Goal: Task Accomplishment & Management: Use online tool/utility

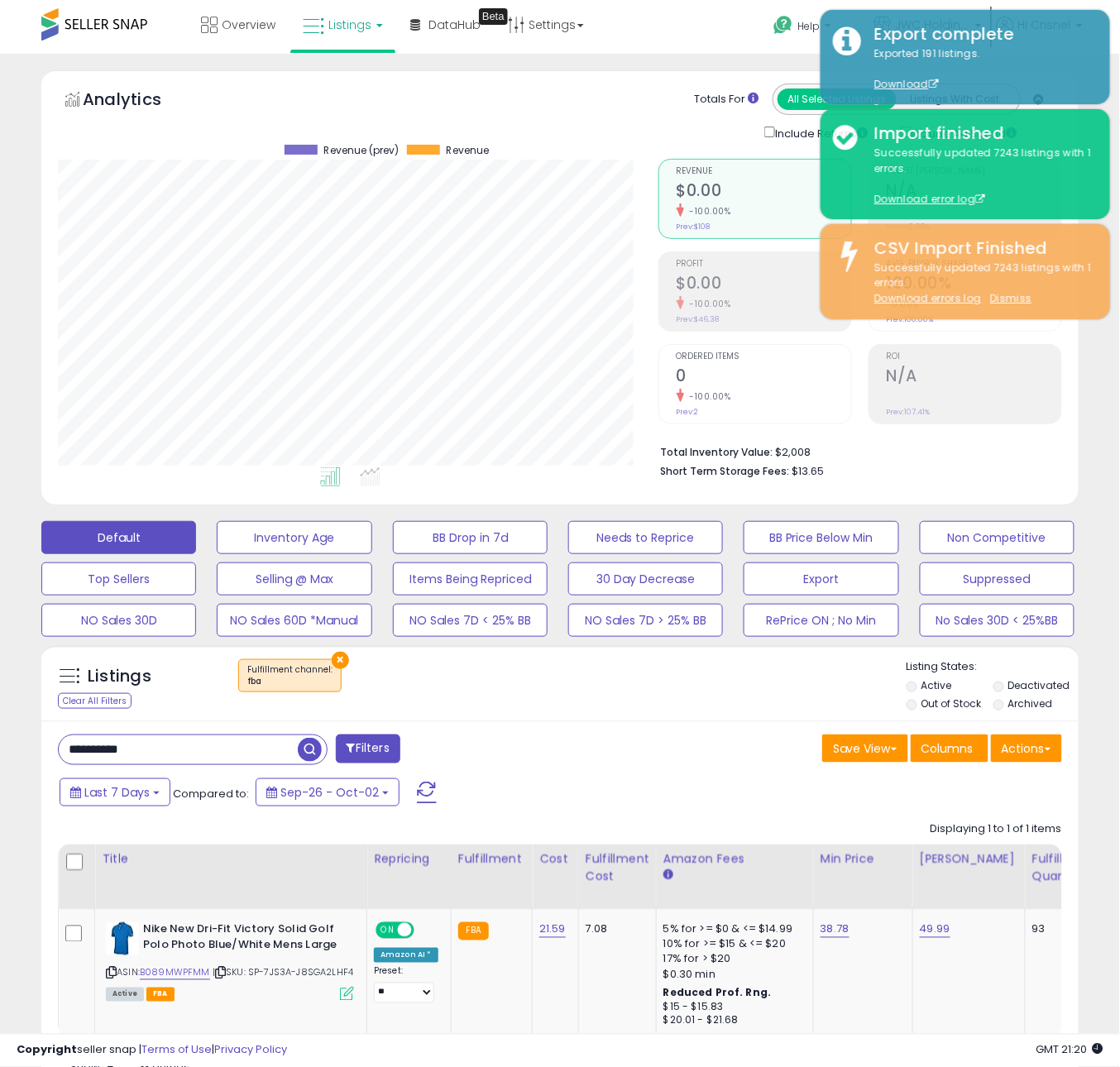
scroll to position [338, 600]
drag, startPoint x: 714, startPoint y: 700, endPoint x: 716, endPoint y: 683, distance: 17.1
click at [713, 700] on div "× Fulfillment channel : fba" at bounding box center [561, 682] width 688 height 46
click at [850, 533] on button "BB Price Below Min" at bounding box center [820, 538] width 154 height 33
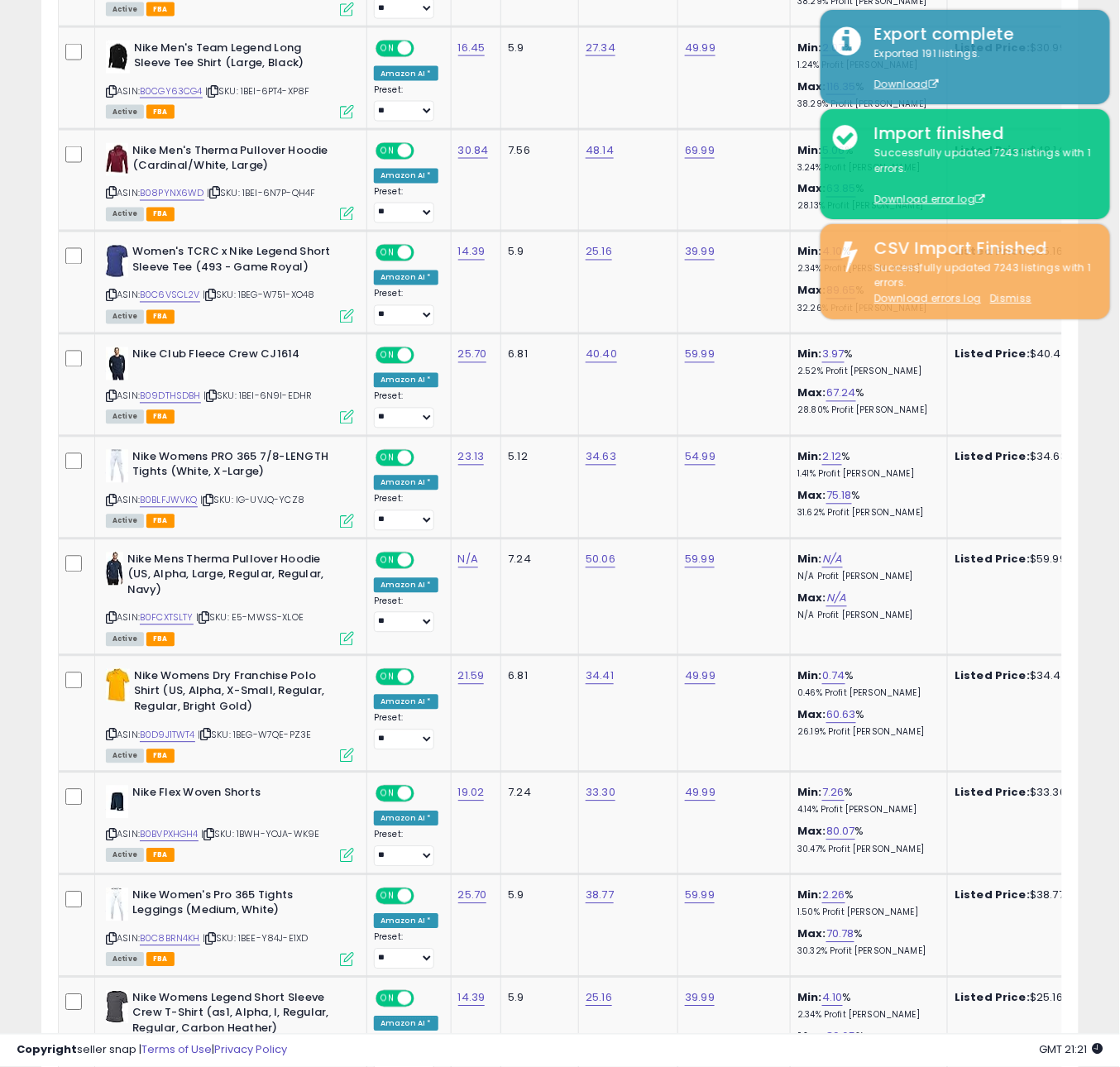
scroll to position [2625, 0]
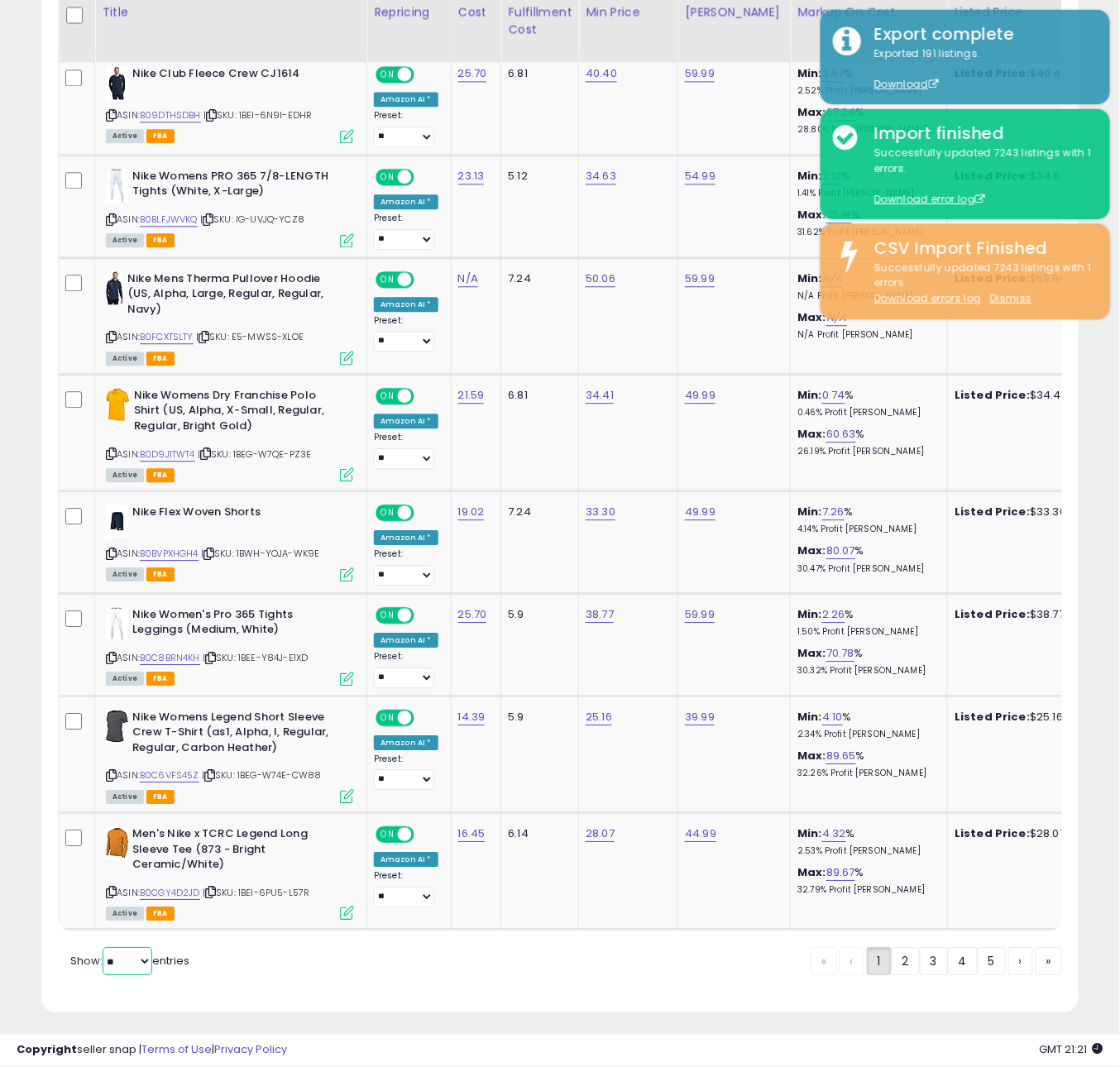
click at [127, 952] on select "** **" at bounding box center [127, 961] width 49 height 29
select select "**"
click at [104, 947] on select "** **" at bounding box center [127, 961] width 49 height 29
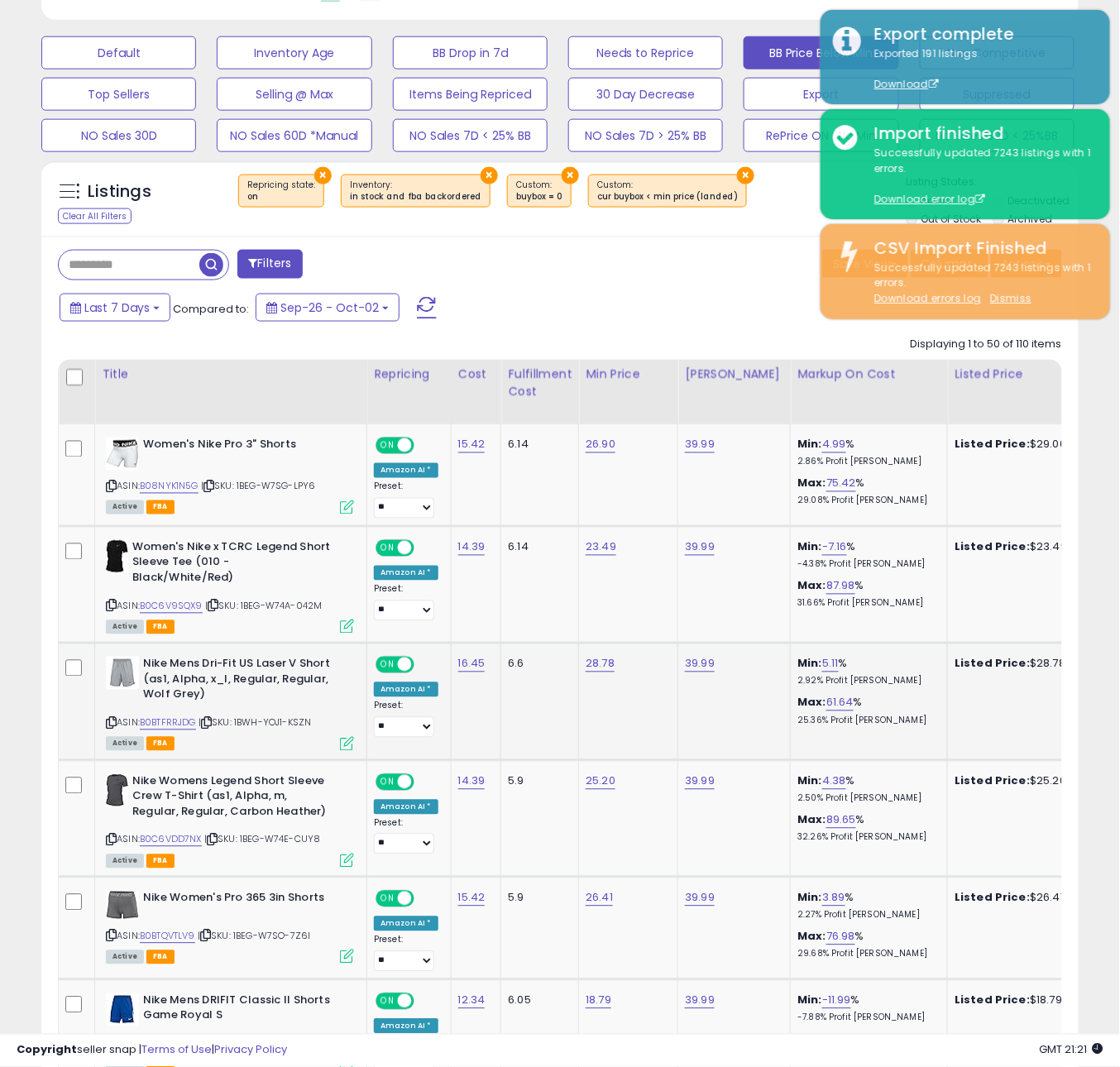
scroll to position [504, 0]
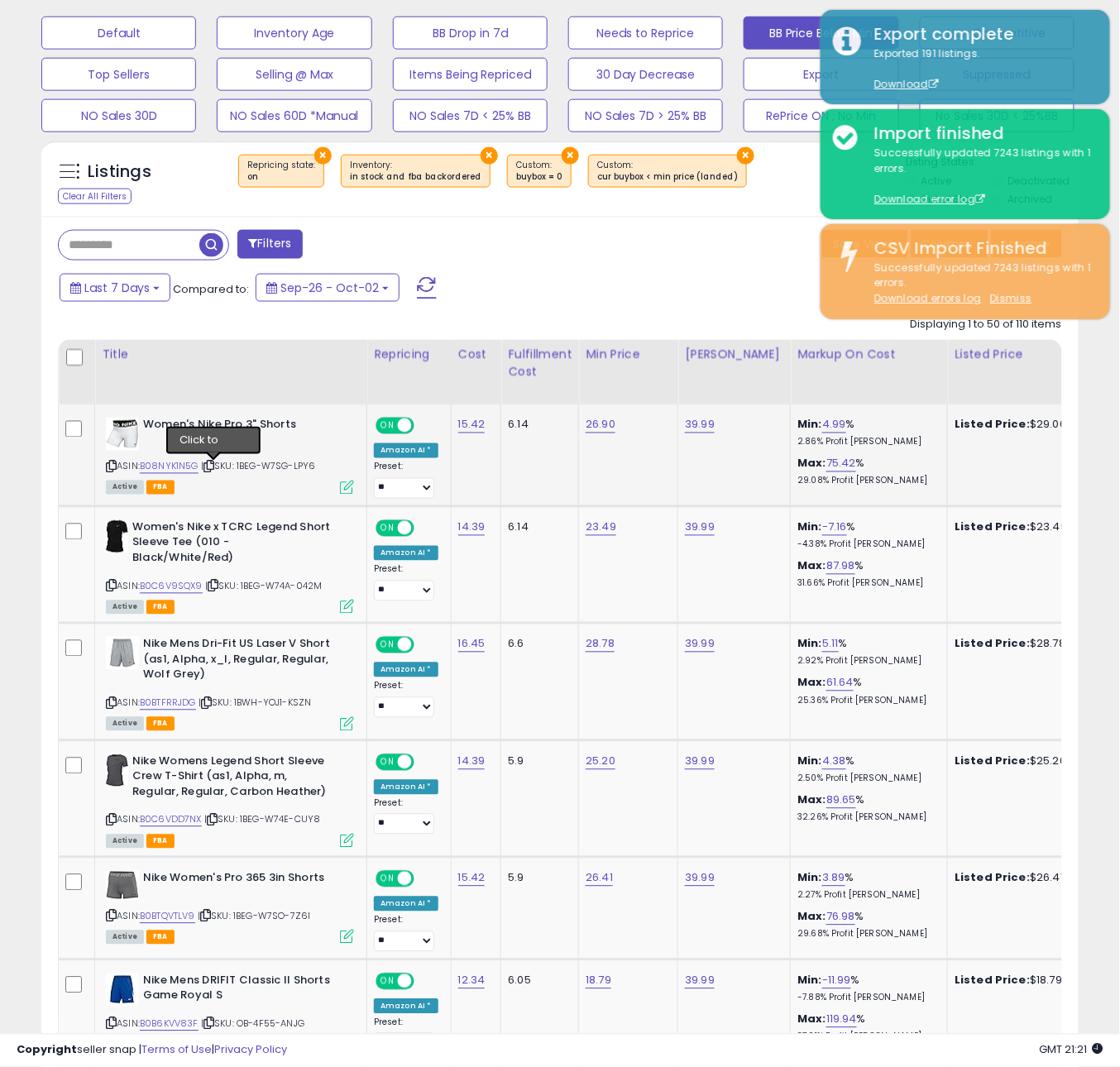
click at [213, 470] on icon at bounding box center [208, 466] width 11 height 9
click at [218, 581] on icon at bounding box center [212, 585] width 11 height 9
click at [211, 699] on icon at bounding box center [206, 703] width 11 height 9
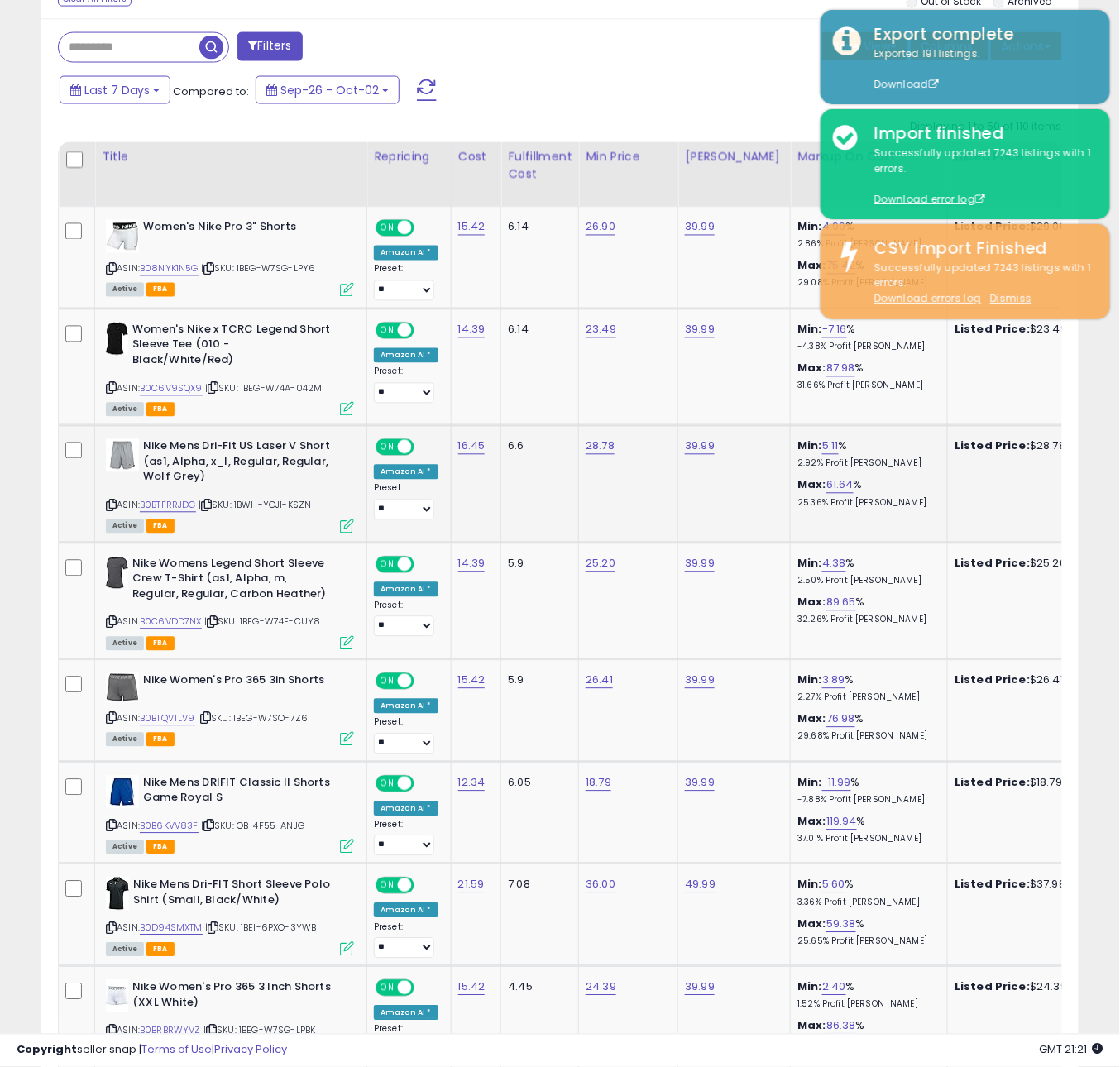
scroll to position [741, 0]
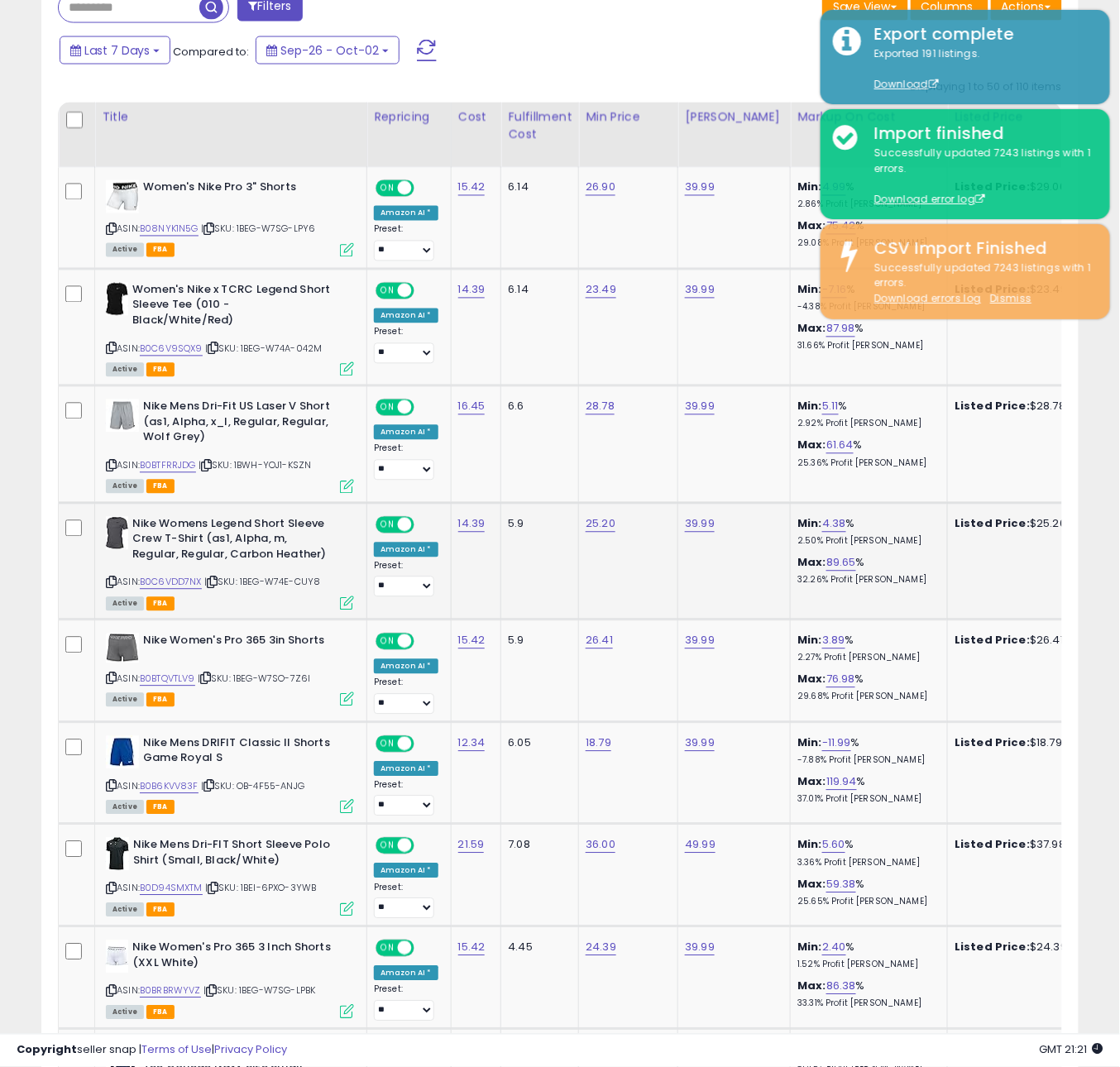
click at [217, 578] on icon at bounding box center [211, 582] width 11 height 9
click at [210, 674] on icon at bounding box center [205, 678] width 11 height 9
click at [212, 782] on icon at bounding box center [208, 786] width 11 height 9
click at [182, 780] on link "B0B6KVV83F" at bounding box center [169, 787] width 59 height 14
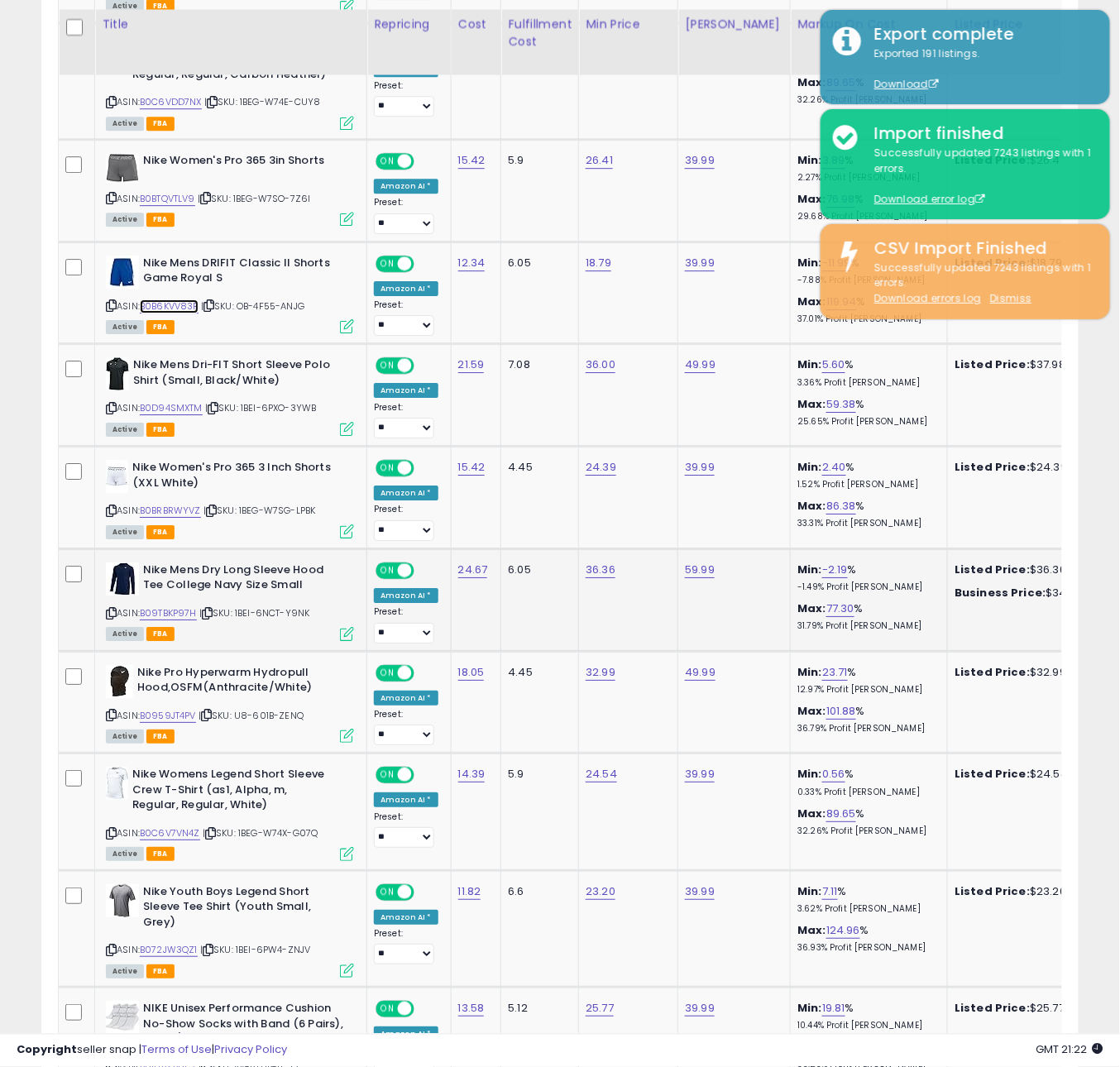
scroll to position [1234, 0]
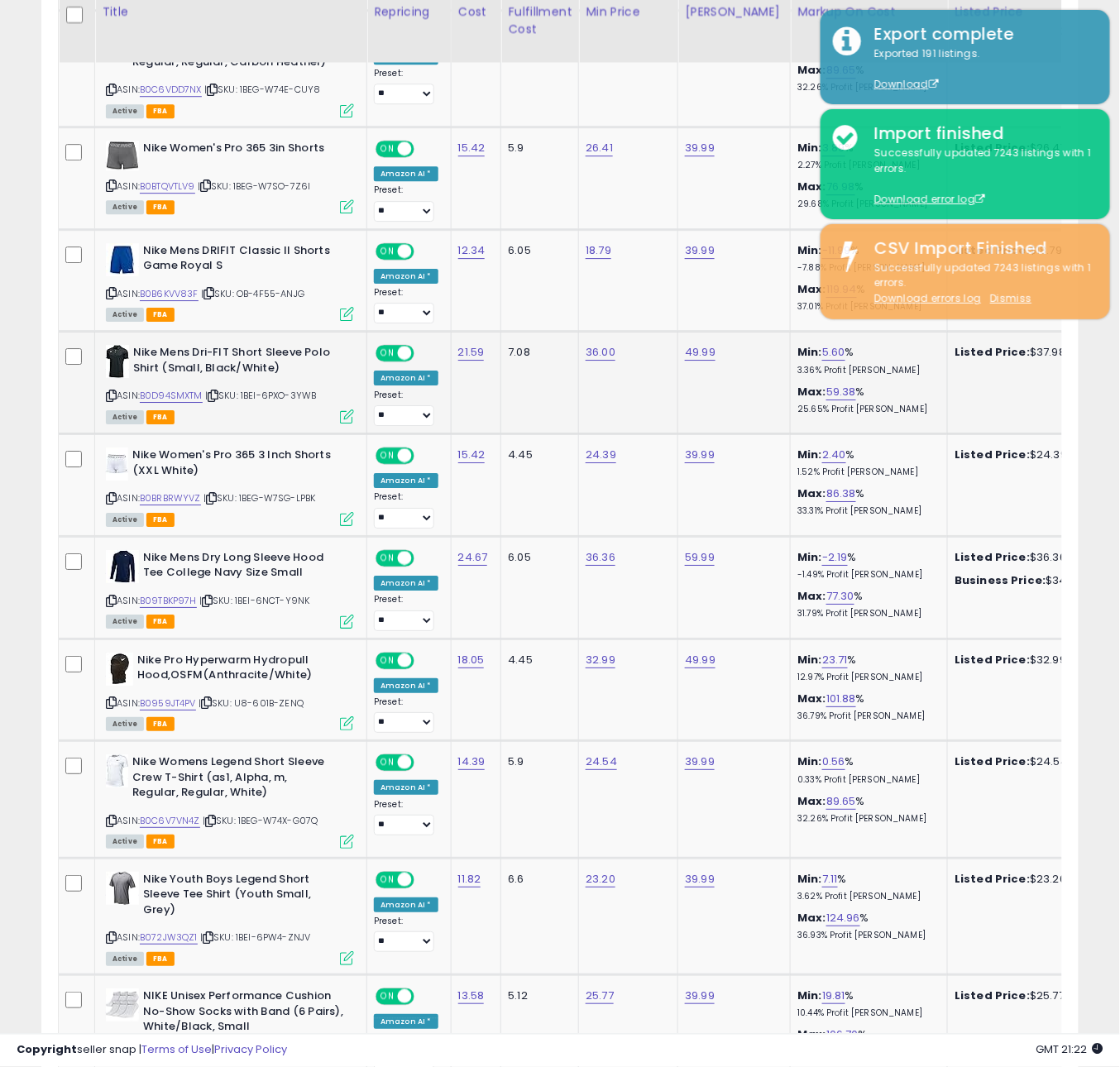
drag, startPoint x: 249, startPoint y: 420, endPoint x: 221, endPoint y: 399, distance: 35.0
click at [244, 416] on td "Nike Mens Dri-FIT Short Sleeve Polo Shirt (Small, Black/White) ASIN: B0D94SMXTM…" at bounding box center [231, 383] width 272 height 102
click at [214, 391] on icon at bounding box center [212, 395] width 11 height 9
click at [215, 494] on icon at bounding box center [210, 498] width 11 height 9
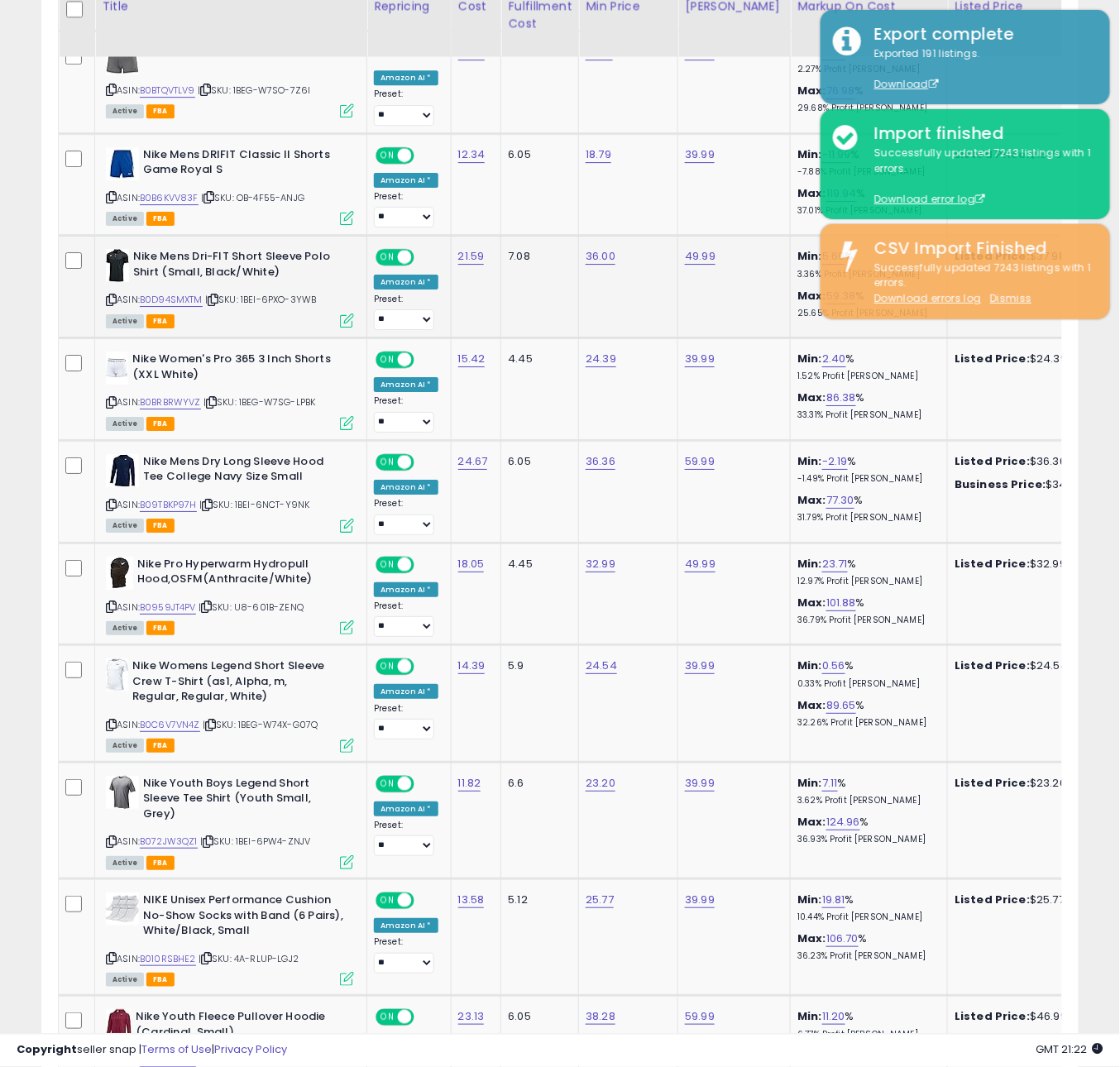
scroll to position [1363, 0]
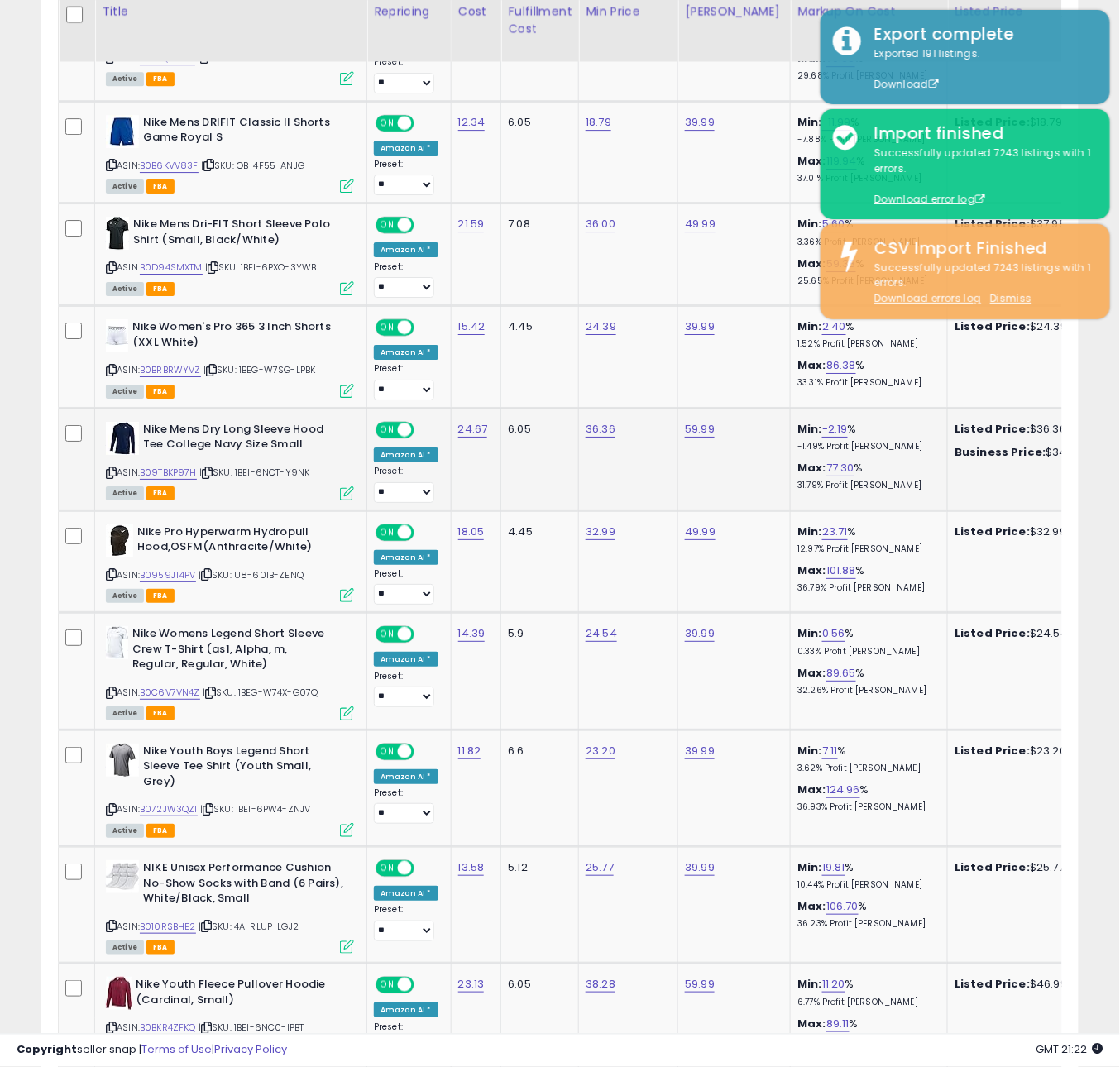
click at [212, 468] on icon at bounding box center [206, 472] width 11 height 9
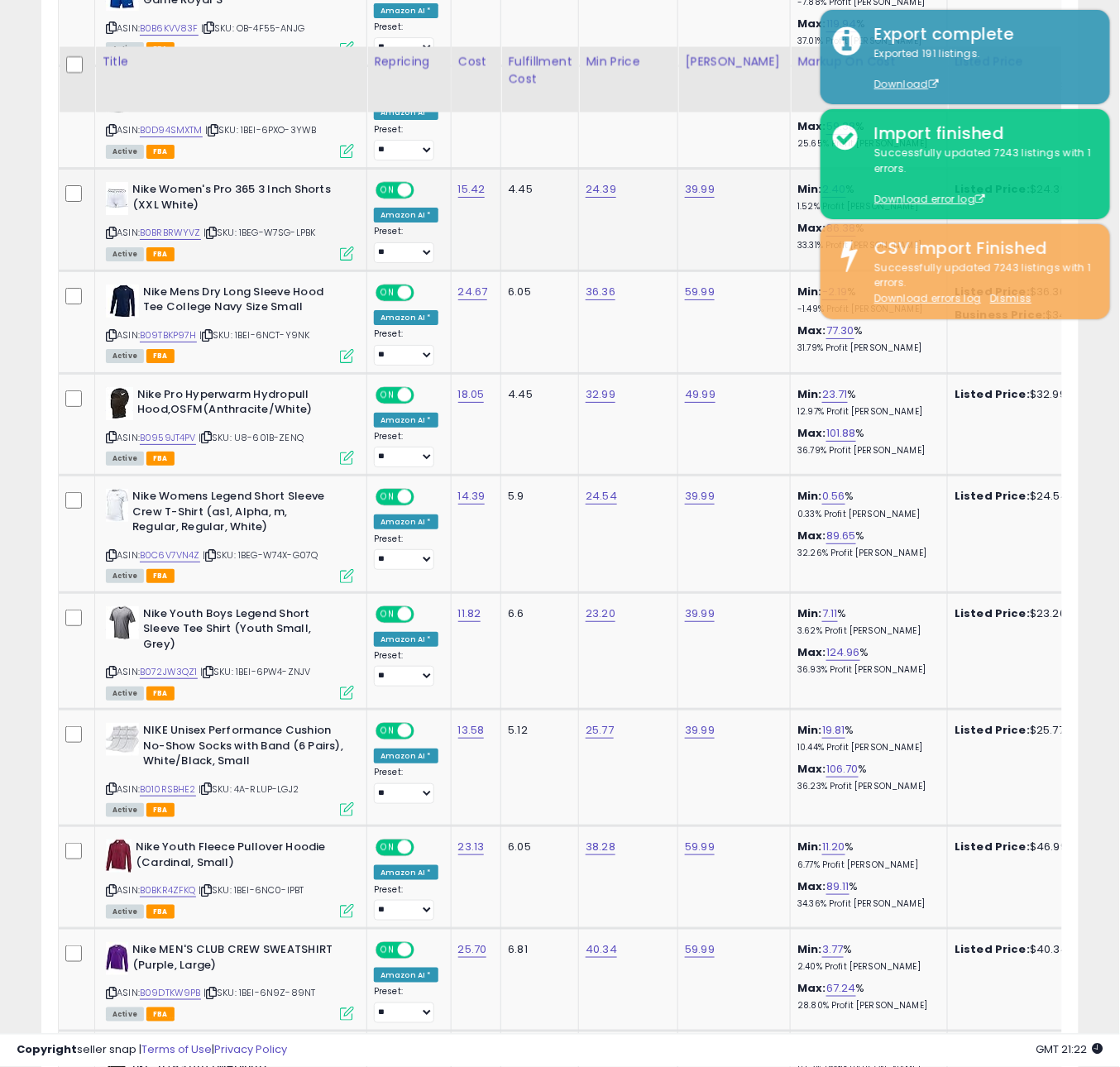
scroll to position [1574, 0]
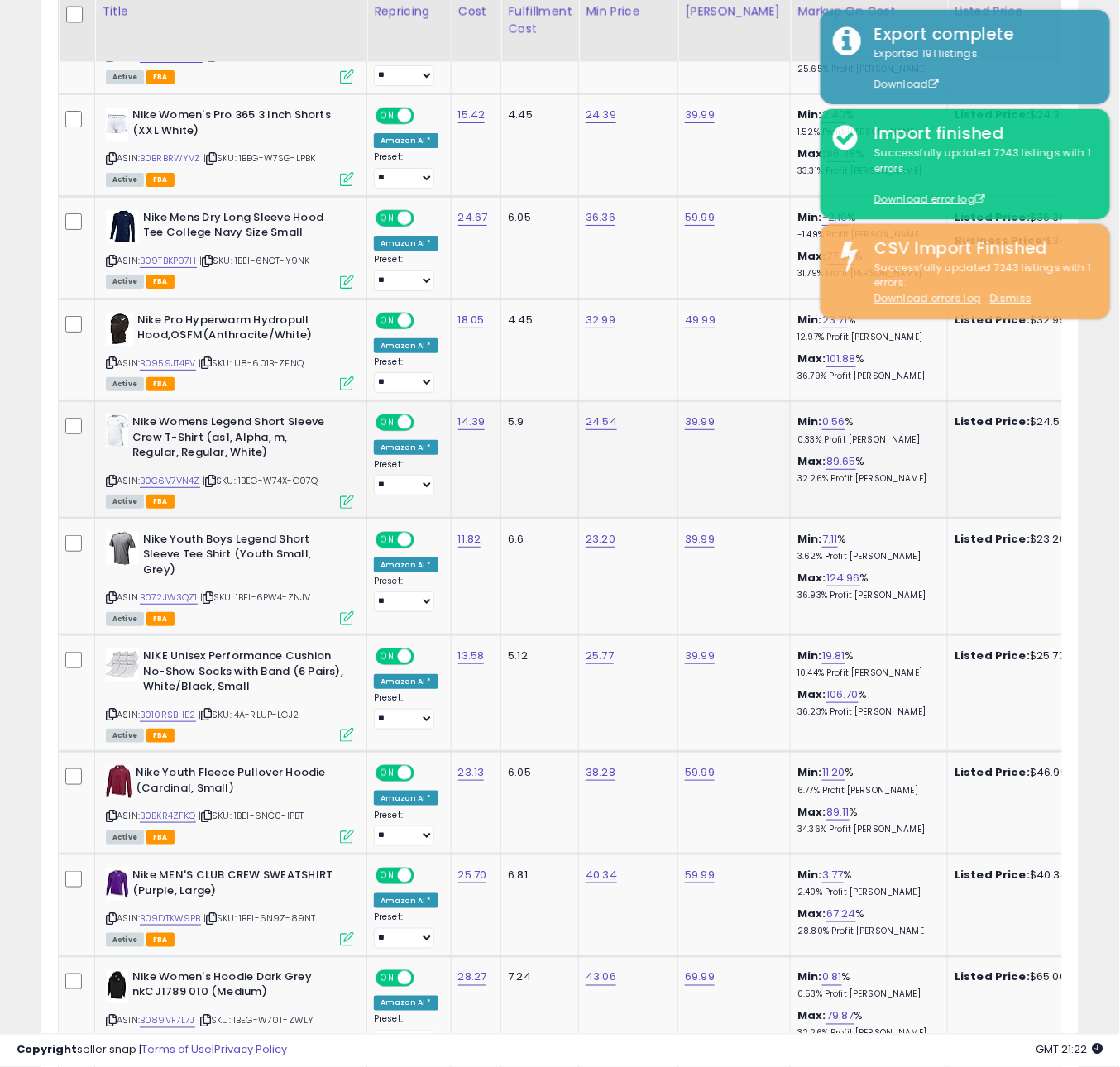
click at [214, 476] on icon at bounding box center [210, 480] width 11 height 9
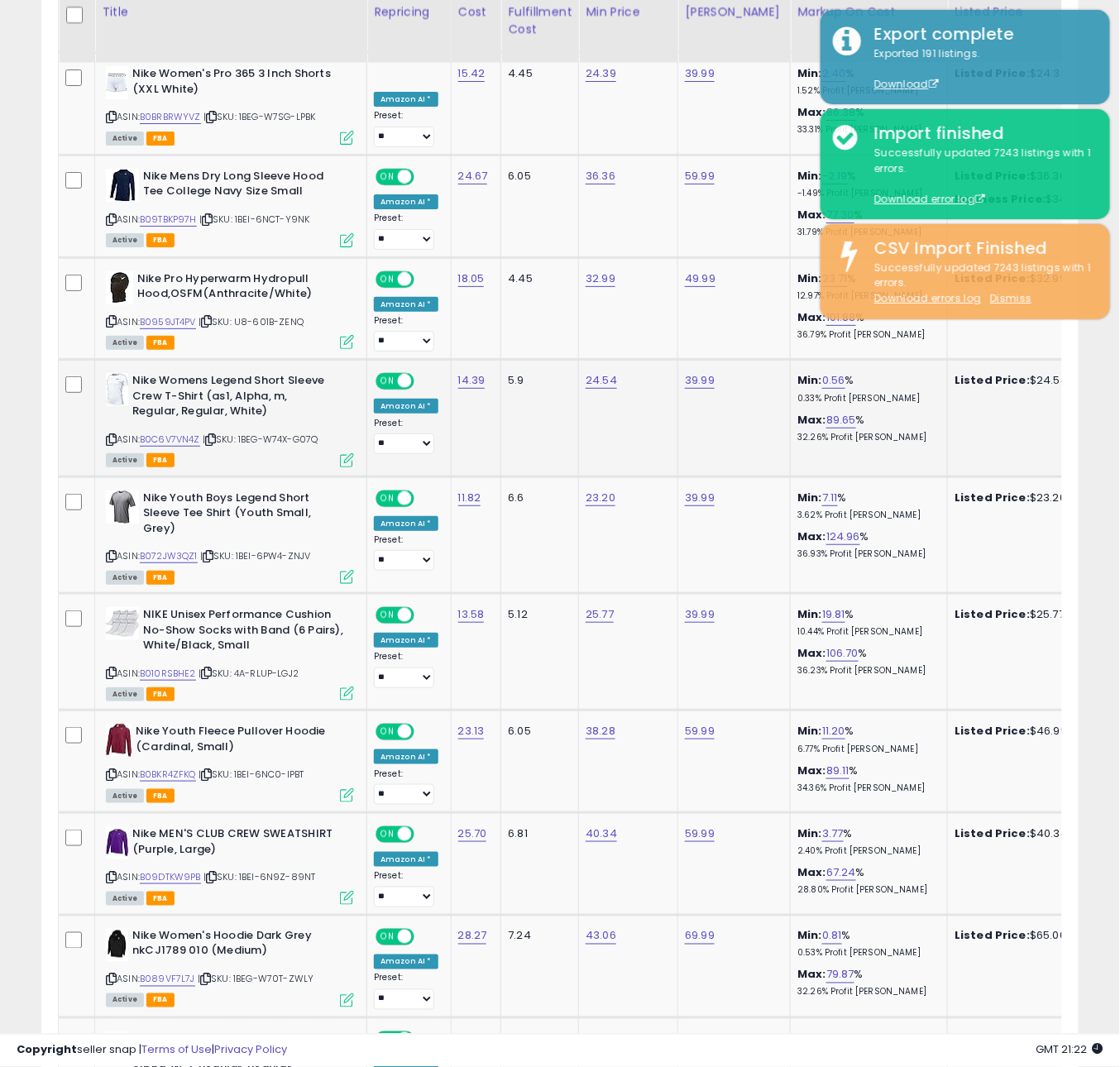
scroll to position [0, 1]
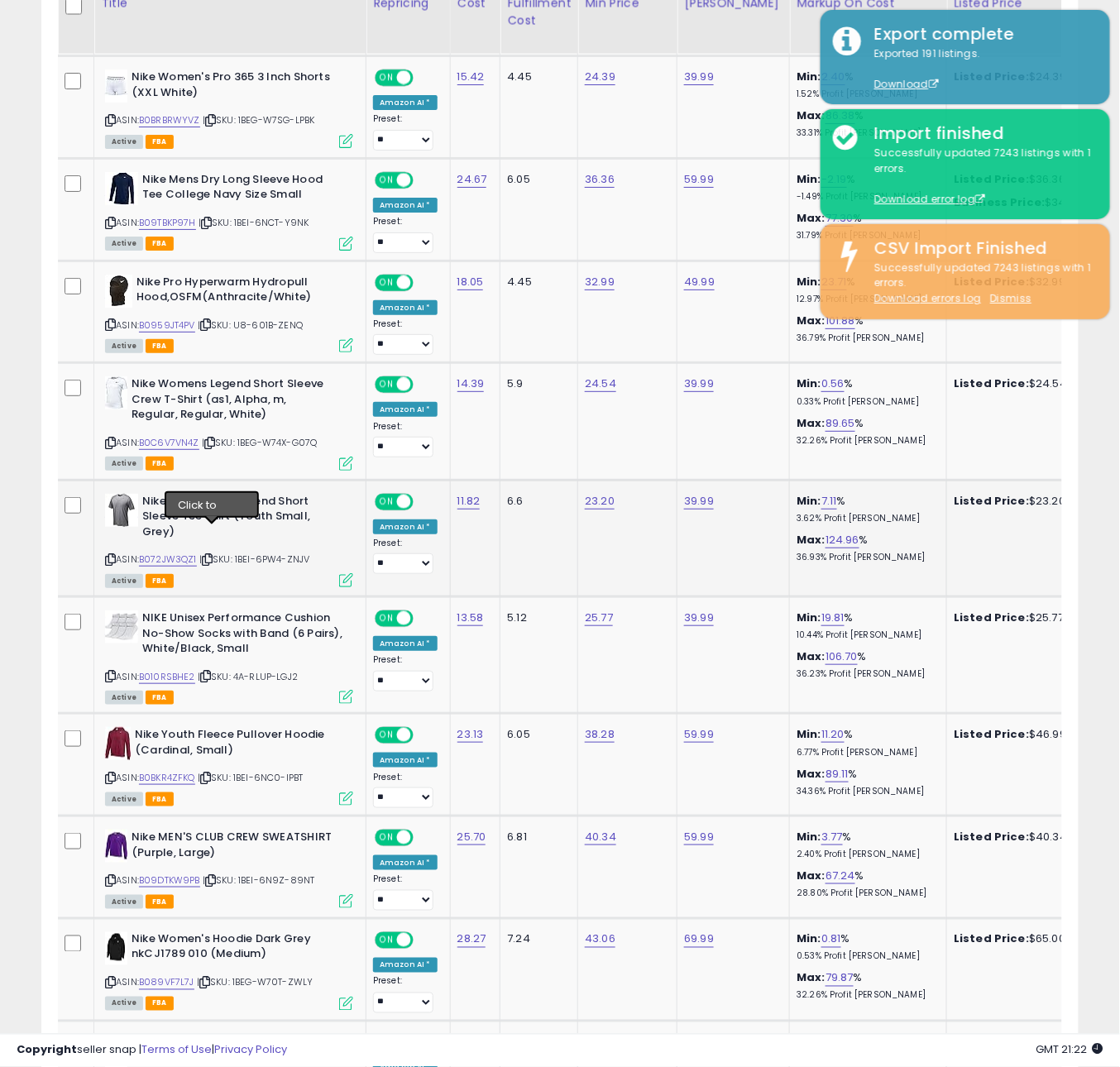
click at [214, 541] on div "ASIN: B072JW3QZ1 | SKU: 1BEI-6PW4-ZNJV Active FBA" at bounding box center [229, 539] width 248 height 91
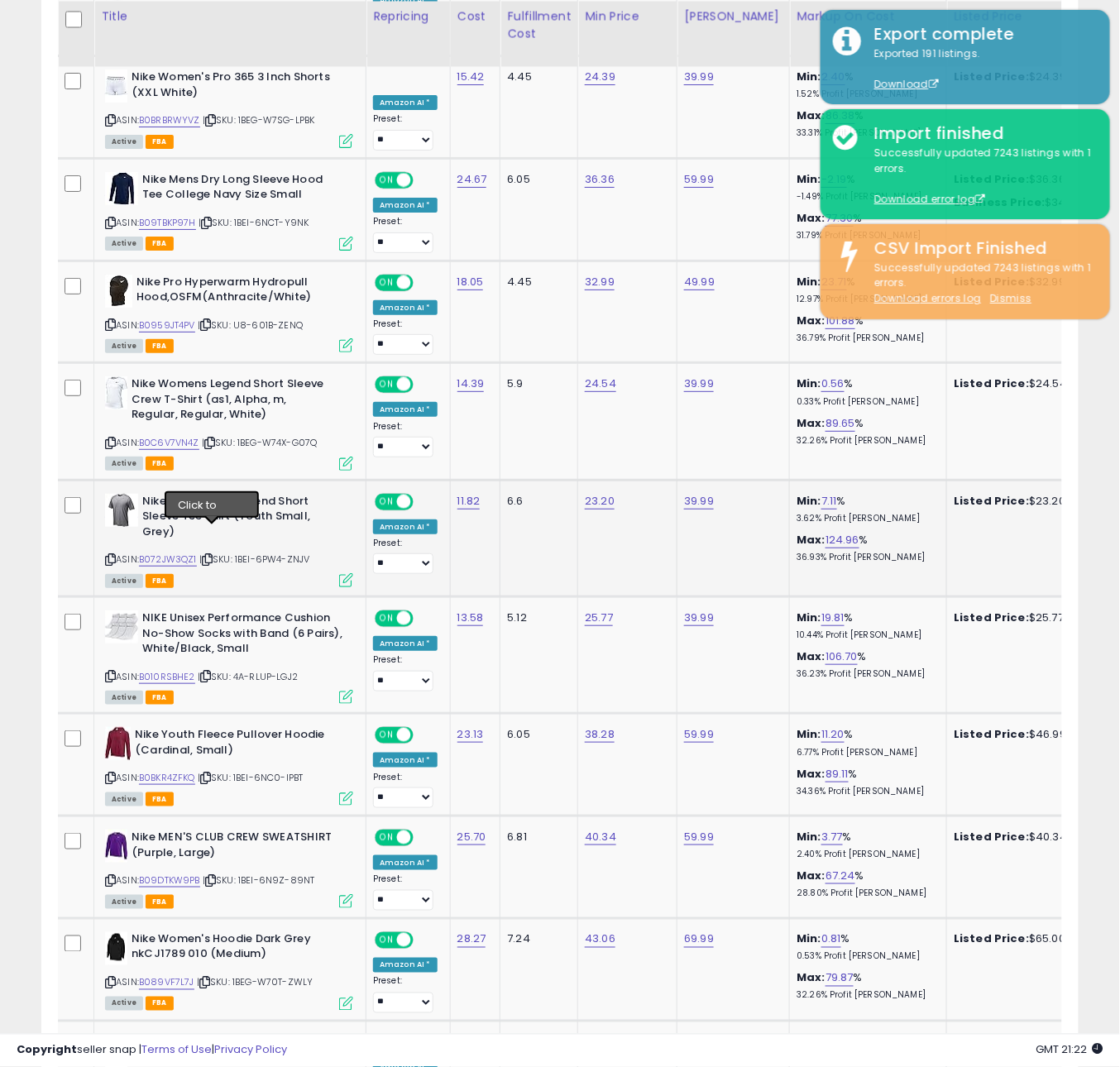
scroll to position [1618, 0]
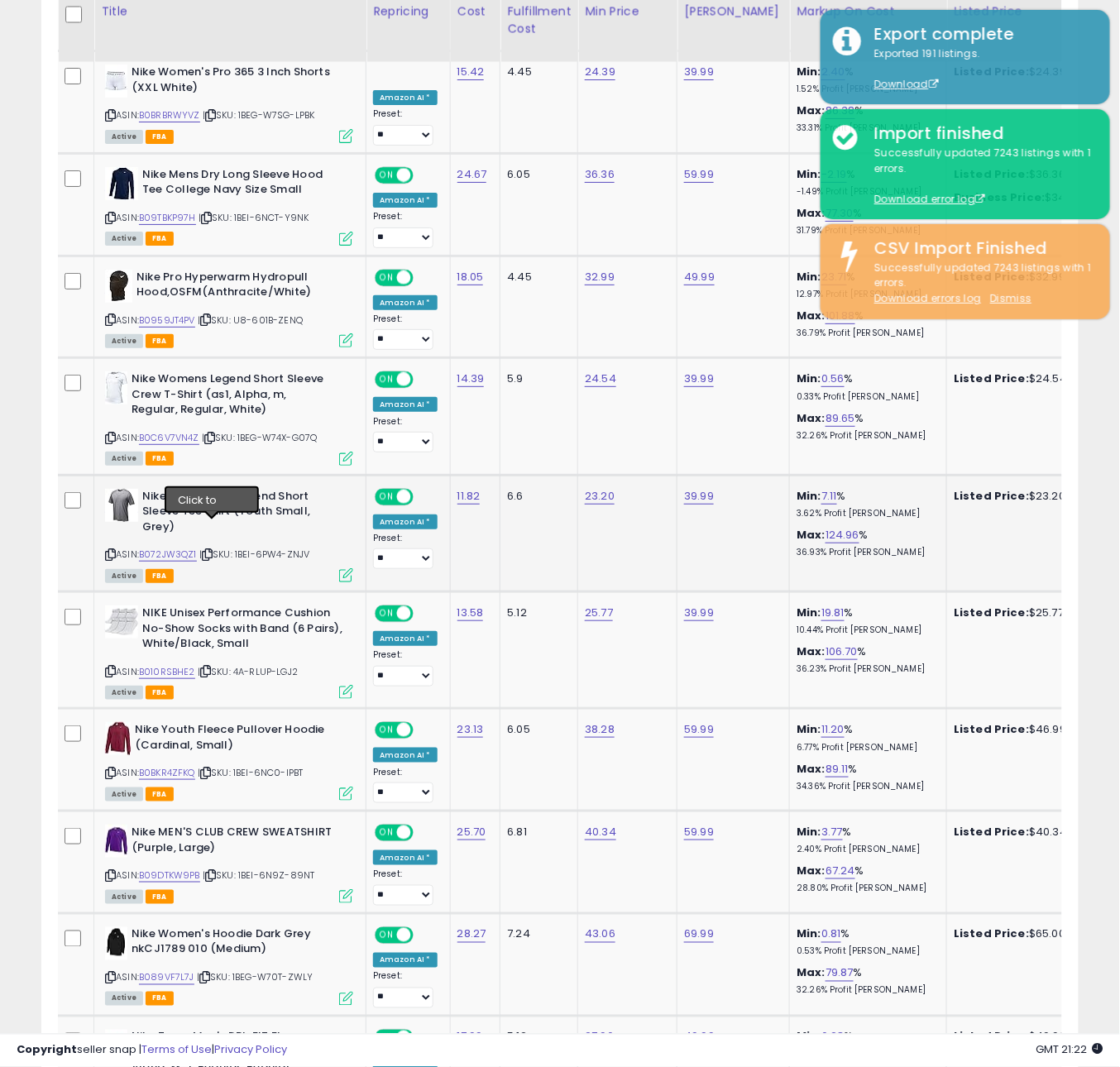
click at [210, 550] on icon at bounding box center [206, 554] width 11 height 9
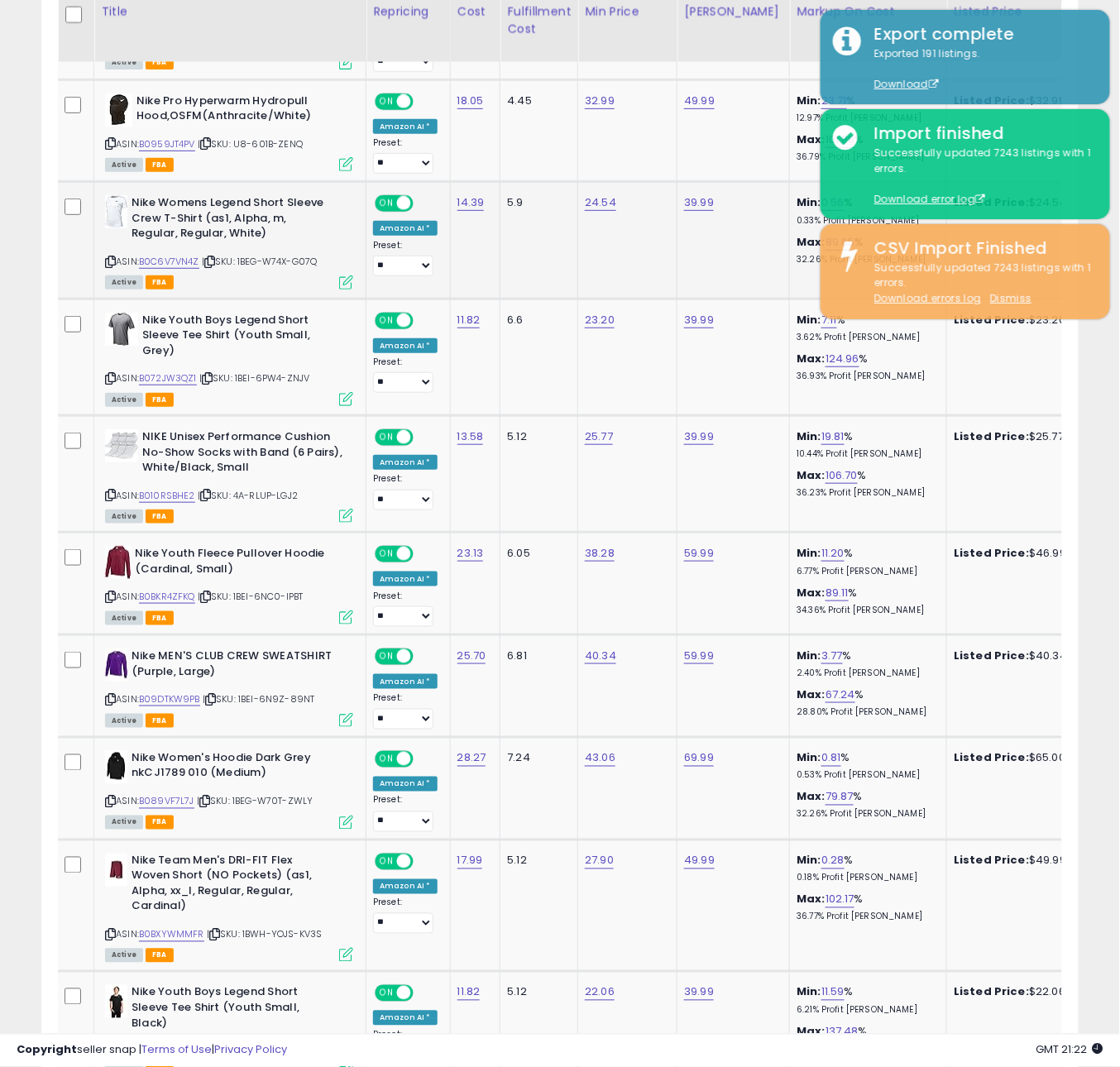
scroll to position [1830, 0]
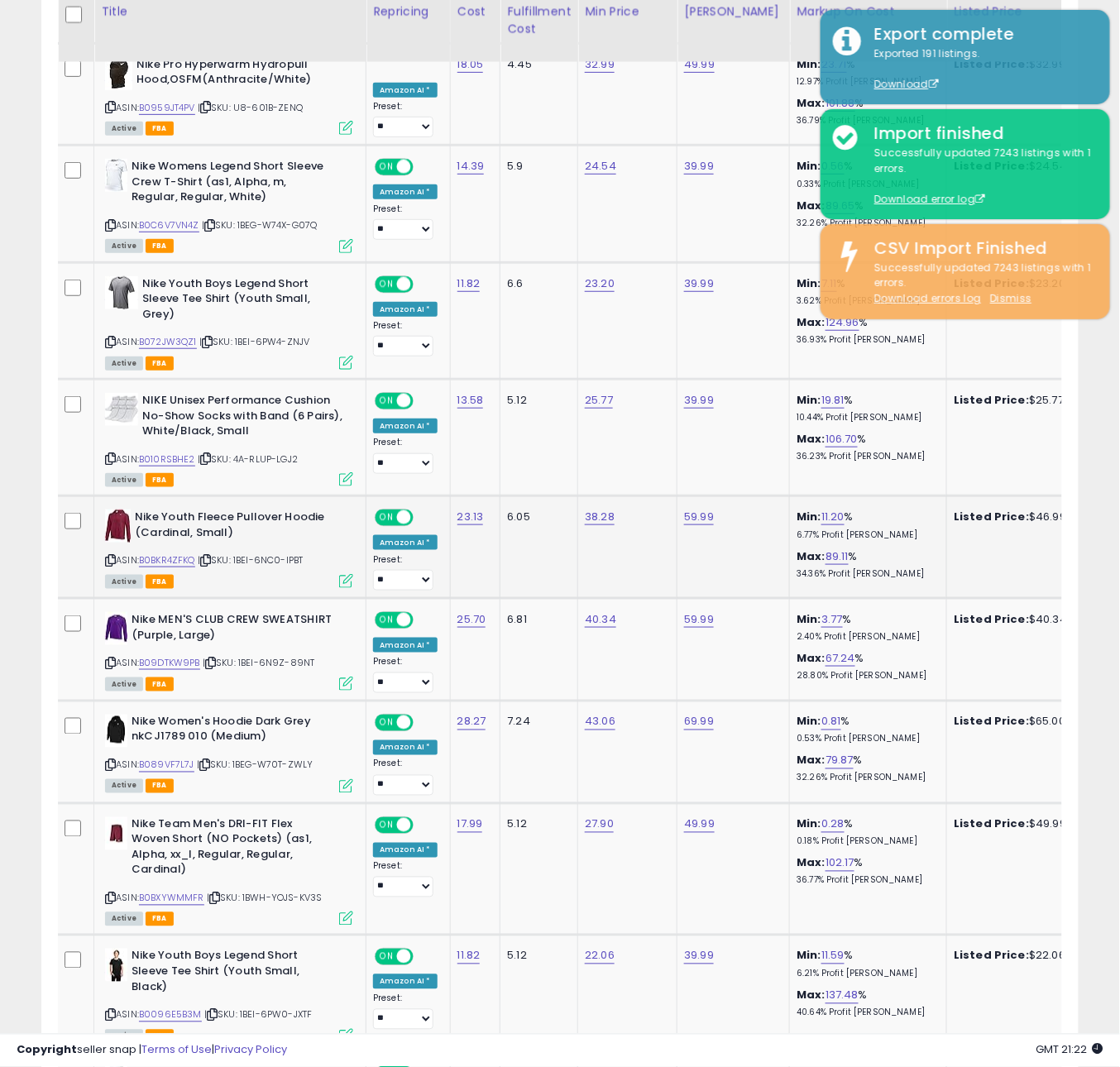
click at [210, 556] on icon at bounding box center [205, 560] width 11 height 9
click at [183, 554] on link "B0BKR4ZFKQ" at bounding box center [166, 561] width 56 height 14
click at [592, 508] on link "38.28" at bounding box center [600, 516] width 29 height 17
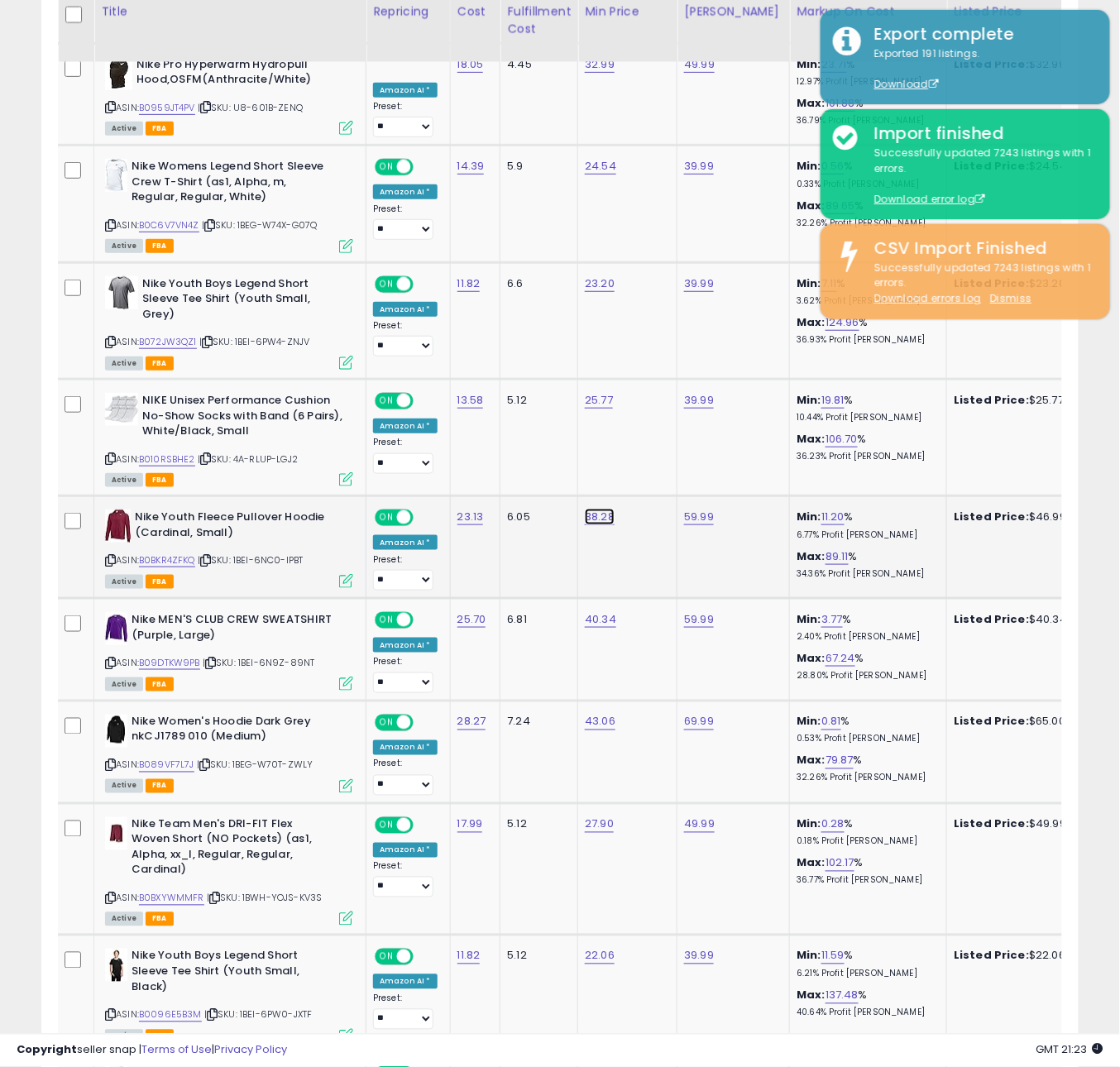
click at [591, 508] on link "38.28" at bounding box center [600, 516] width 29 height 17
type input "*****"
click at [652, 453] on button "submit" at bounding box center [648, 446] width 29 height 25
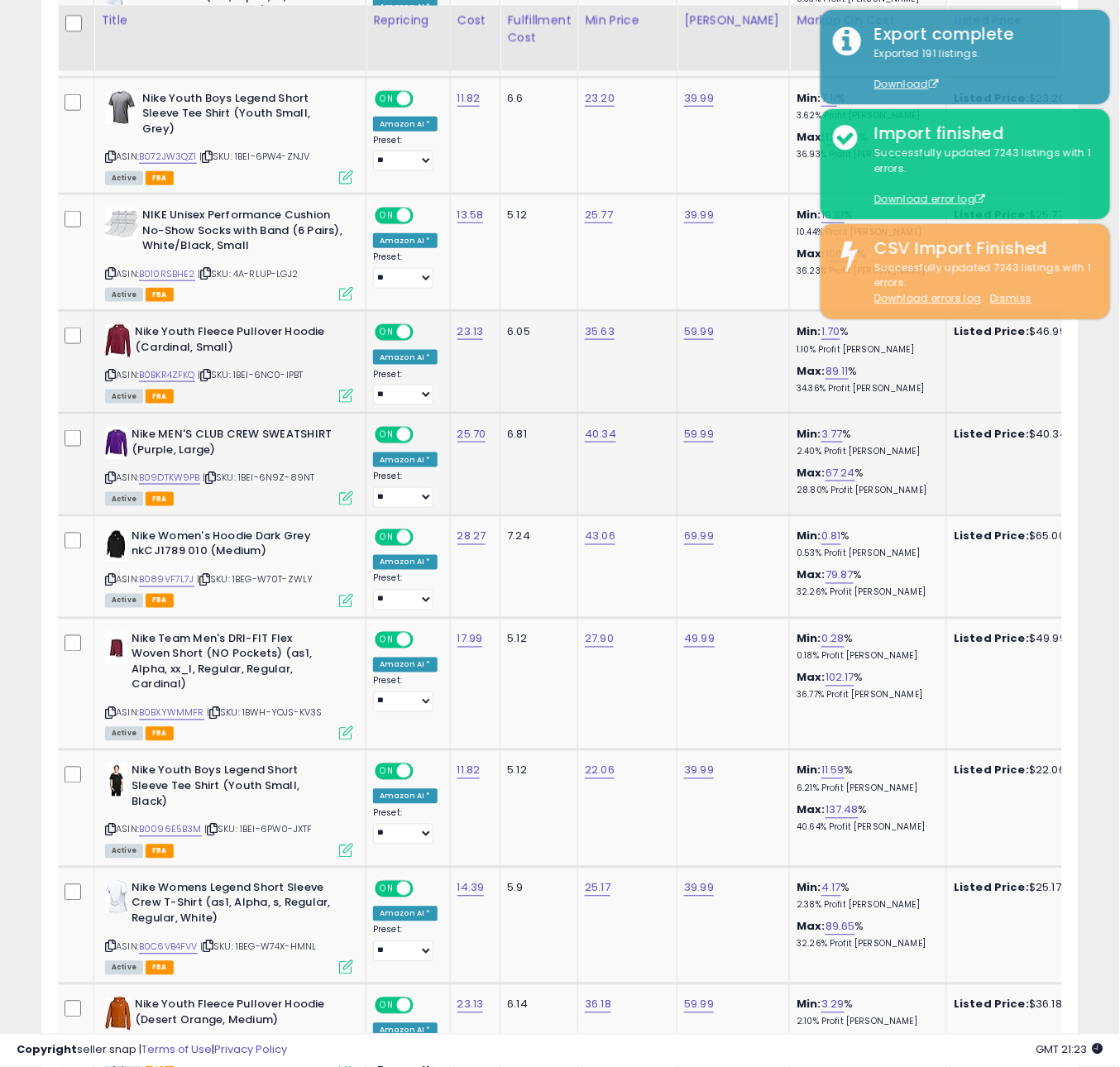
scroll to position [2025, 0]
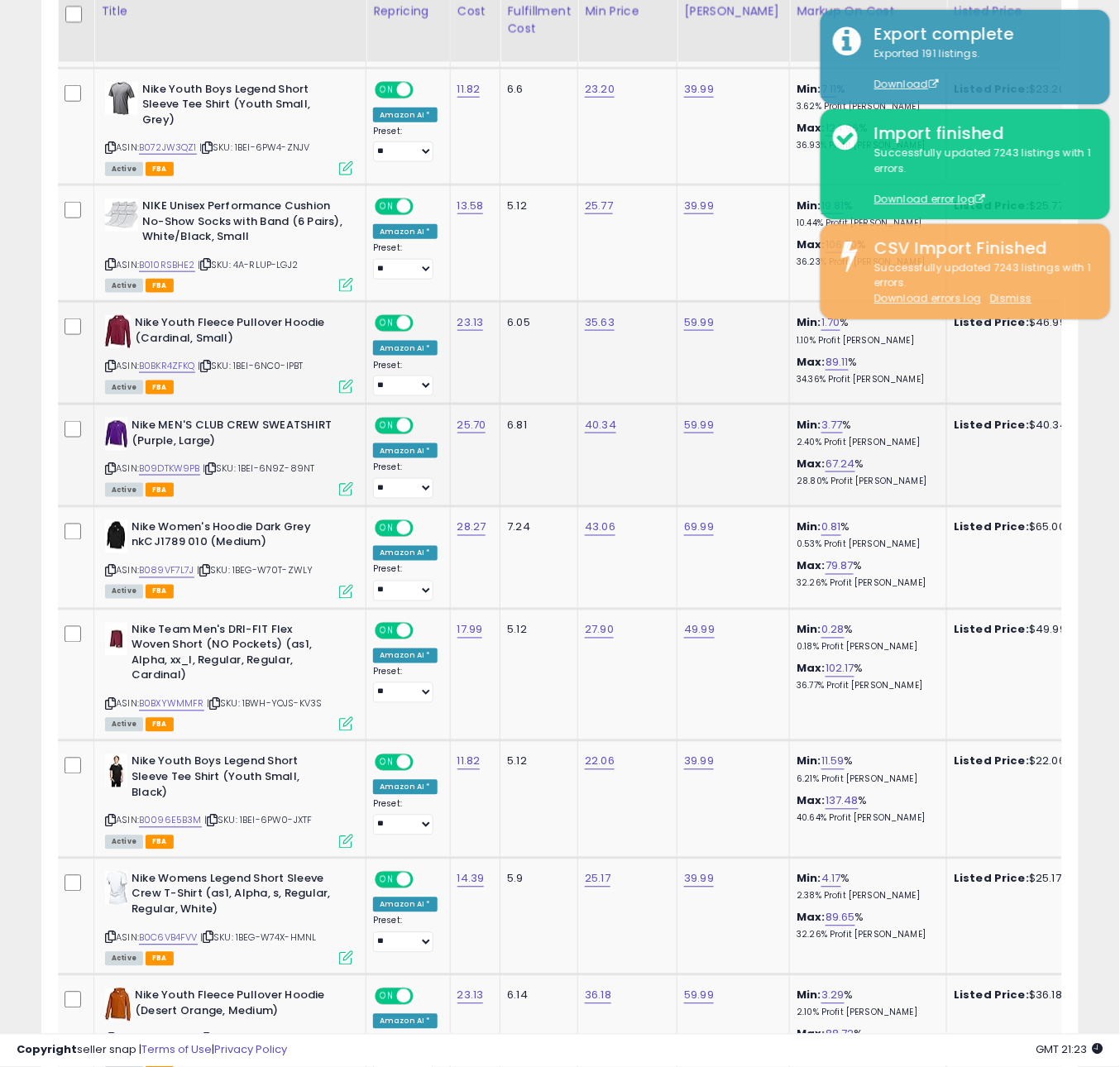
click at [229, 461] on span "| SKU: 1BEI-6N9Z-89NT" at bounding box center [259, 467] width 112 height 13
click at [214, 464] on icon at bounding box center [210, 468] width 11 height 9
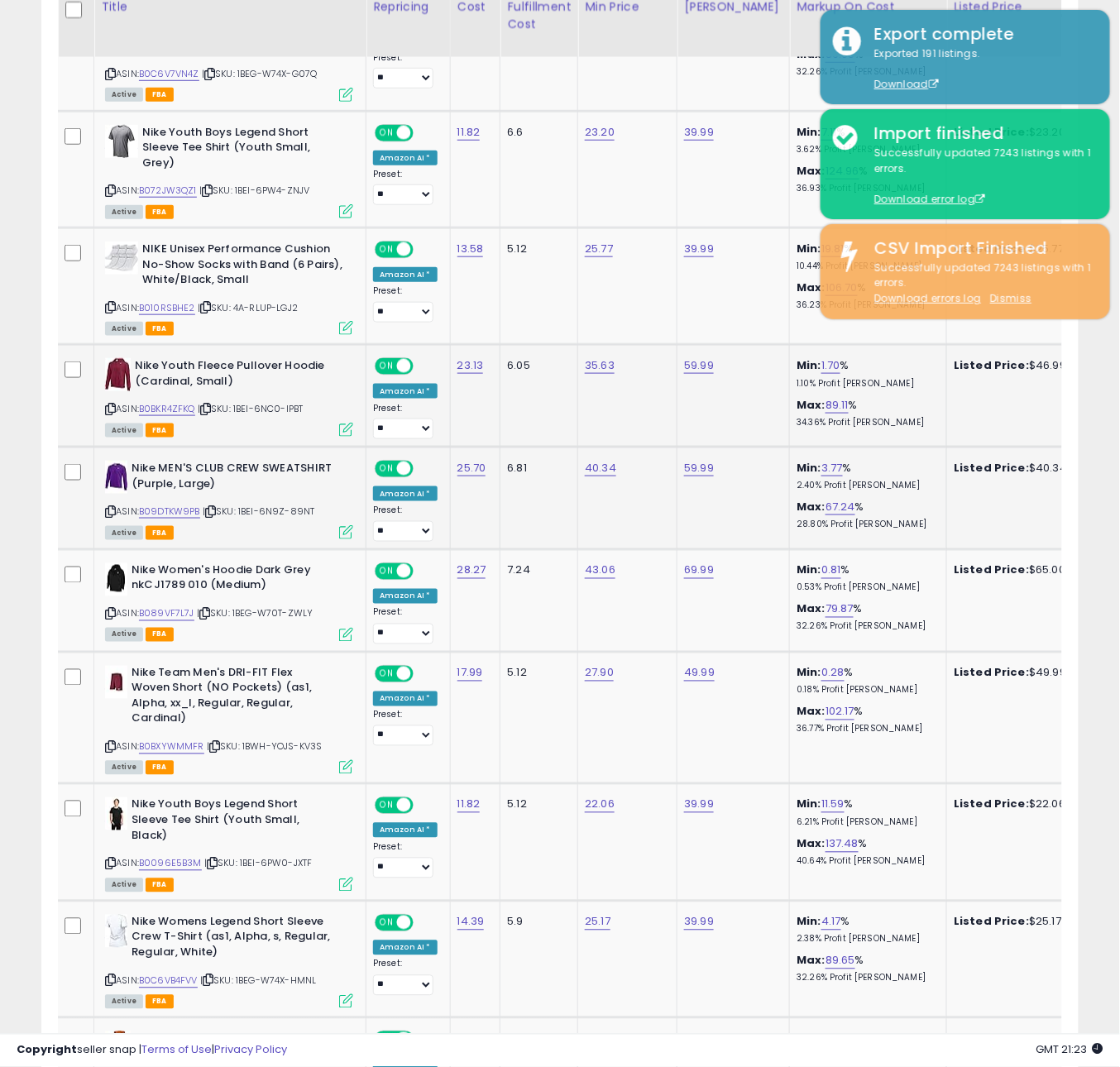
scroll to position [1977, 0]
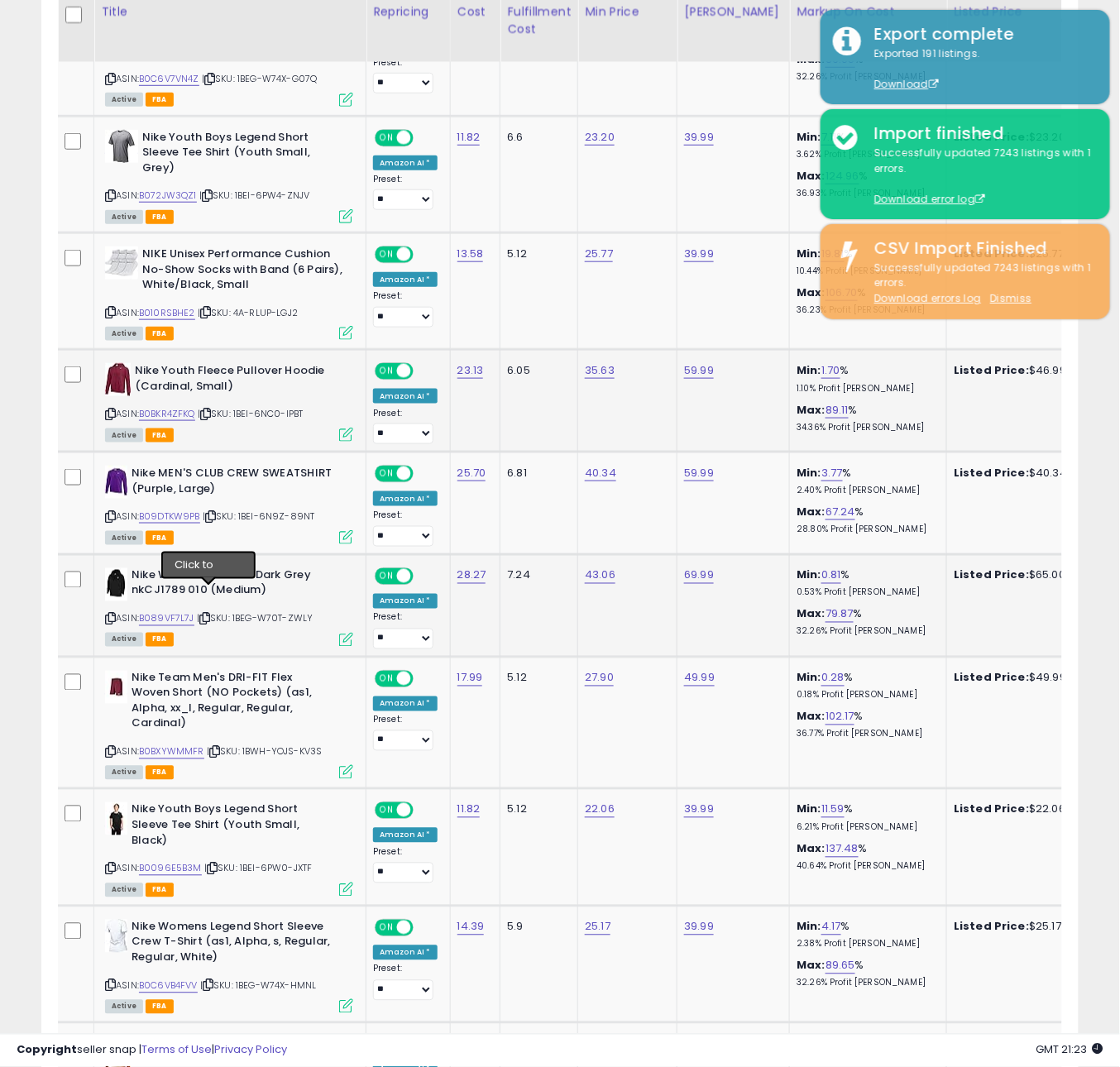
click at [209, 615] on icon at bounding box center [205, 619] width 11 height 9
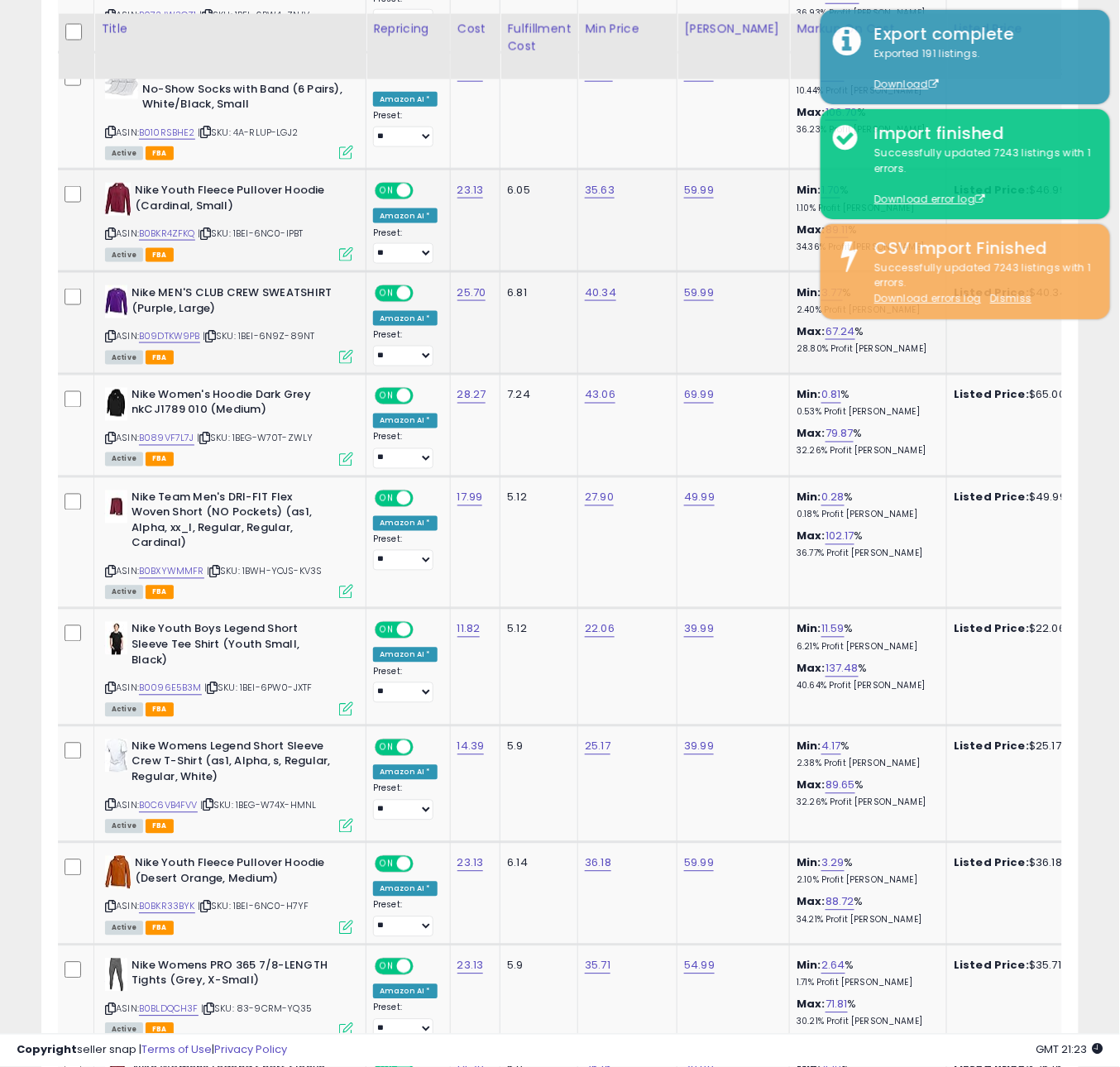
scroll to position [2178, 0]
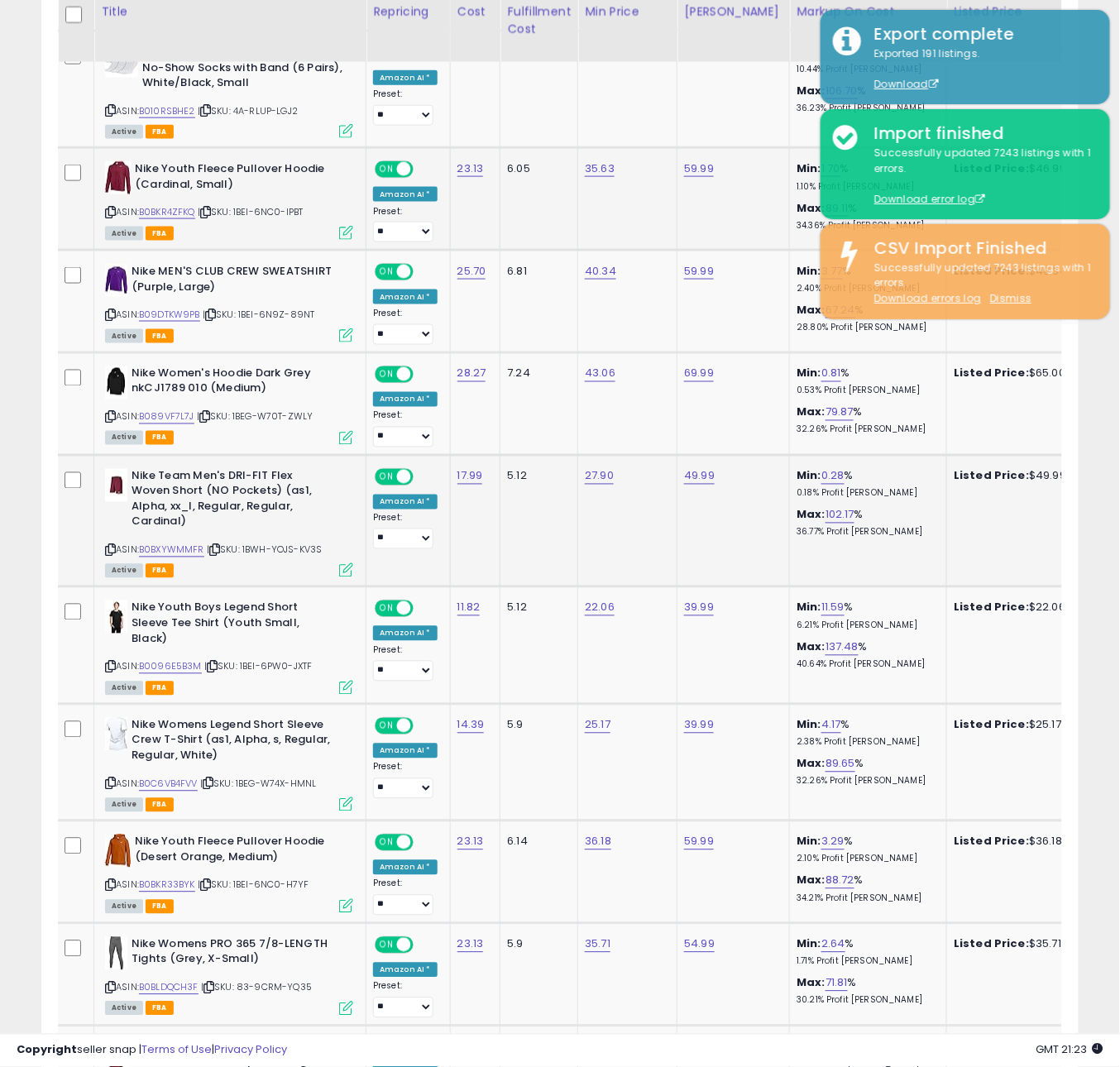
click at [215, 546] on icon at bounding box center [214, 550] width 11 height 9
click at [218, 546] on icon at bounding box center [214, 550] width 11 height 9
click at [210, 663] on icon at bounding box center [211, 667] width 11 height 9
click at [215, 663] on icon at bounding box center [211, 667] width 11 height 9
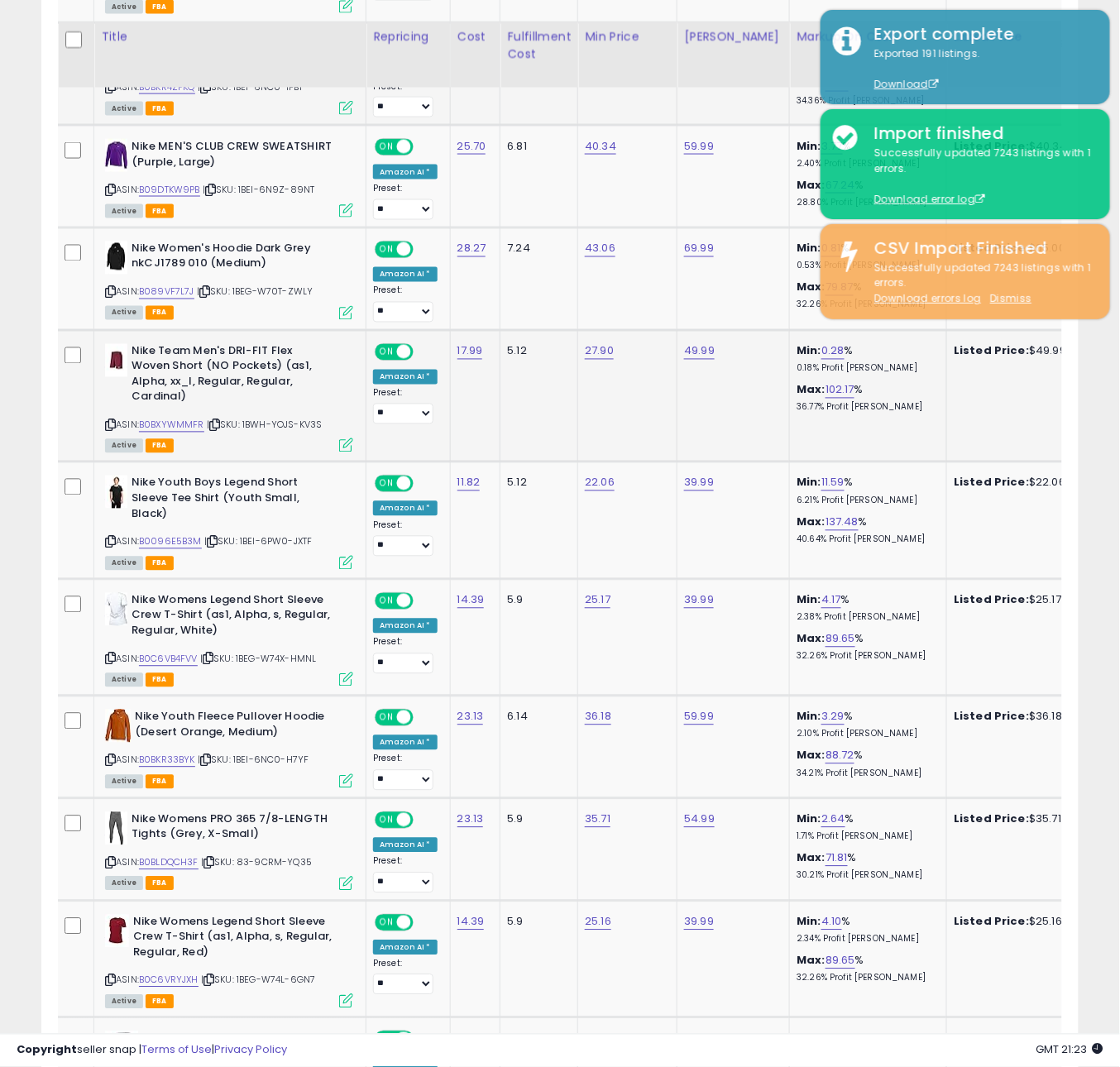
scroll to position [2446, 0]
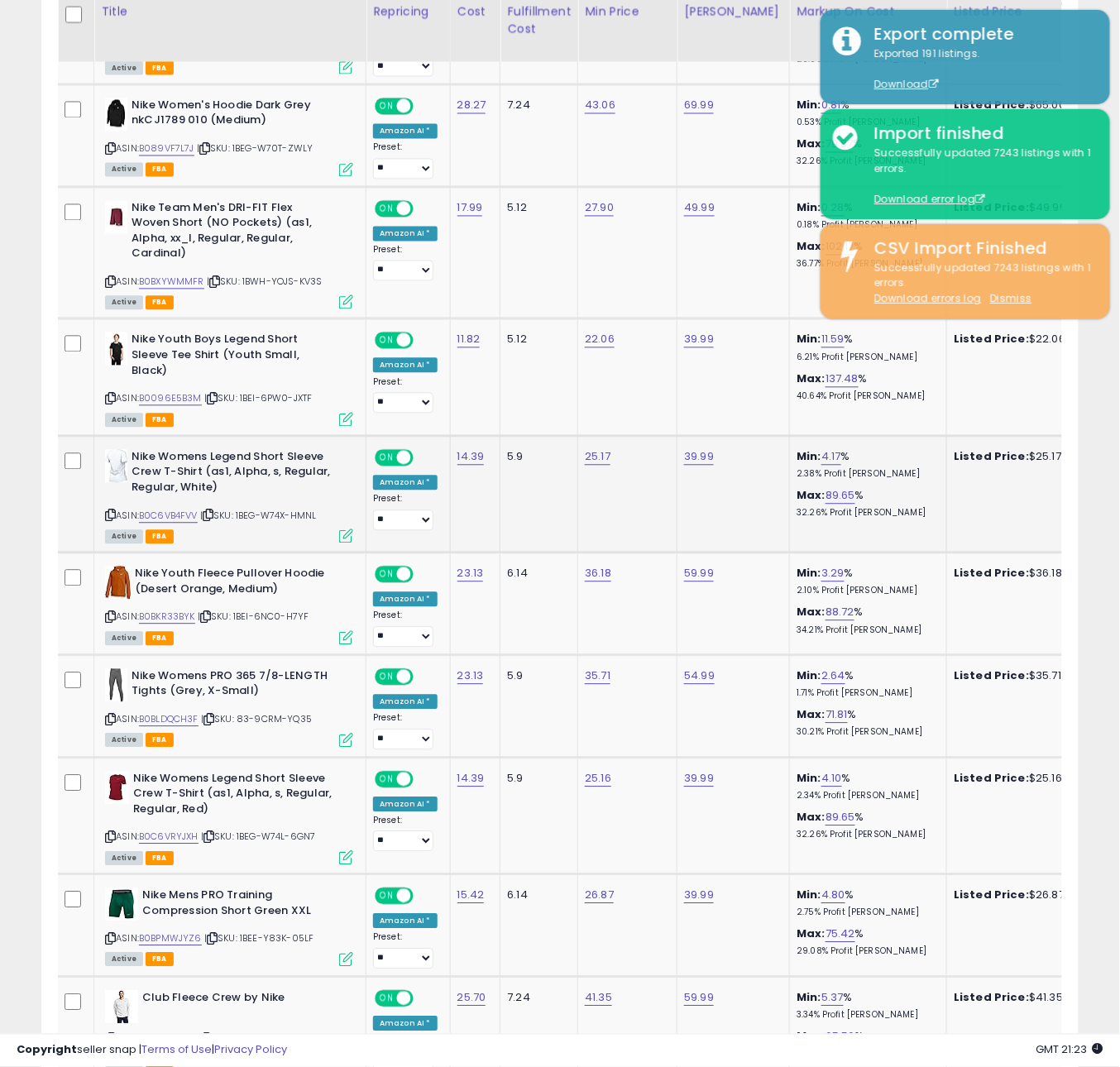
click at [213, 511] on icon at bounding box center [207, 515] width 11 height 9
click at [210, 613] on icon at bounding box center [205, 617] width 11 height 9
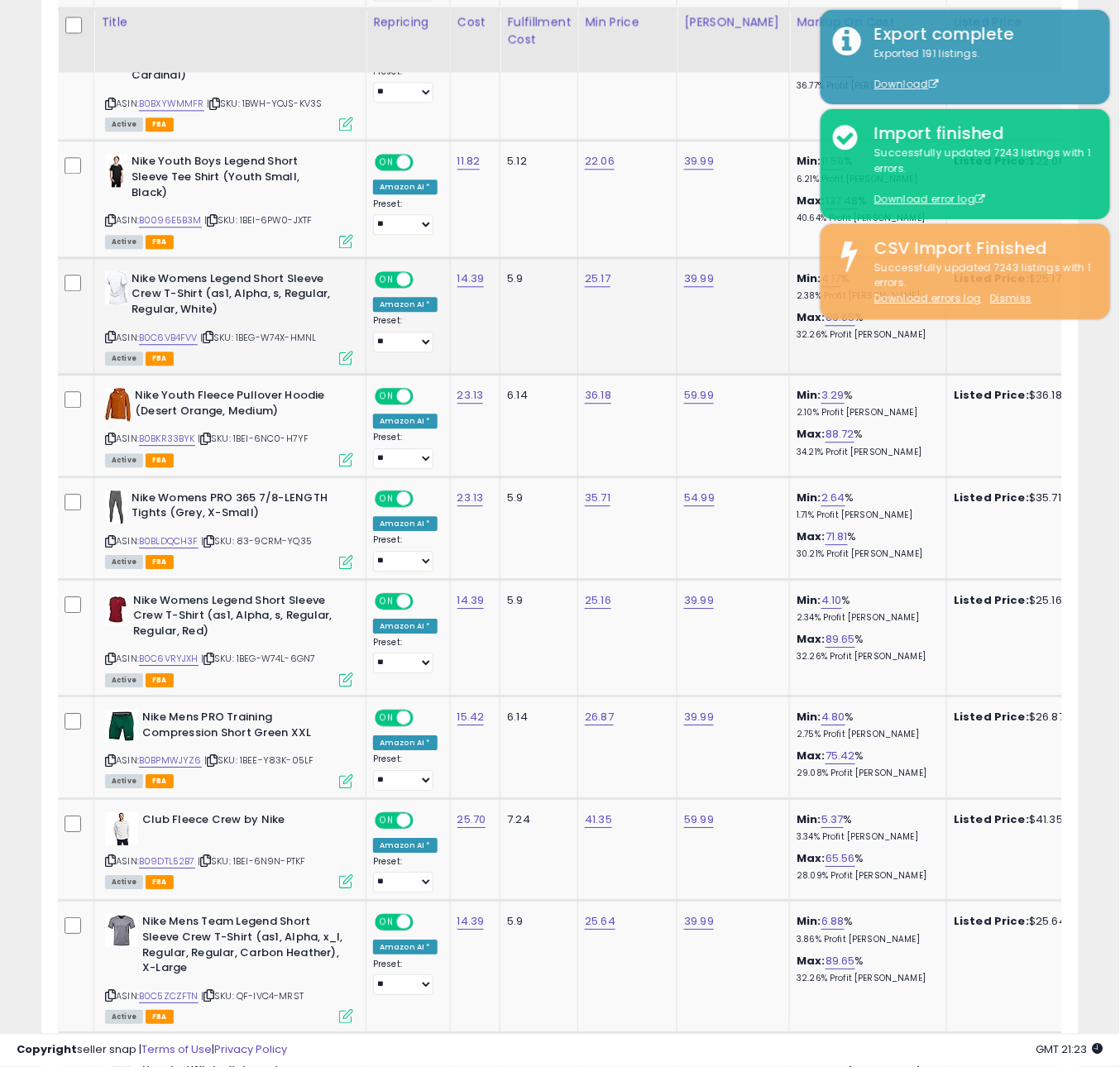
scroll to position [2686, 0]
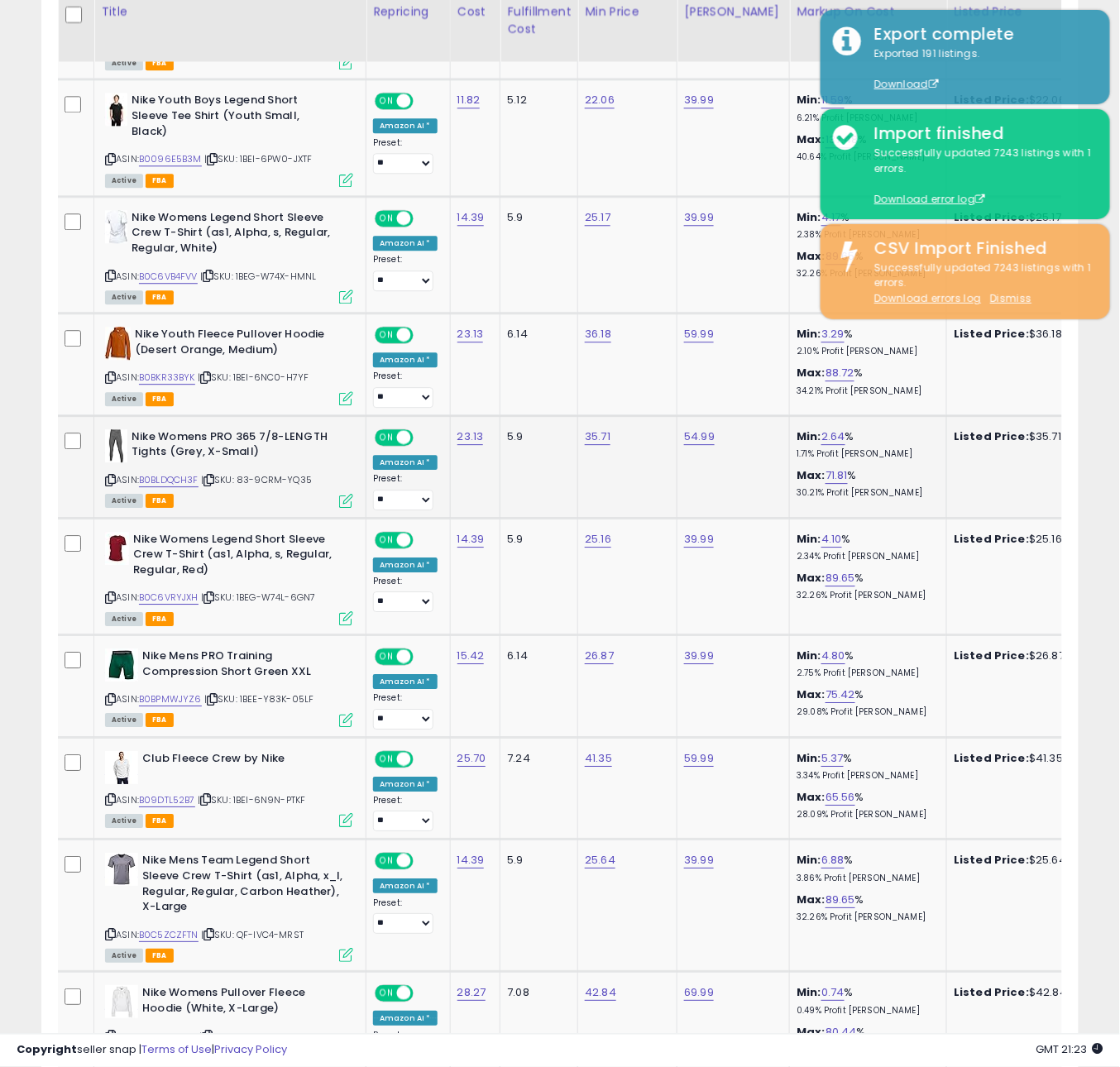
click at [214, 476] on icon at bounding box center [208, 480] width 11 height 9
click at [211, 593] on icon at bounding box center [208, 597] width 11 height 9
click at [213, 593] on icon at bounding box center [208, 597] width 11 height 9
click at [215, 694] on icon at bounding box center [211, 698] width 11 height 9
click at [210, 795] on icon at bounding box center [205, 799] width 11 height 9
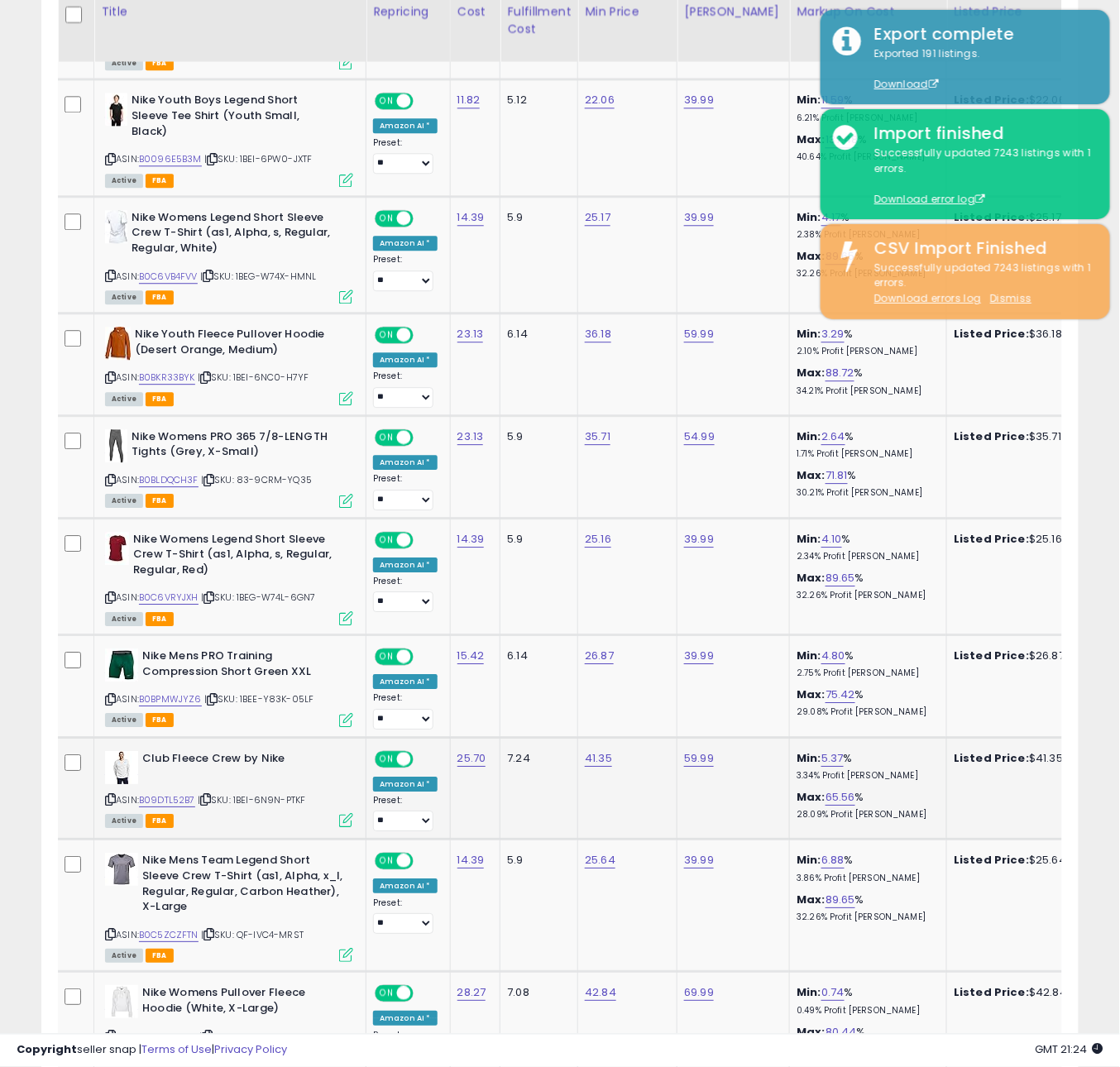
click at [210, 795] on icon at bounding box center [205, 799] width 11 height 9
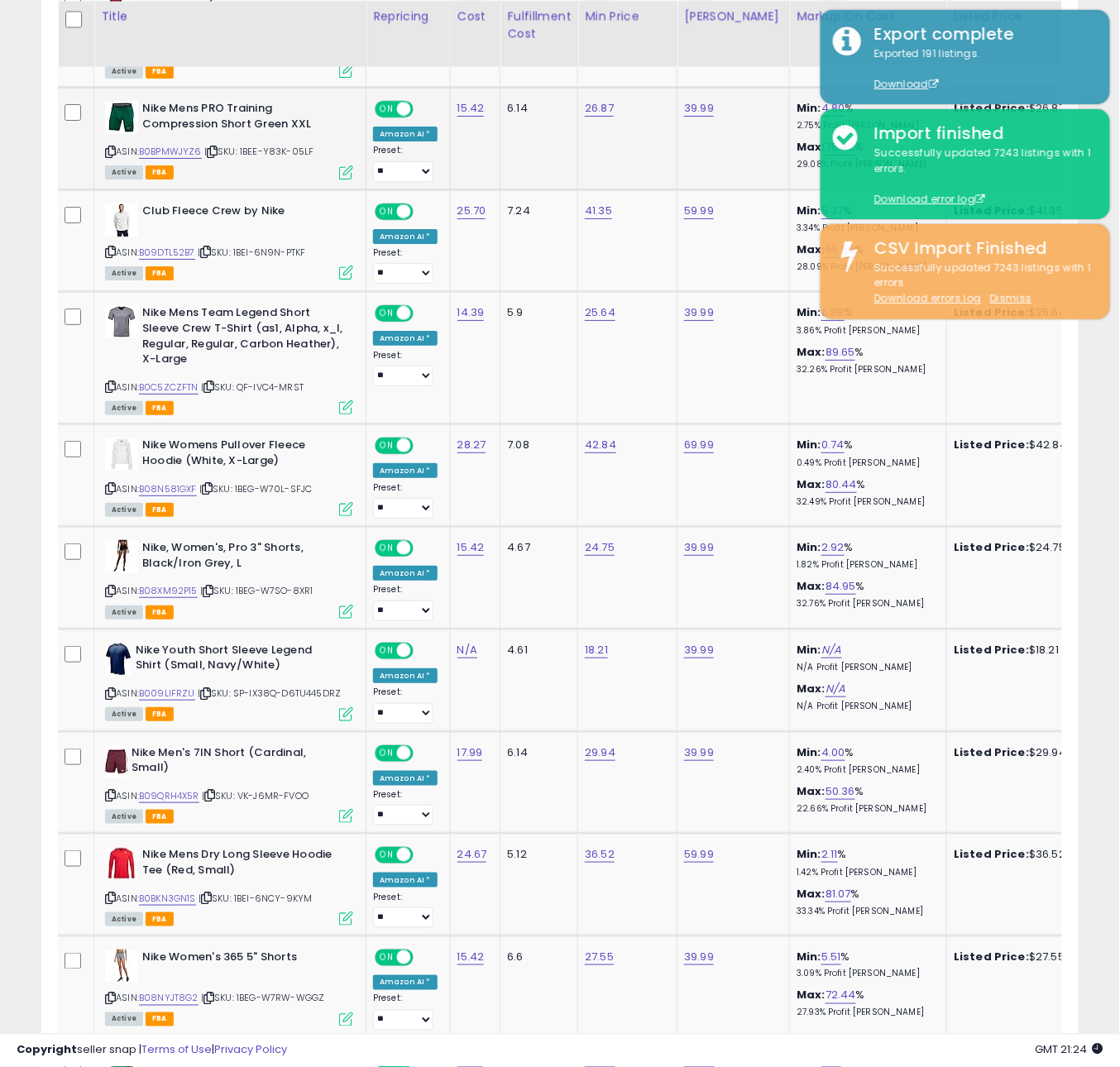
scroll to position [3238, 0]
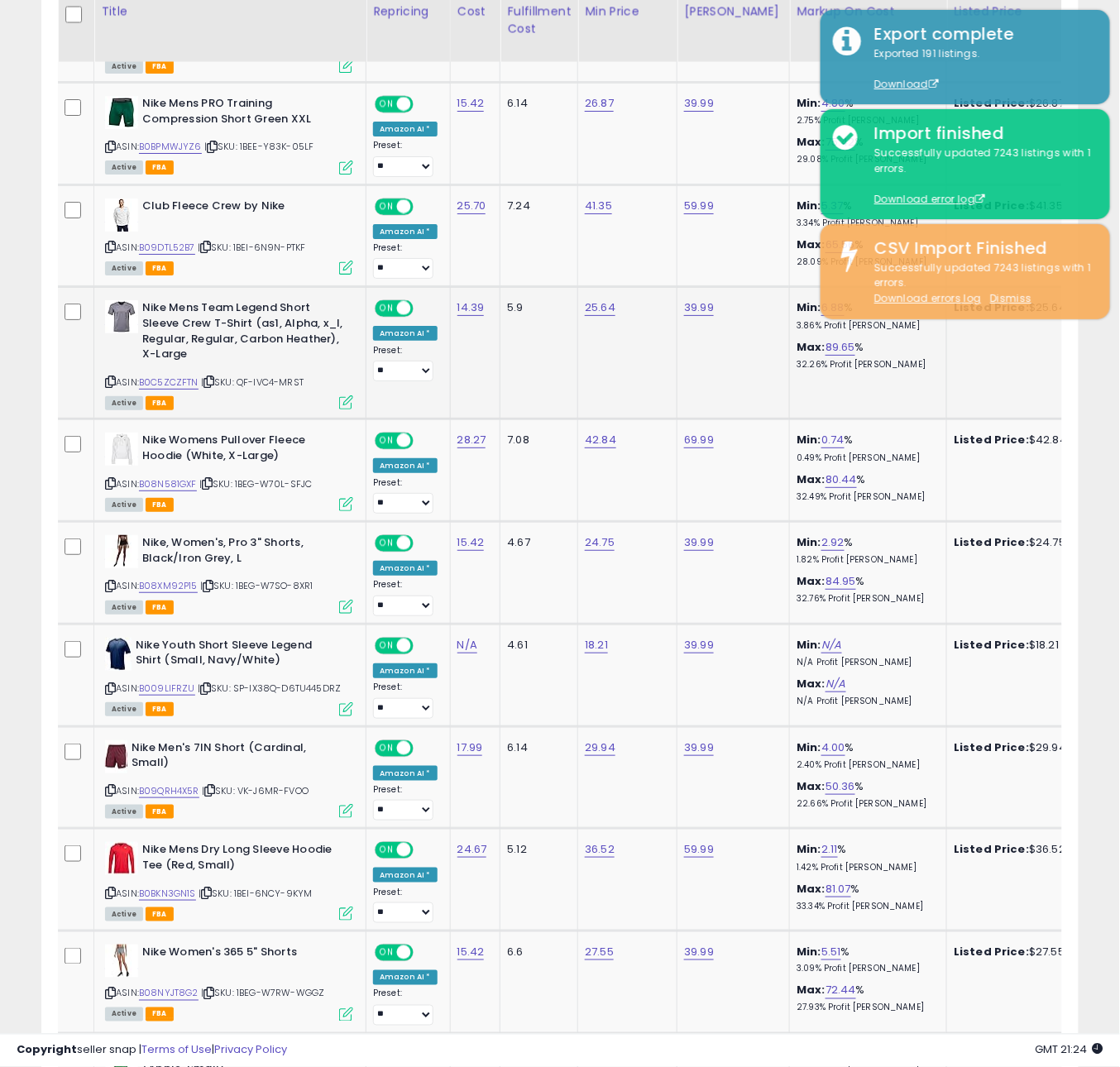
click at [210, 377] on icon at bounding box center [208, 381] width 11 height 9
click at [213, 581] on icon at bounding box center [207, 585] width 11 height 9
click at [210, 581] on icon at bounding box center [207, 585] width 11 height 9
click at [208, 581] on icon at bounding box center [207, 585] width 11 height 9
drag, startPoint x: 284, startPoint y: 741, endPoint x: 245, endPoint y: 709, distance: 50.4
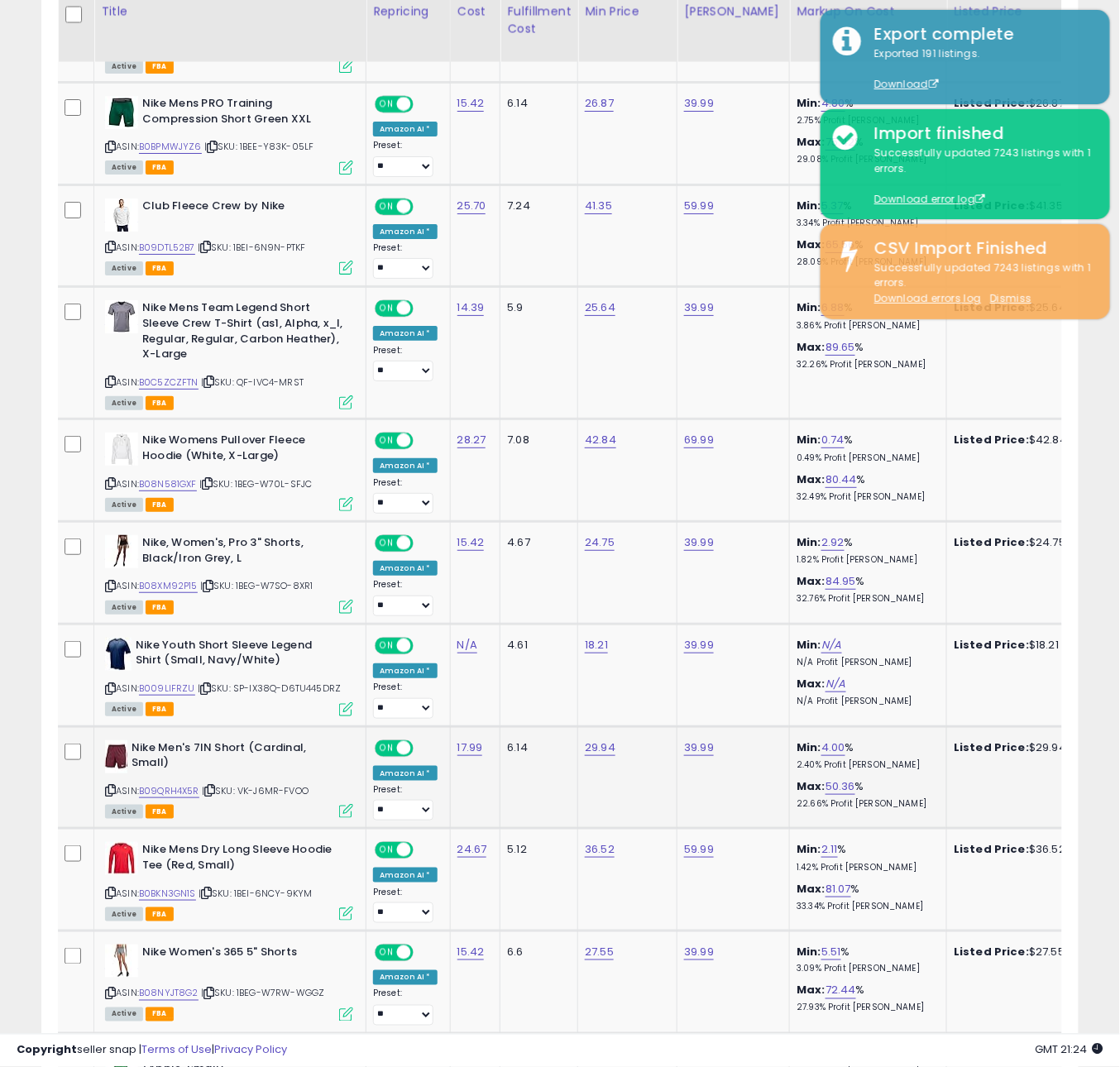
click at [273, 741] on b "Nike Men's 7IN Short (Cardinal, Small)" at bounding box center [232, 757] width 201 height 34
click at [207, 683] on icon at bounding box center [205, 687] width 11 height 9
drag, startPoint x: 206, startPoint y: 664, endPoint x: 339, endPoint y: 663, distance: 133.0
click at [206, 683] on icon at bounding box center [205, 687] width 11 height 9
click at [215, 786] on icon at bounding box center [209, 790] width 11 height 9
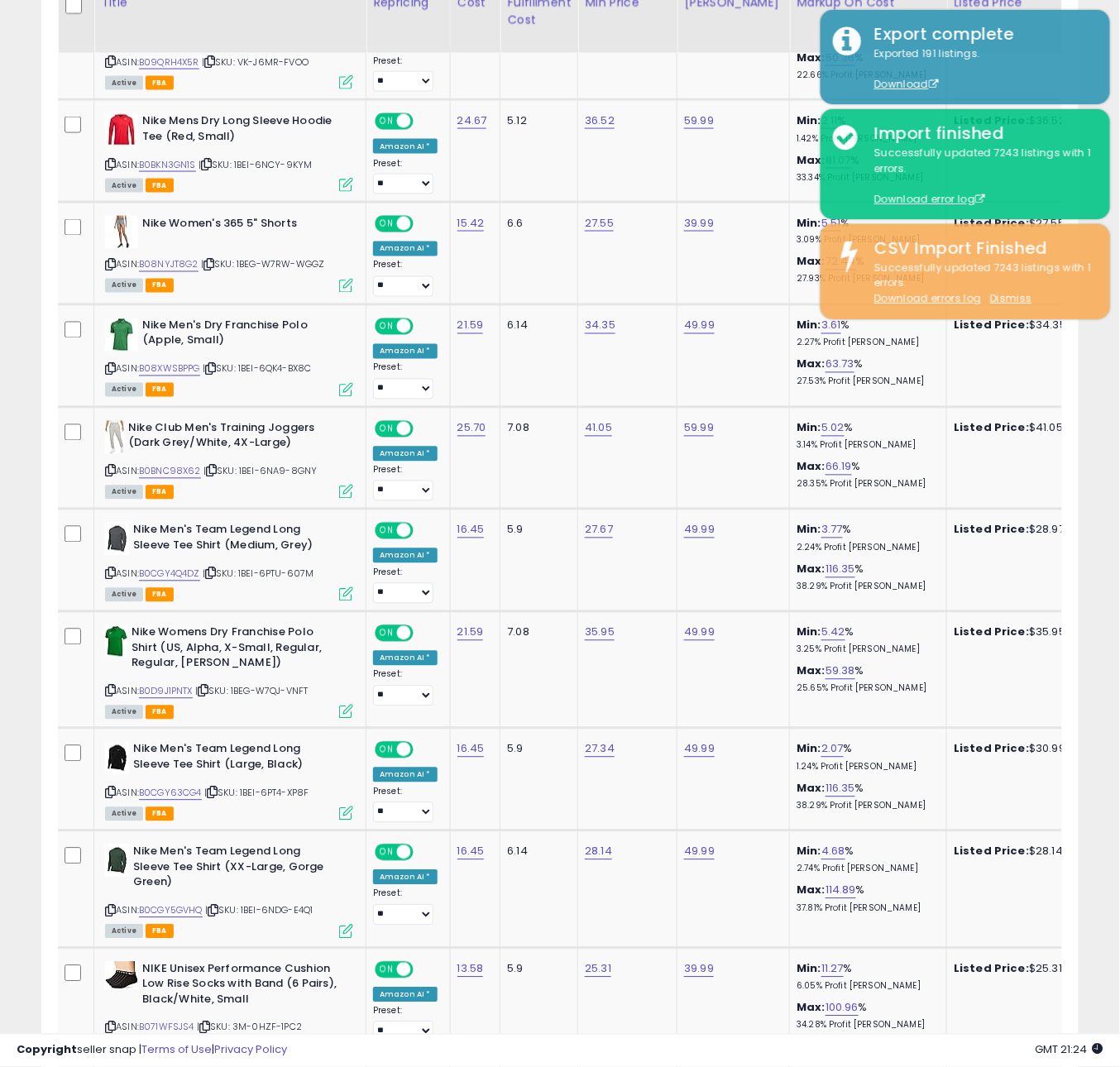
scroll to position [3983, 0]
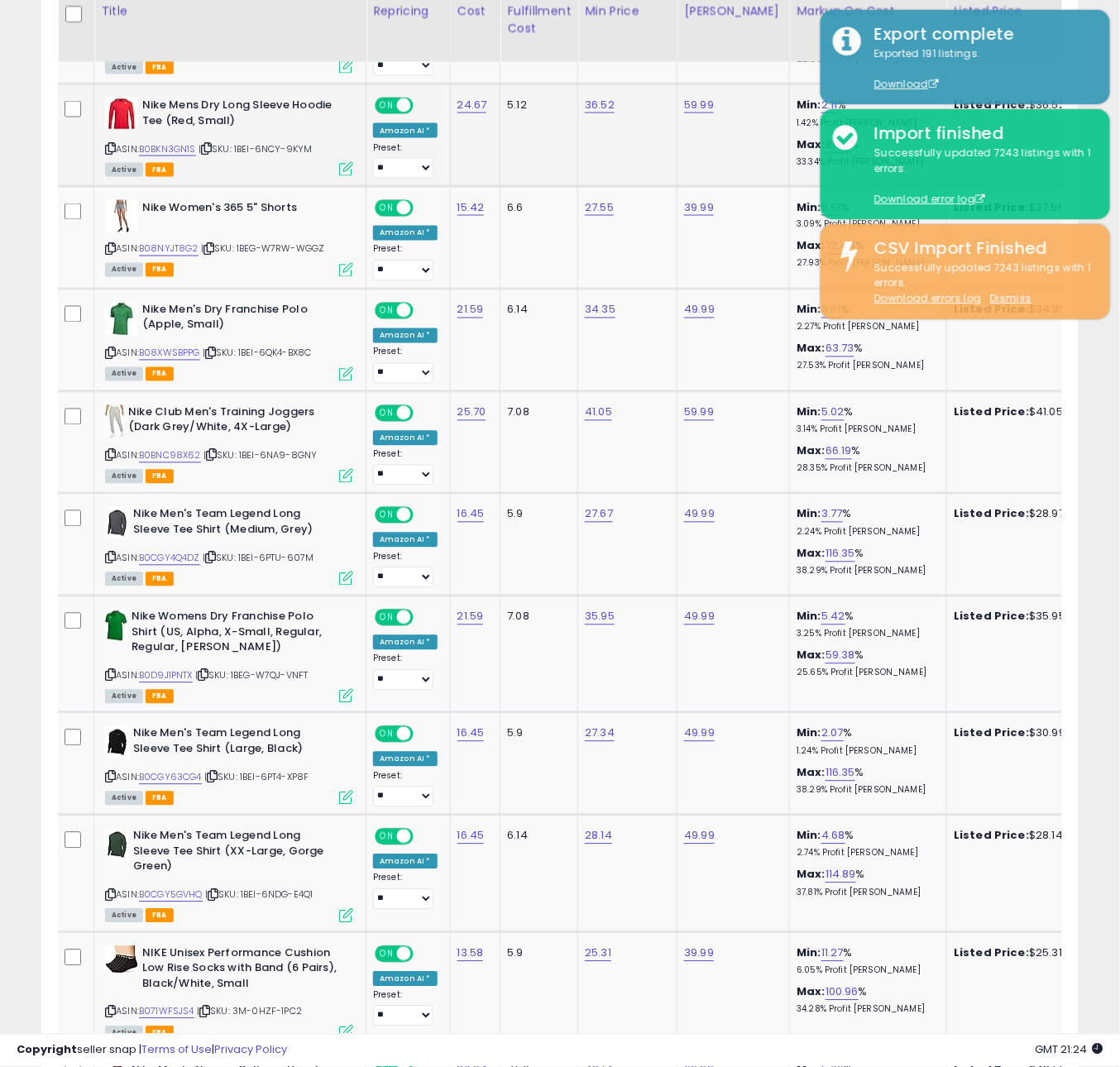
click at [211, 144] on icon at bounding box center [206, 148] width 11 height 9
click at [214, 245] on icon at bounding box center [208, 249] width 11 height 9
click at [215, 349] on icon at bounding box center [210, 353] width 11 height 9
click at [214, 450] on icon at bounding box center [210, 454] width 11 height 9
drag, startPoint x: 218, startPoint y: 533, endPoint x: 362, endPoint y: 543, distance: 144.3
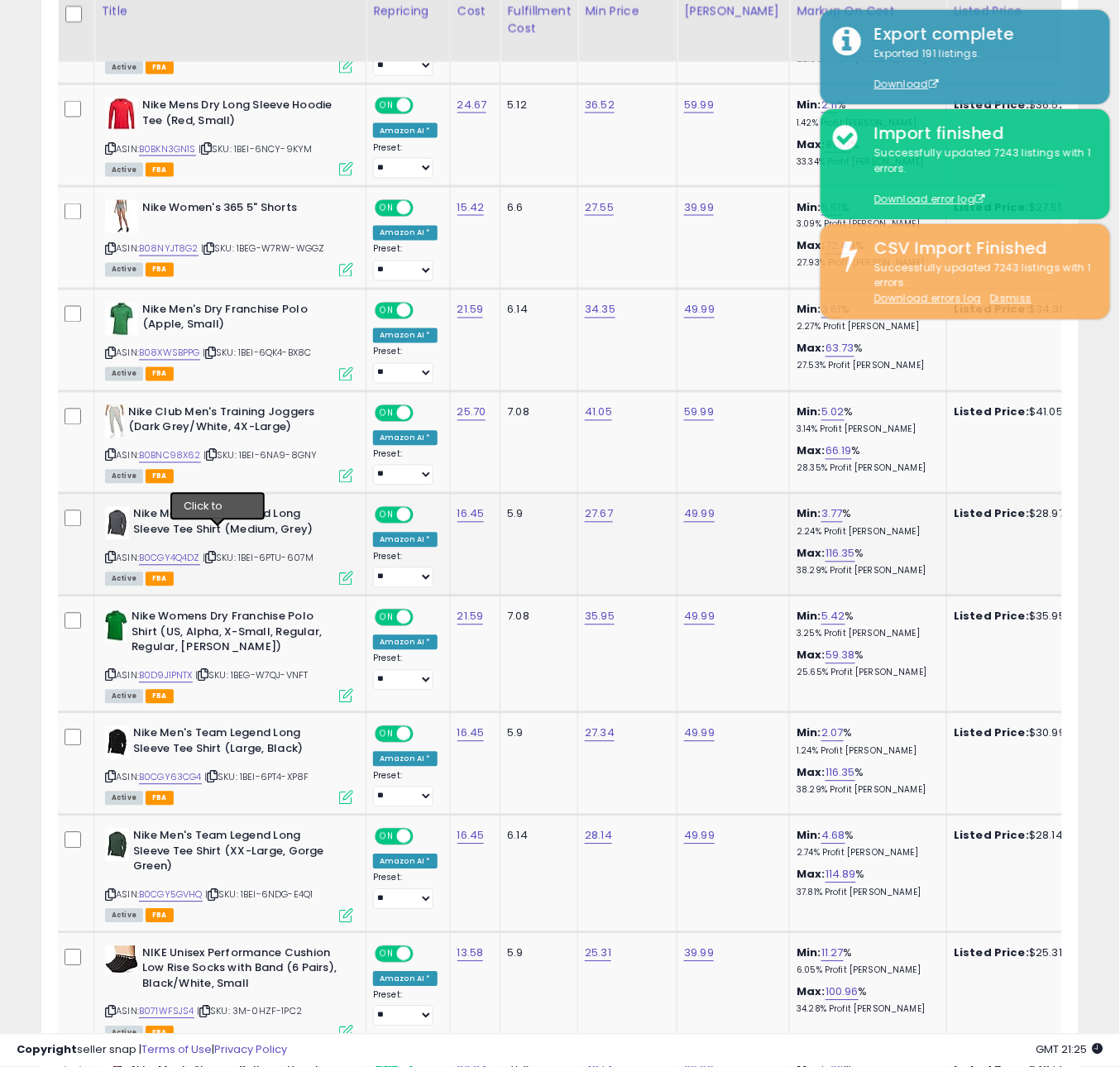
click at [215, 554] on icon at bounding box center [210, 558] width 11 height 9
click at [206, 671] on icon at bounding box center [203, 675] width 11 height 9
click at [217, 772] on icon at bounding box center [211, 776] width 11 height 9
click at [185, 771] on link "B0CGY63CG4" at bounding box center [170, 778] width 63 height 14
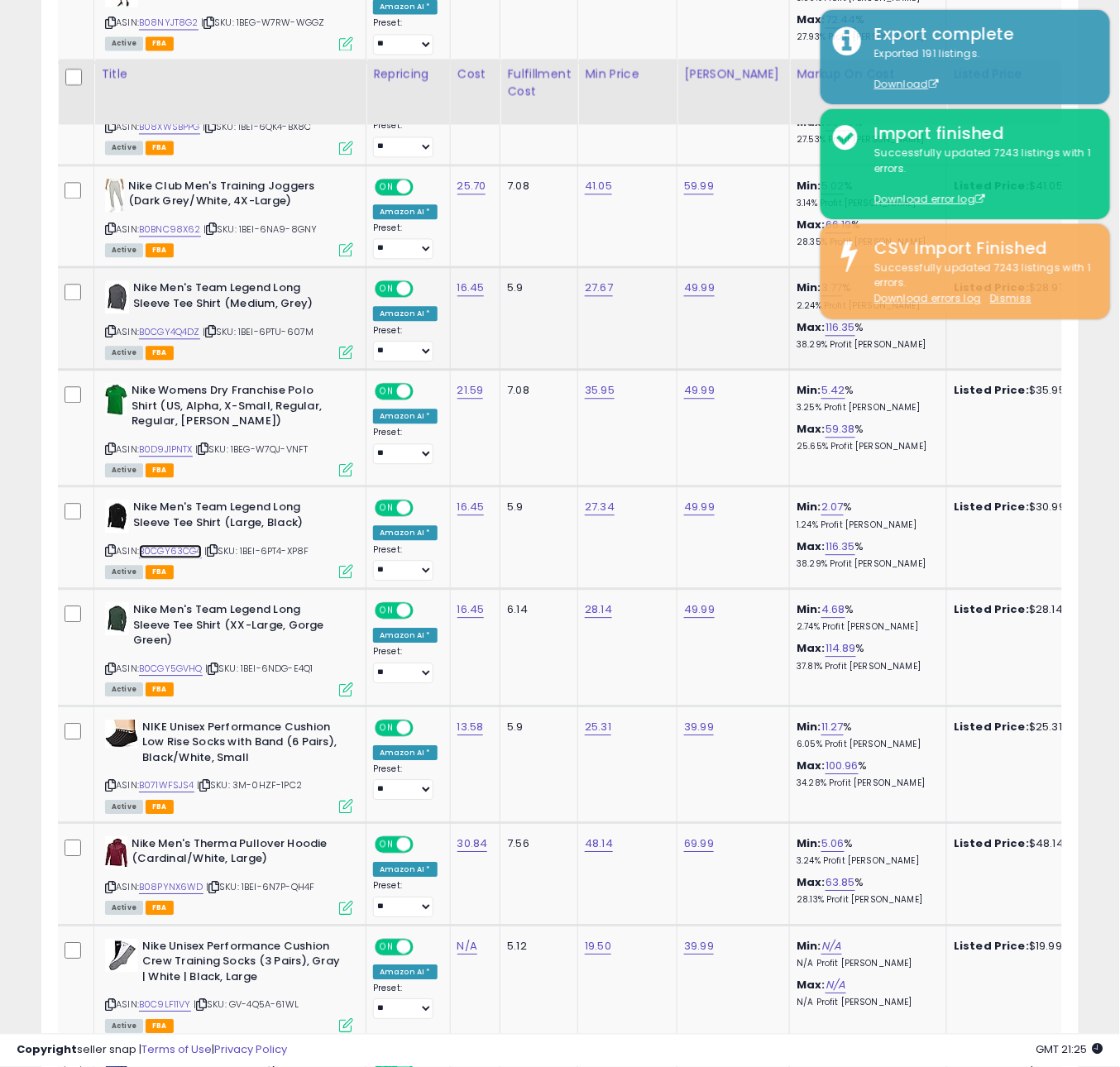
scroll to position [4311, 0]
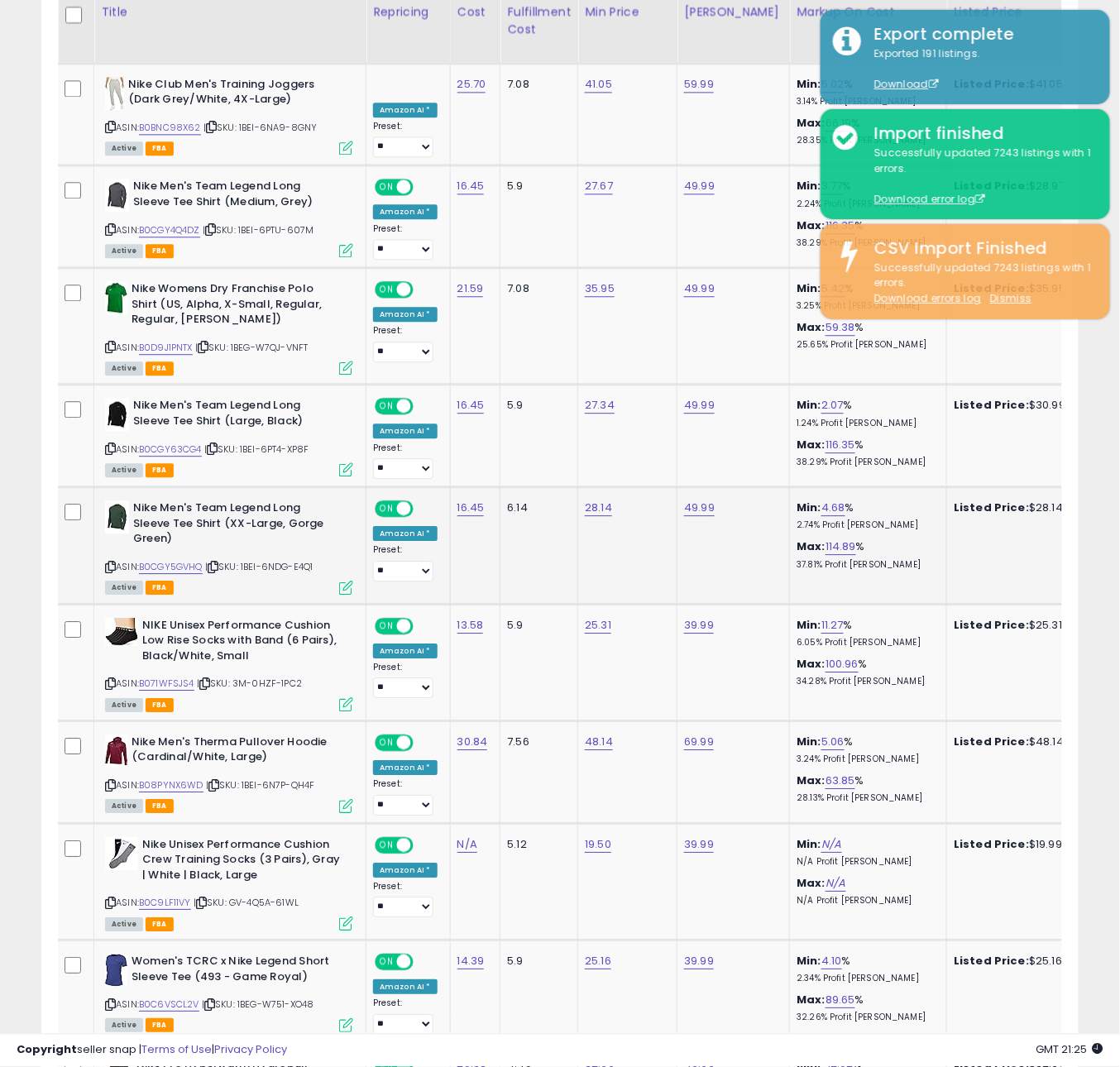
click at [218, 563] on icon at bounding box center [212, 566] width 11 height 9
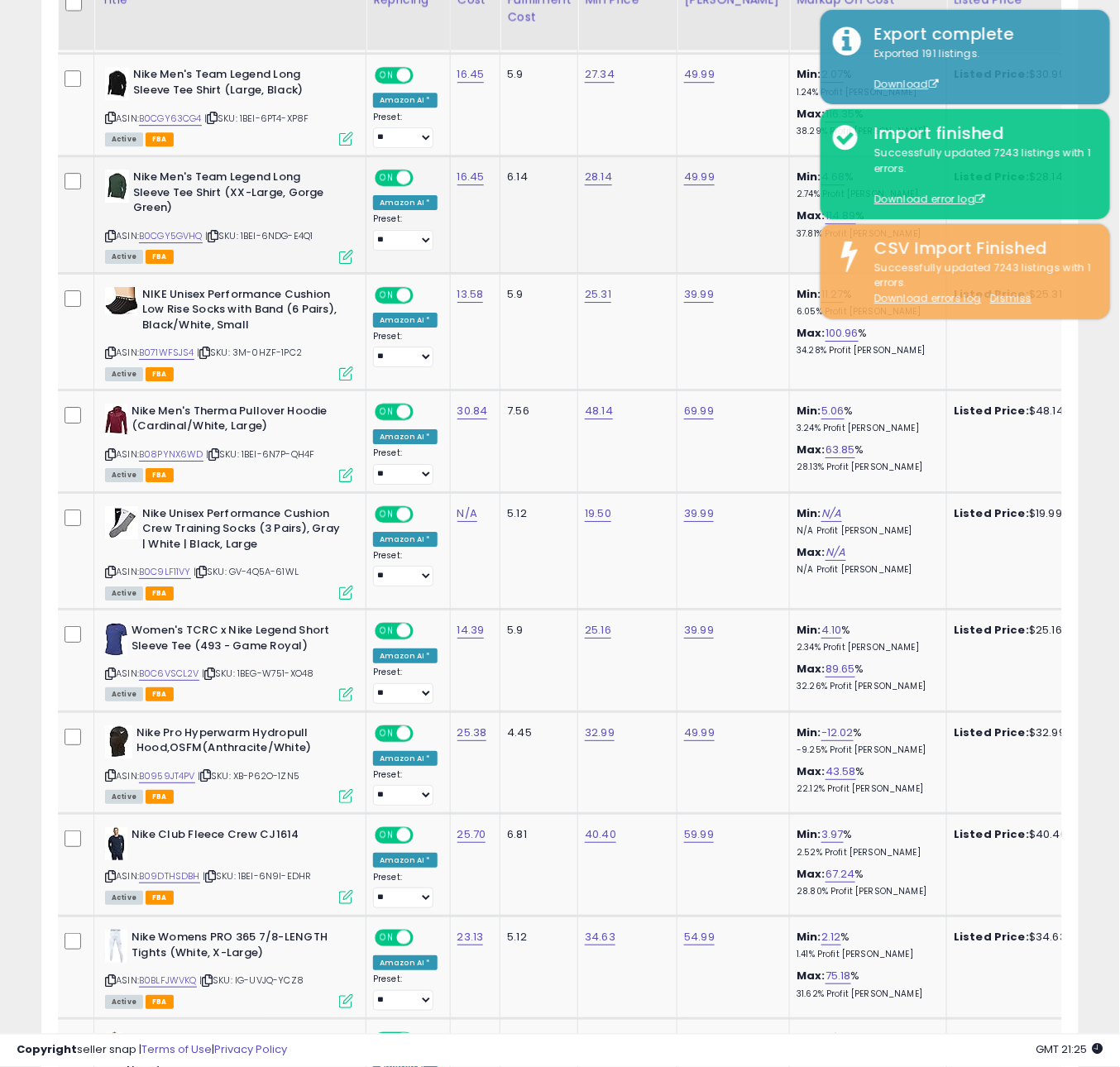
scroll to position [4653, 0]
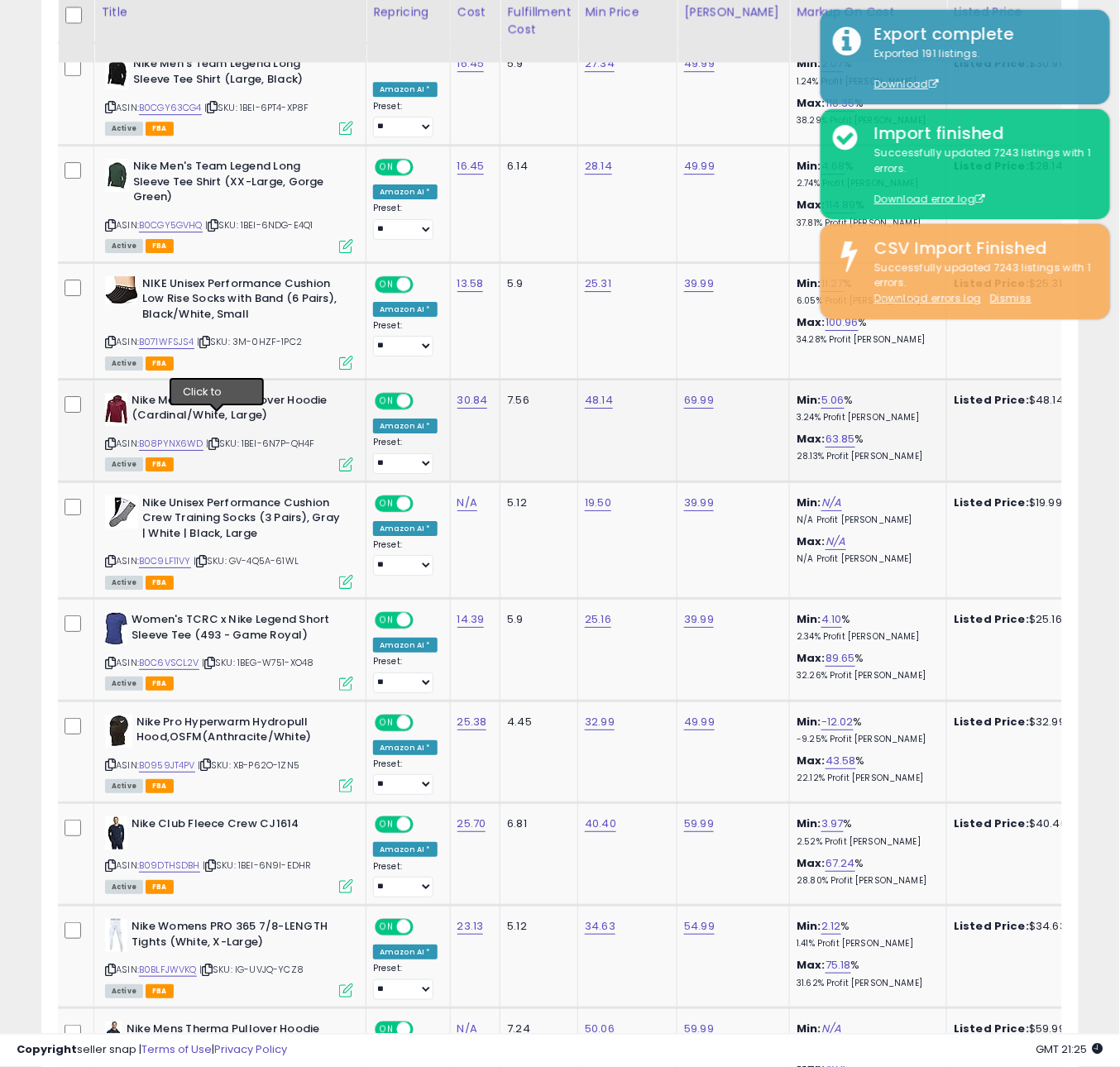
click at [219, 440] on icon at bounding box center [213, 444] width 11 height 9
click at [215, 658] on icon at bounding box center [209, 662] width 11 height 9
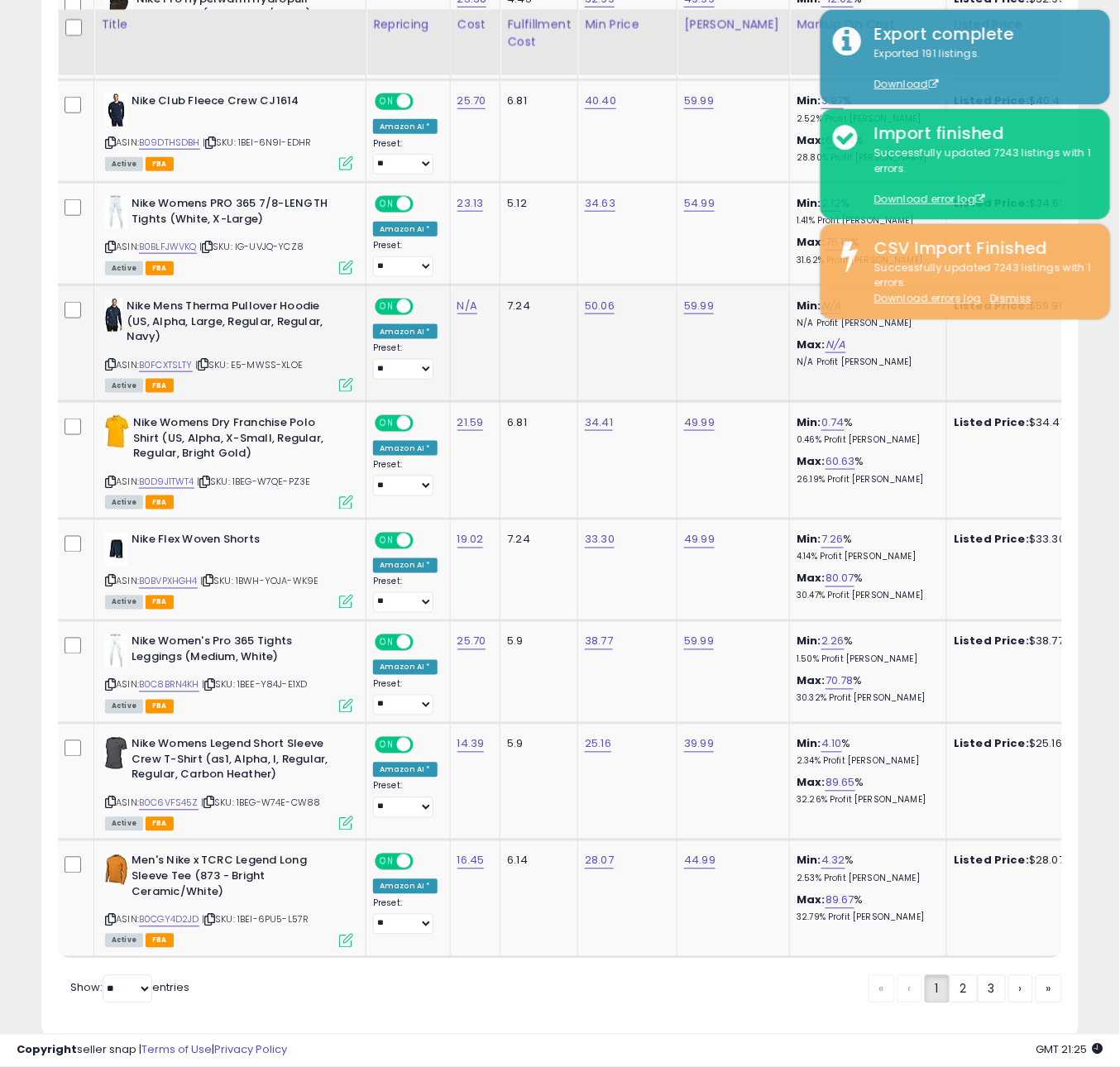
scroll to position [5388, 0]
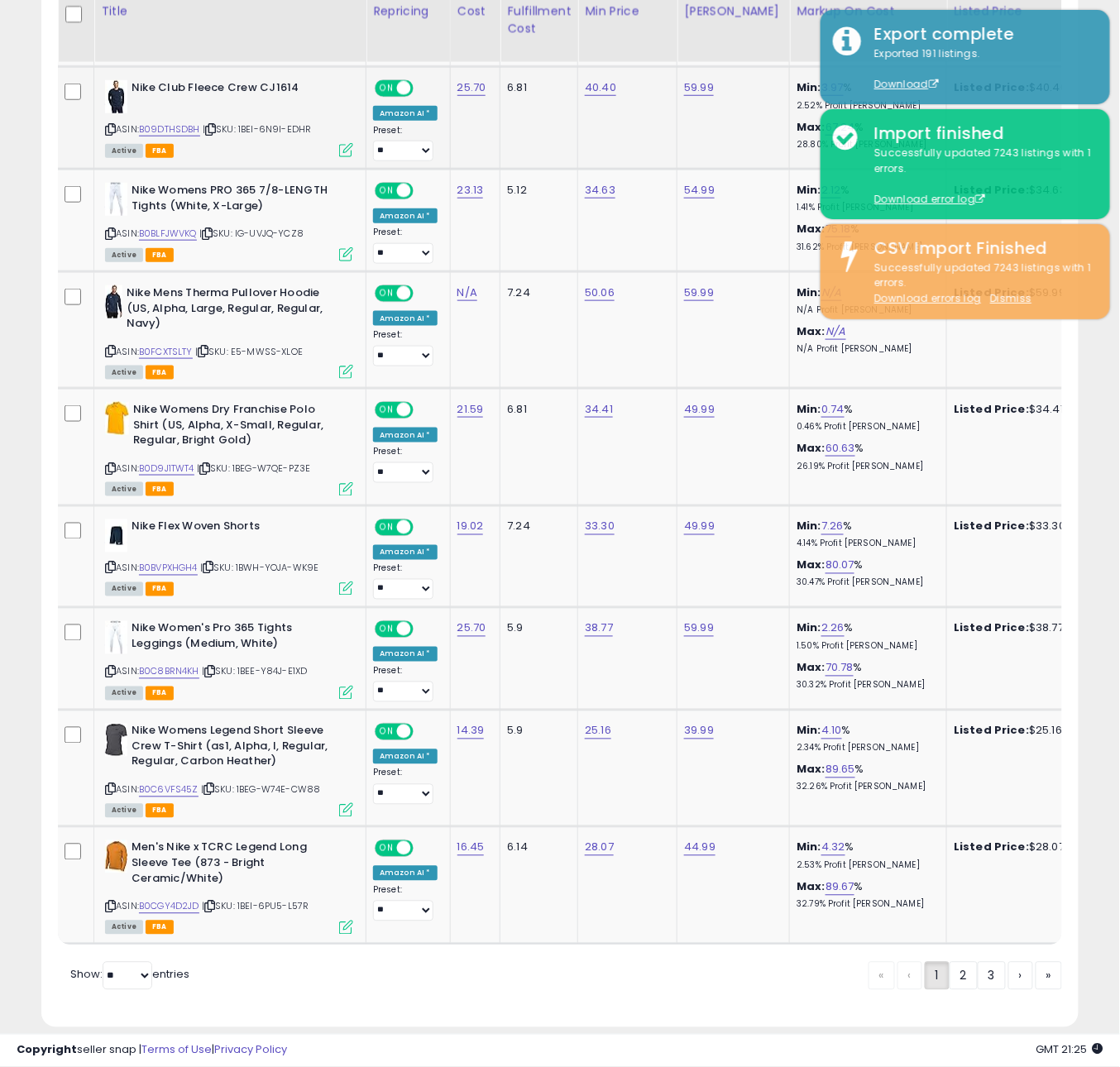
click at [215, 125] on icon at bounding box center [210, 129] width 11 height 9
click at [212, 229] on icon at bounding box center [206, 233] width 11 height 9
click at [207, 346] on icon at bounding box center [203, 350] width 11 height 9
click at [210, 464] on icon at bounding box center [205, 468] width 11 height 9
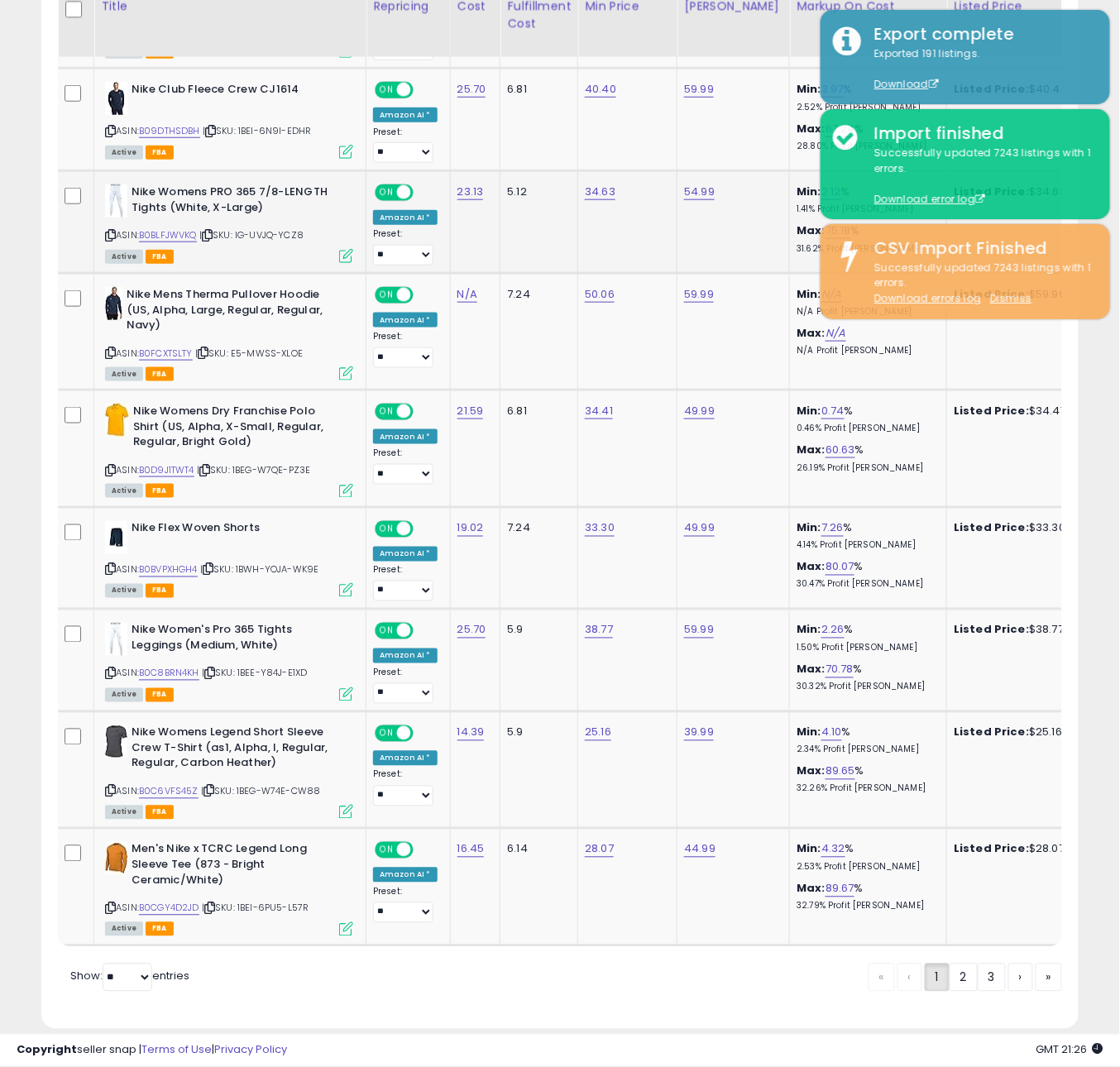
scroll to position [5376, 0]
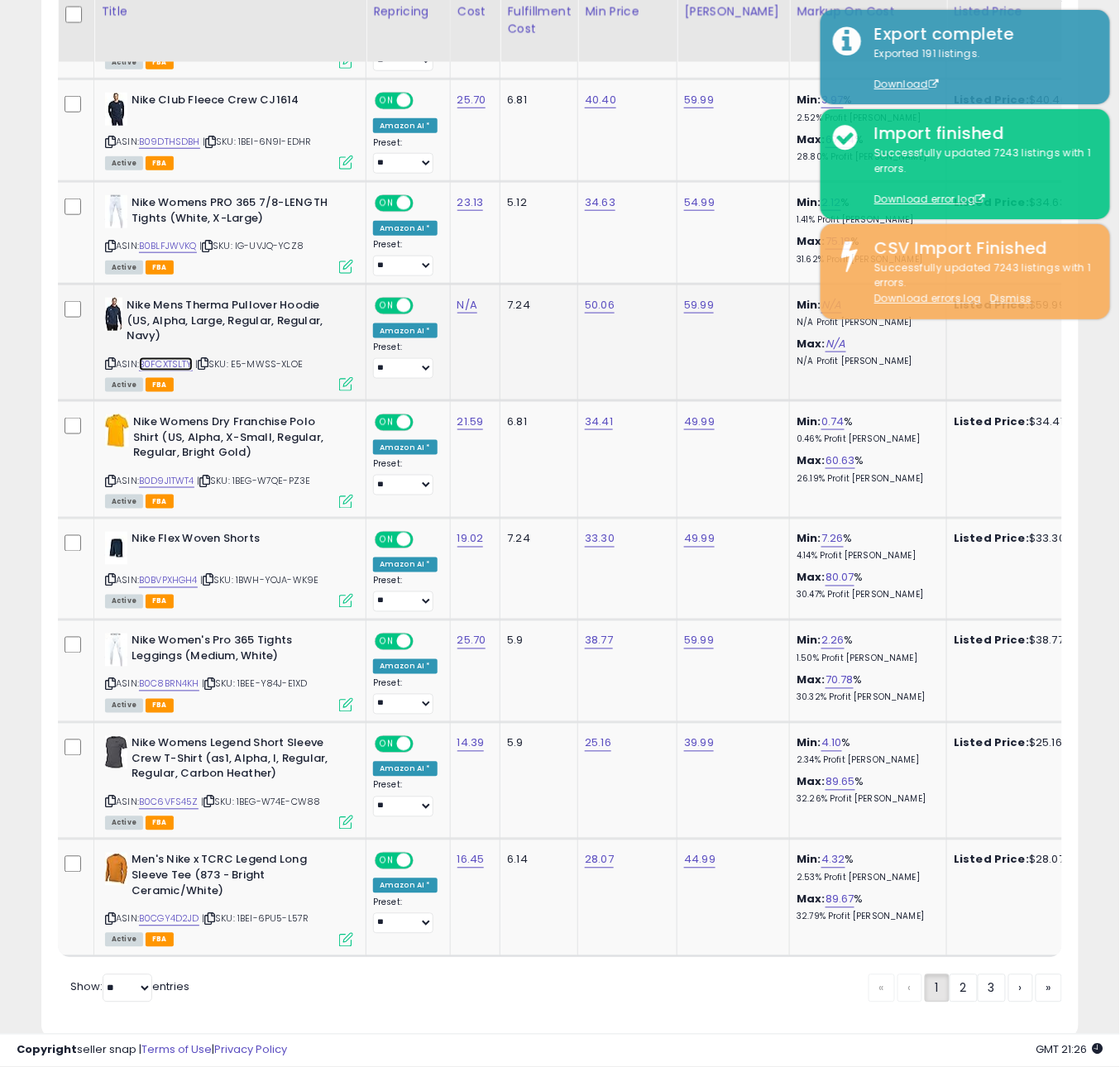
click at [174, 357] on link "B0FCXTSLTY" at bounding box center [165, 364] width 54 height 14
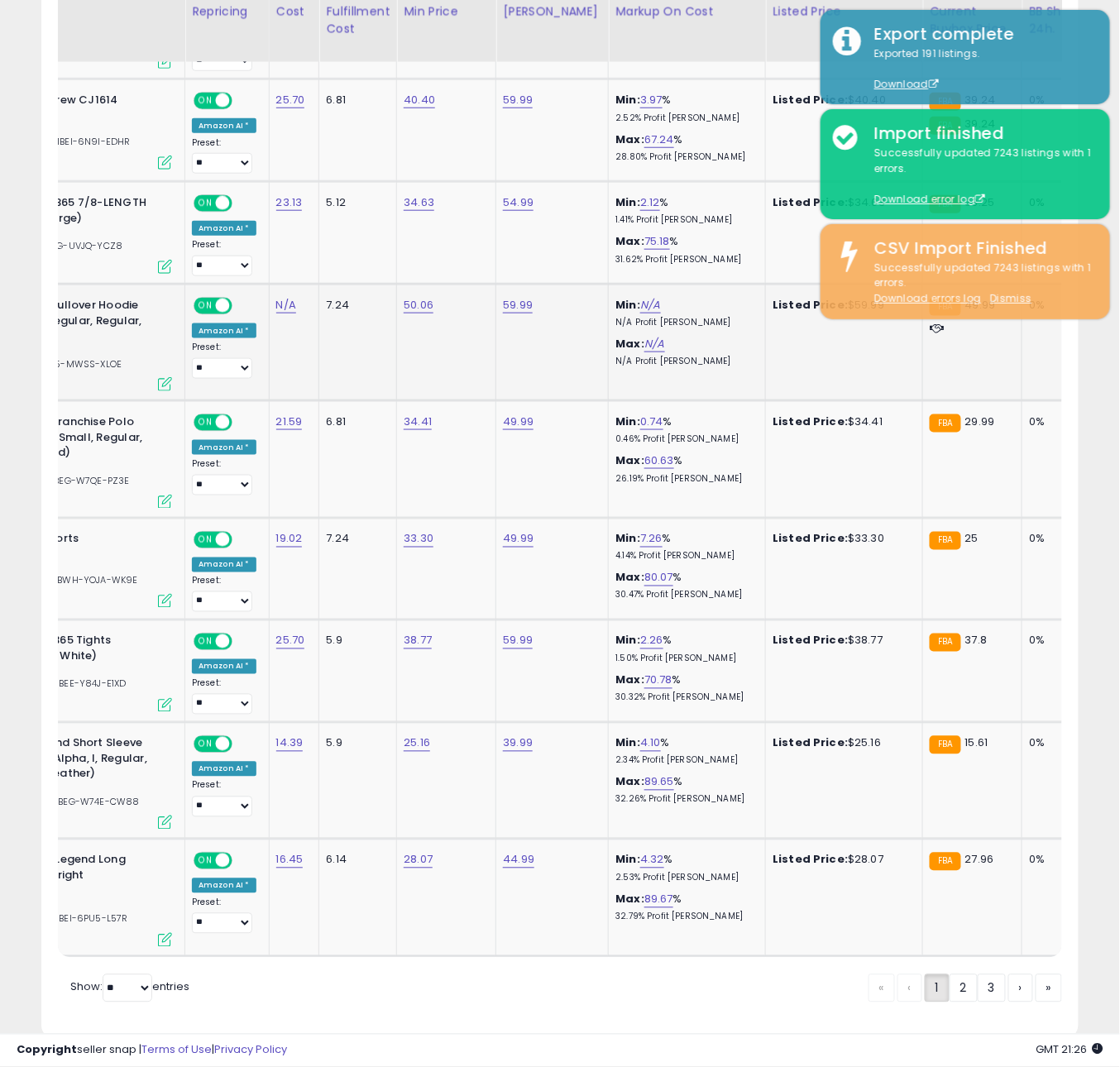
scroll to position [0, 0]
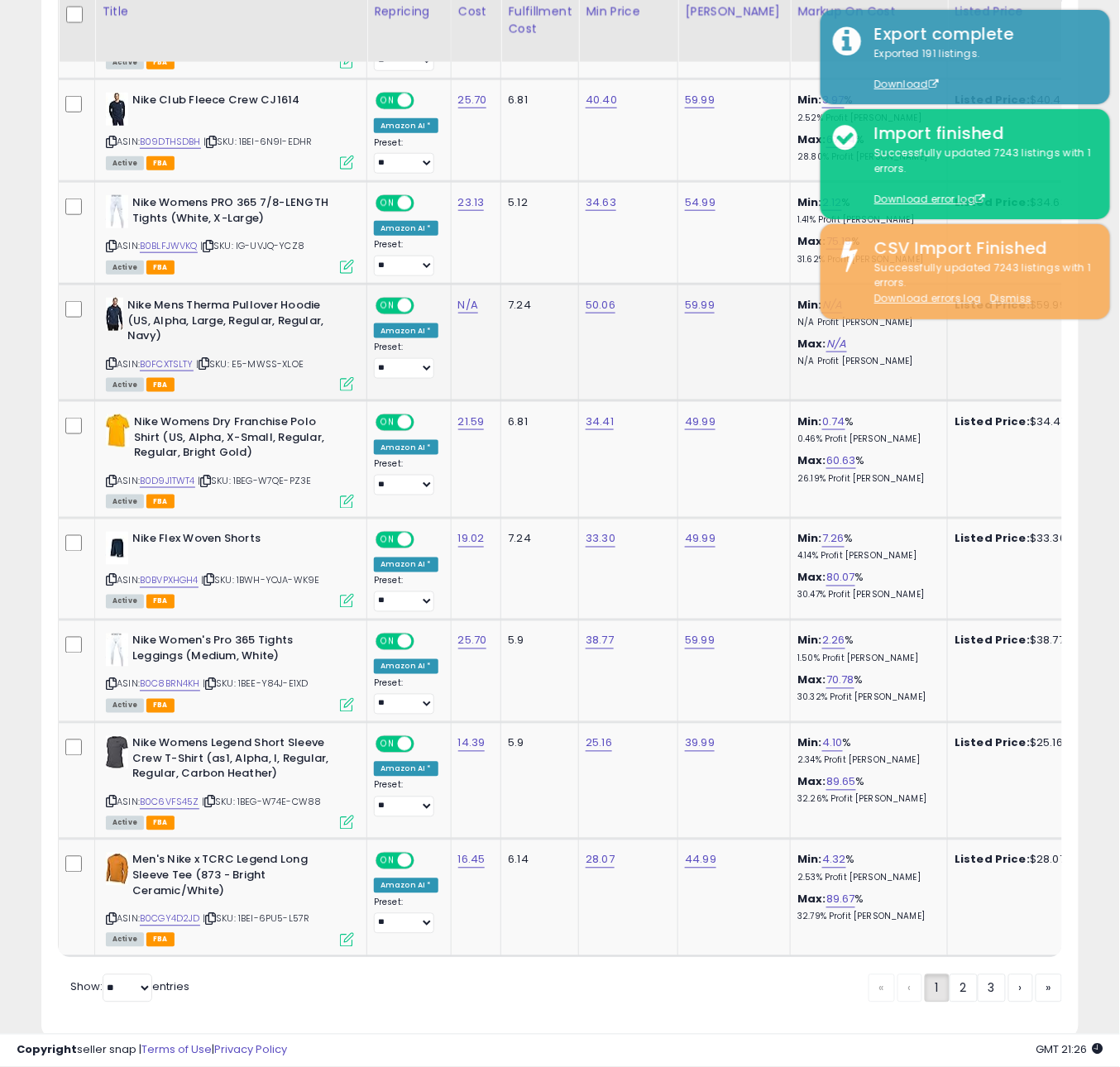
click at [612, 298] on div "50.06" at bounding box center [624, 305] width 80 height 15
click at [605, 297] on link "50.06" at bounding box center [600, 305] width 29 height 17
type input "*****"
click at [654, 239] on button "submit" at bounding box center [650, 238] width 29 height 25
click at [210, 476] on icon at bounding box center [205, 480] width 11 height 9
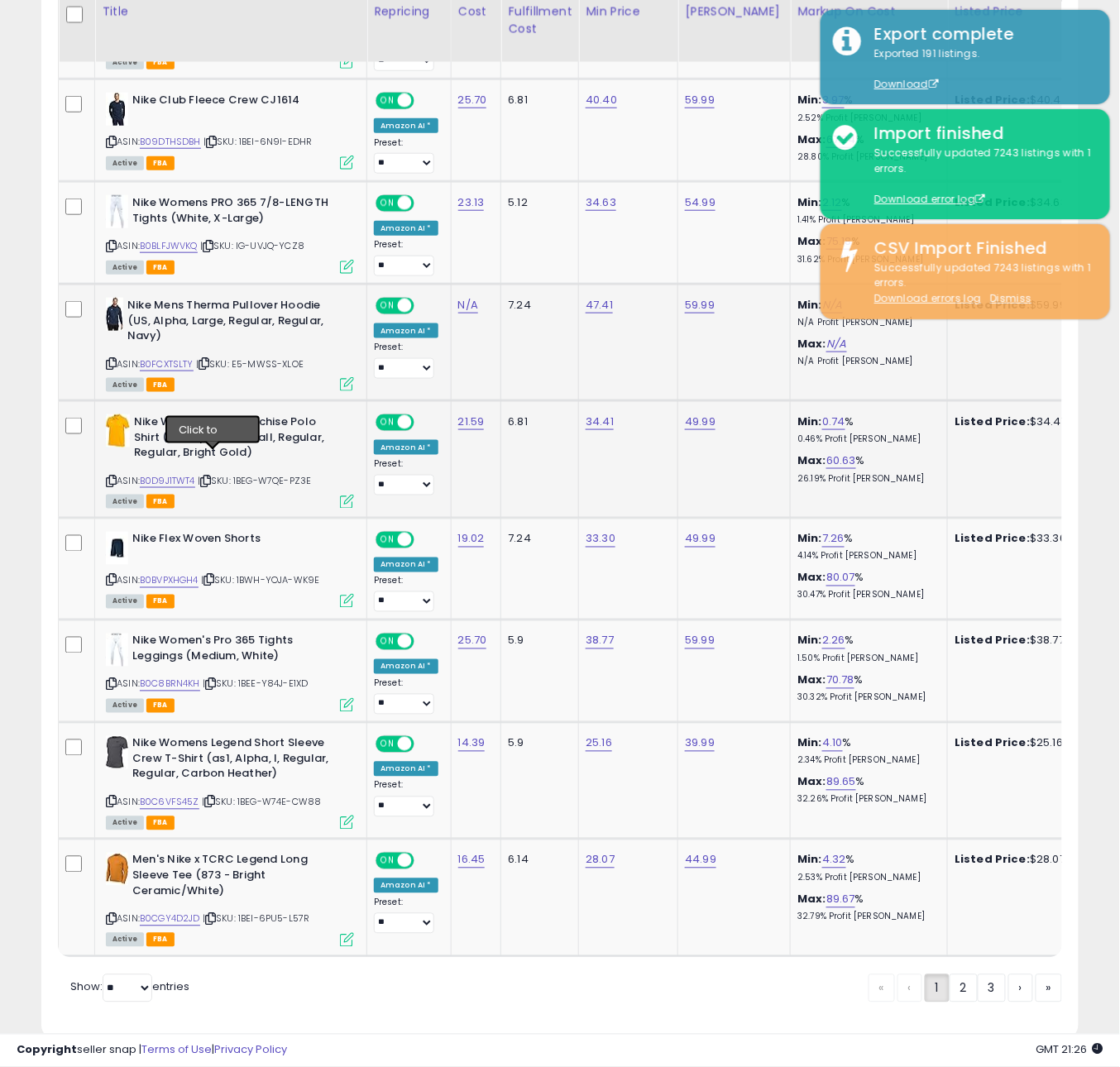
click at [210, 476] on icon at bounding box center [205, 480] width 11 height 9
click at [214, 575] on icon at bounding box center [208, 579] width 11 height 9
click at [180, 474] on link "B0D9J1TWT4" at bounding box center [167, 481] width 55 height 14
click at [218, 595] on div "Active FBA" at bounding box center [230, 601] width 248 height 12
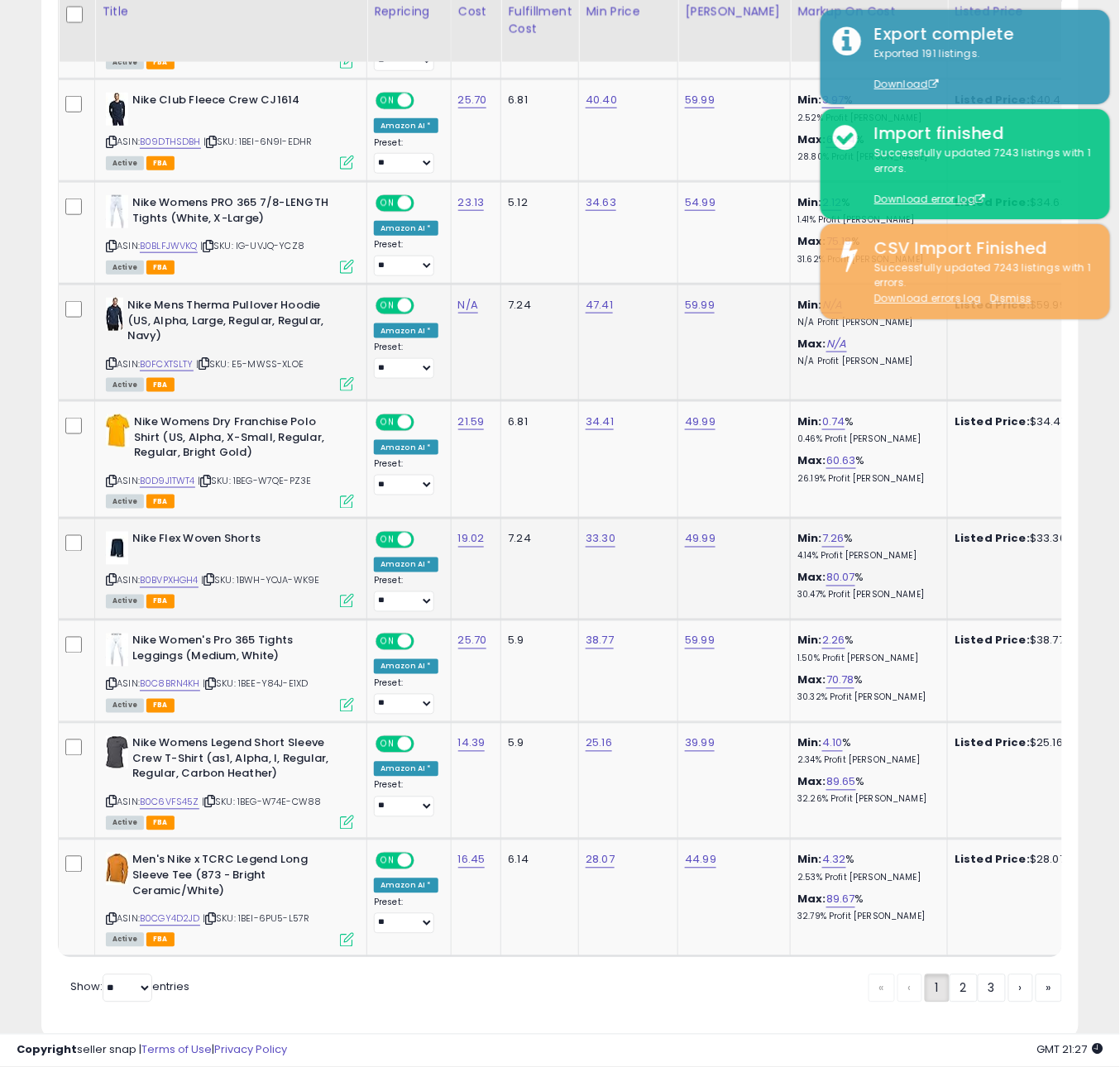
click at [213, 575] on icon at bounding box center [208, 579] width 11 height 9
click at [213, 680] on icon at bounding box center [210, 683] width 11 height 9
click at [215, 798] on icon at bounding box center [209, 801] width 11 height 9
click at [212, 915] on icon at bounding box center [210, 919] width 11 height 9
click at [189, 913] on link "B0CGY4D2JD" at bounding box center [169, 919] width 60 height 14
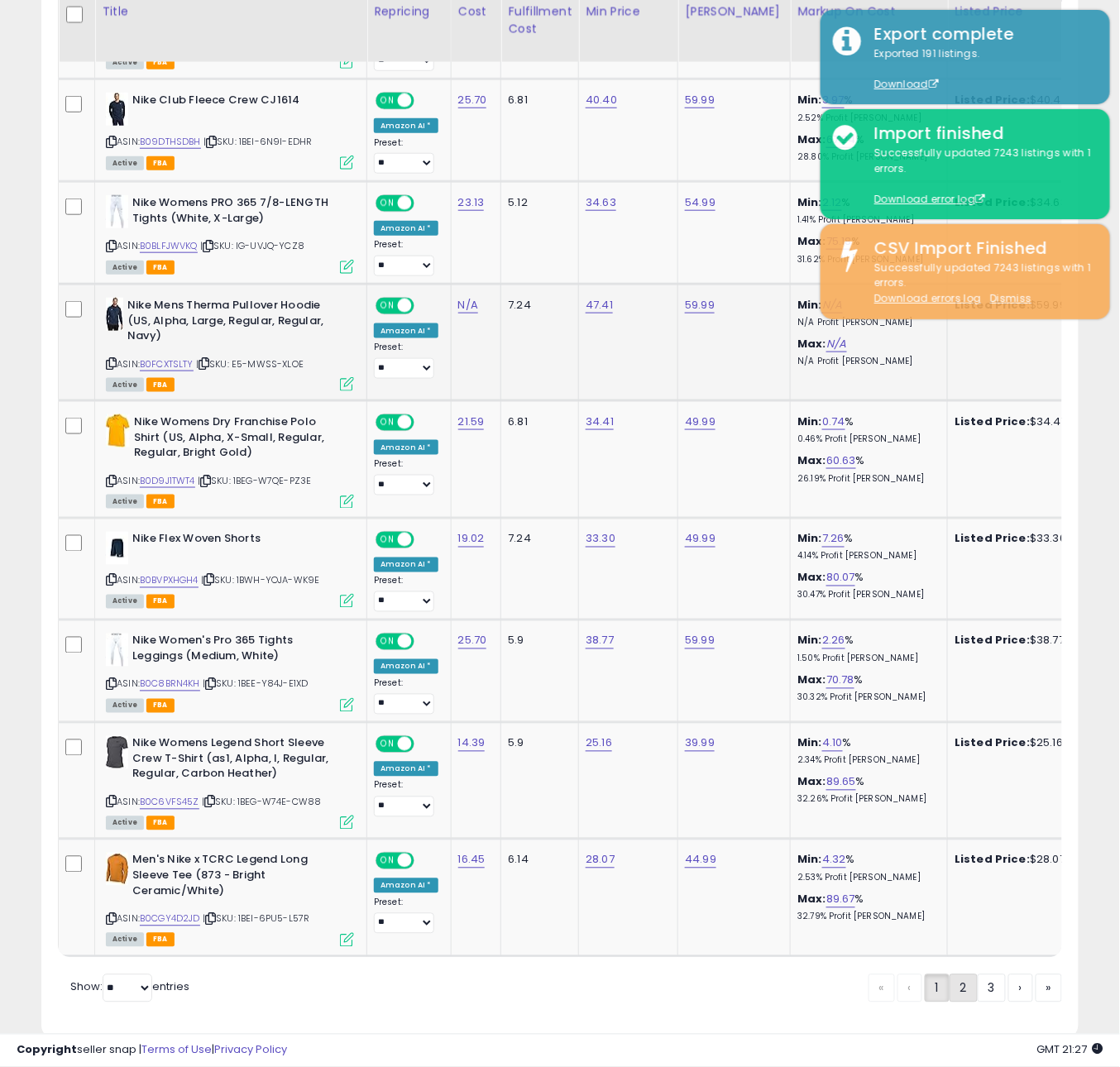
click at [957, 975] on link "2" at bounding box center [963, 988] width 29 height 29
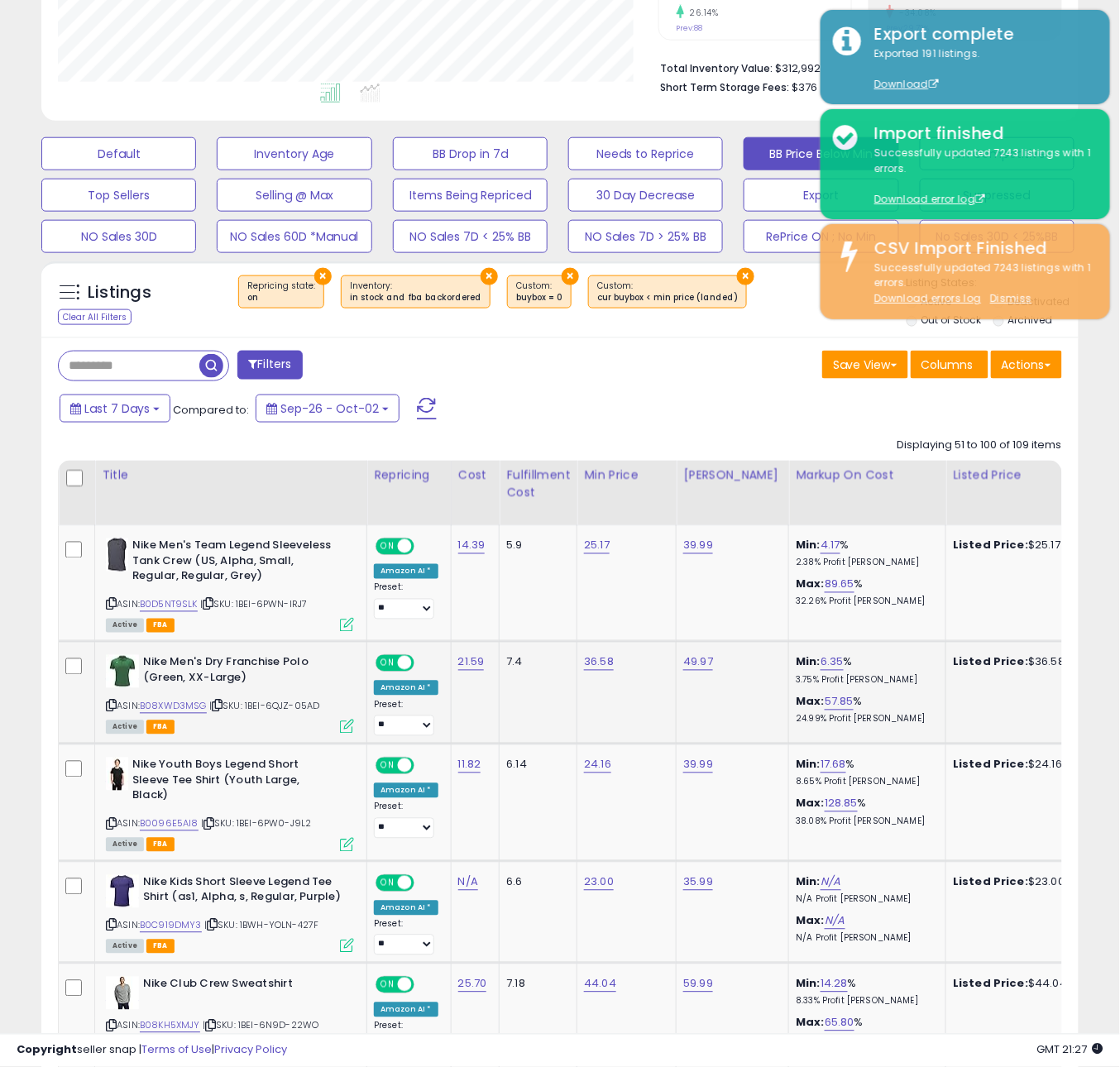
scroll to position [397, 0]
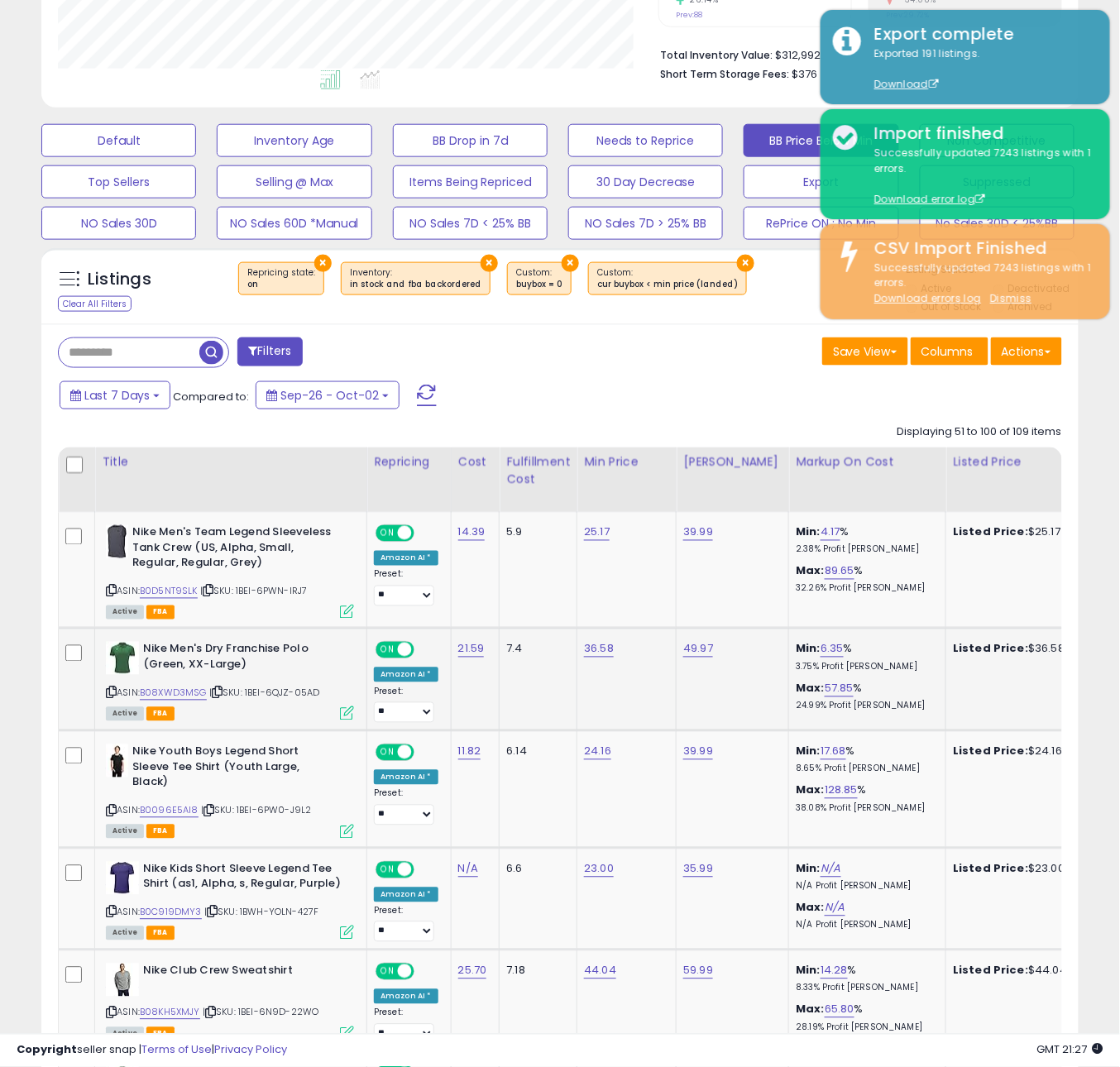
drag, startPoint x: 229, startPoint y: 672, endPoint x: 225, endPoint y: 662, distance: 10.8
click at [227, 669] on b "Nike Men's Dry Franchise Polo (Green, XX-Large)" at bounding box center [243, 659] width 201 height 34
click at [213, 590] on icon at bounding box center [207, 590] width 11 height 9
click at [222, 693] on icon at bounding box center [216, 692] width 11 height 9
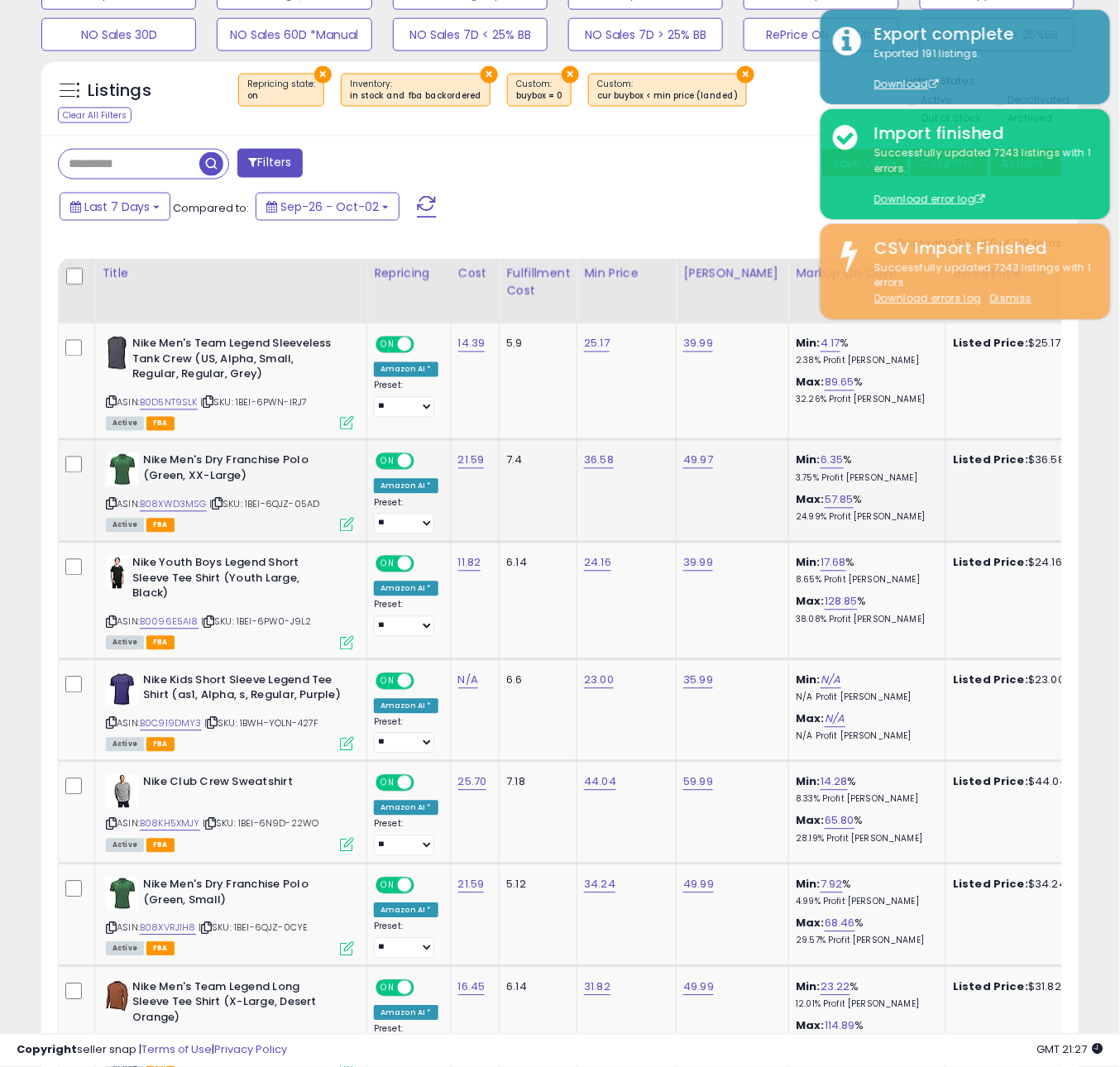
scroll to position [599, 0]
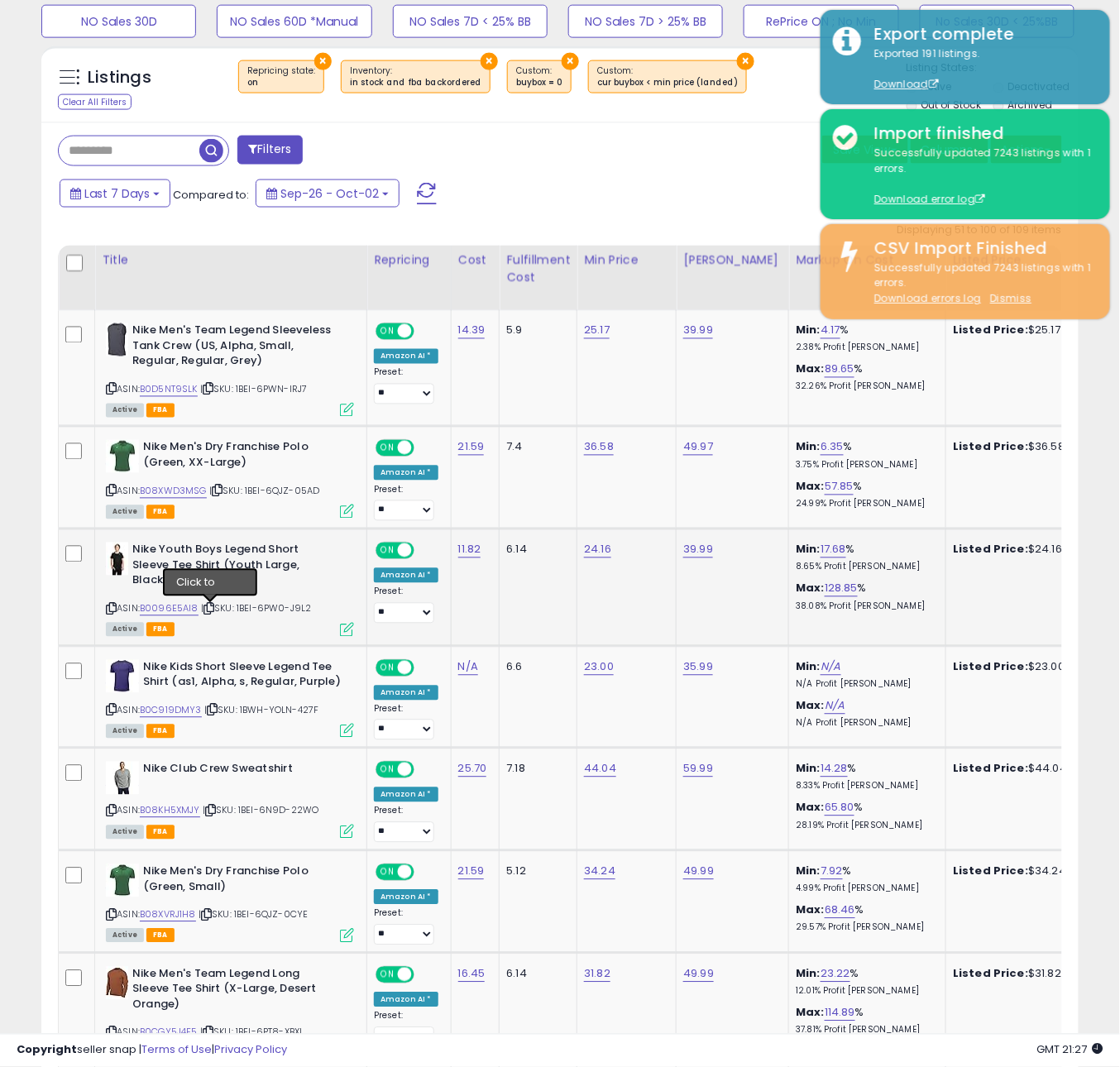
drag, startPoint x: 213, startPoint y: 609, endPoint x: 236, endPoint y: 608, distance: 23.0
click at [213, 609] on icon at bounding box center [208, 609] width 11 height 9
click at [214, 712] on icon at bounding box center [211, 709] width 11 height 9
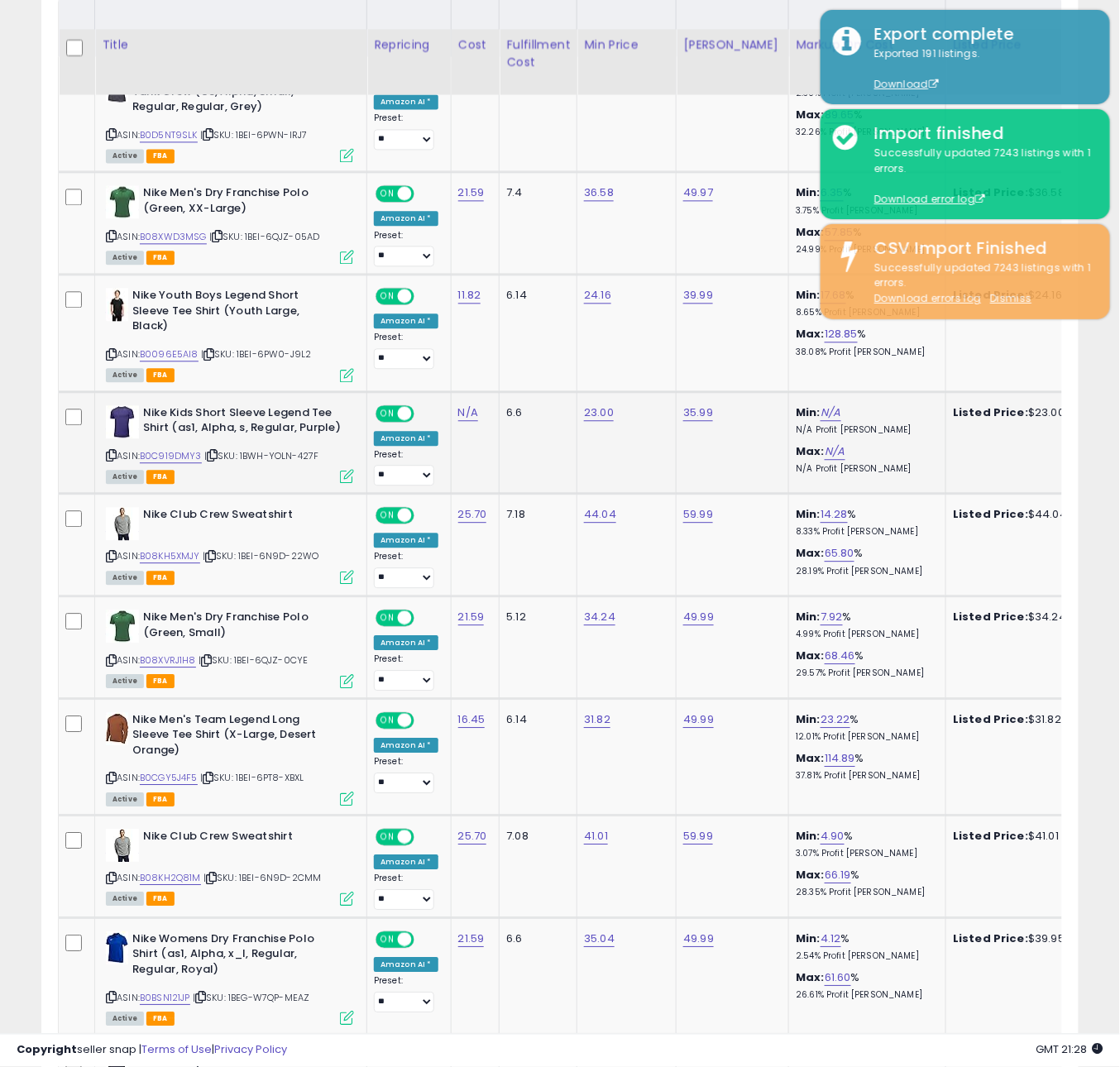
scroll to position [890, 0]
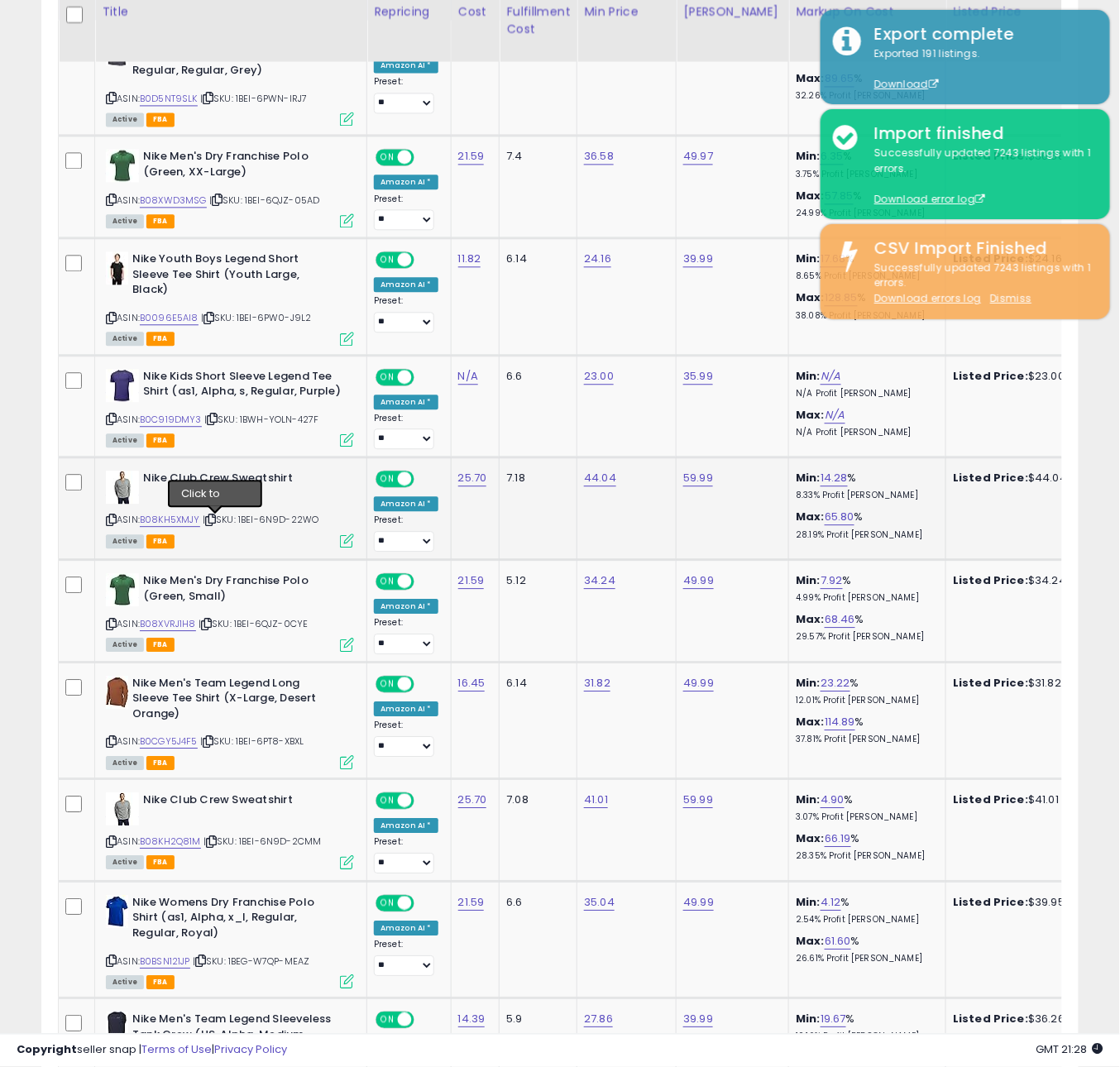
click at [213, 523] on icon at bounding box center [210, 519] width 11 height 9
click at [186, 521] on link "B08KH5XMJY" at bounding box center [169, 519] width 60 height 14
click at [606, 470] on td "44.04" at bounding box center [626, 508] width 99 height 102
click at [590, 482] on link "44.04" at bounding box center [600, 478] width 32 height 17
type input "*****"
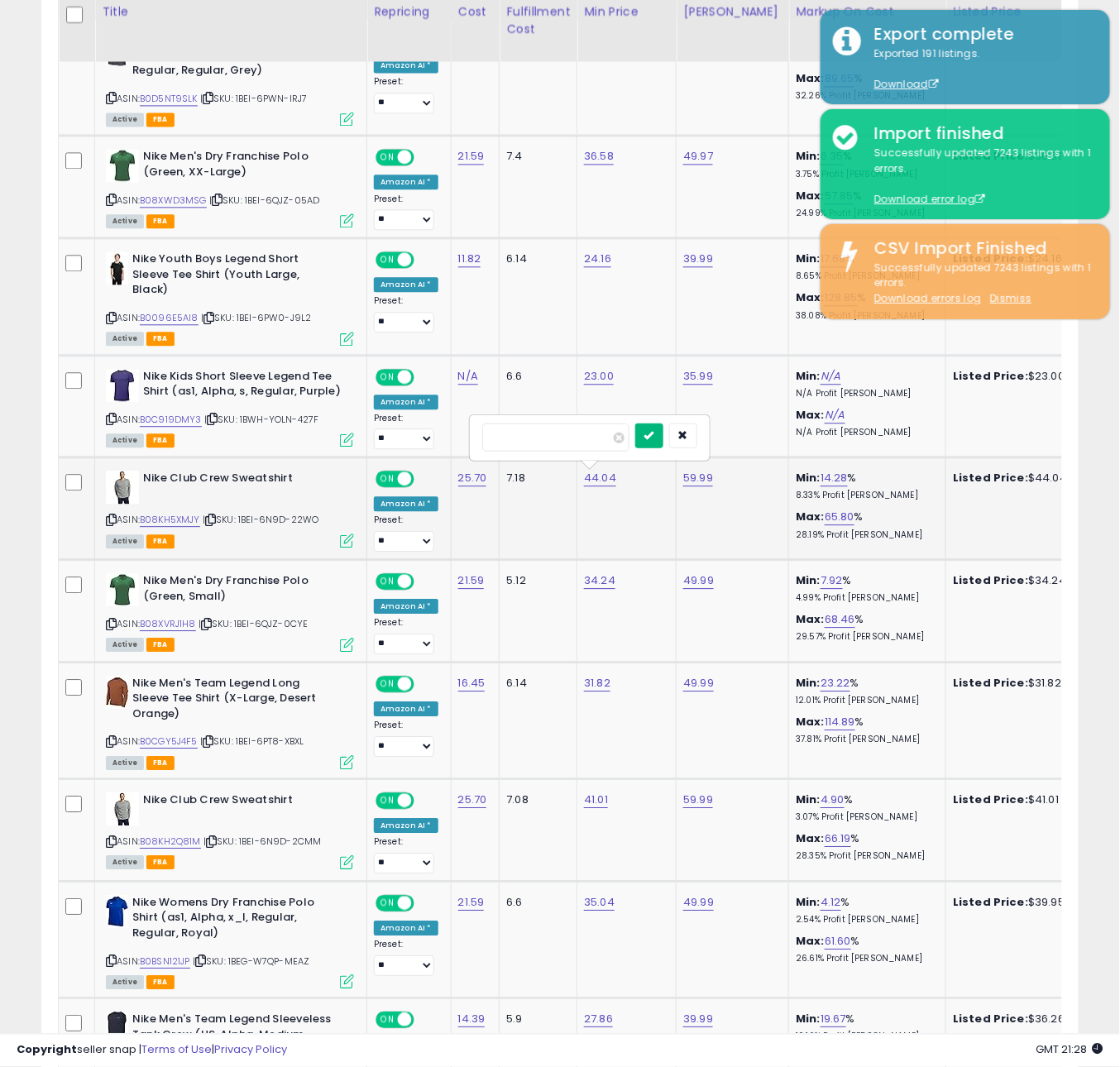
click at [653, 440] on icon "submit" at bounding box center [649, 435] width 10 height 10
click at [211, 624] on icon at bounding box center [206, 623] width 11 height 9
drag, startPoint x: 212, startPoint y: 624, endPoint x: 226, endPoint y: 622, distance: 14.1
click at [211, 623] on icon at bounding box center [206, 623] width 11 height 9
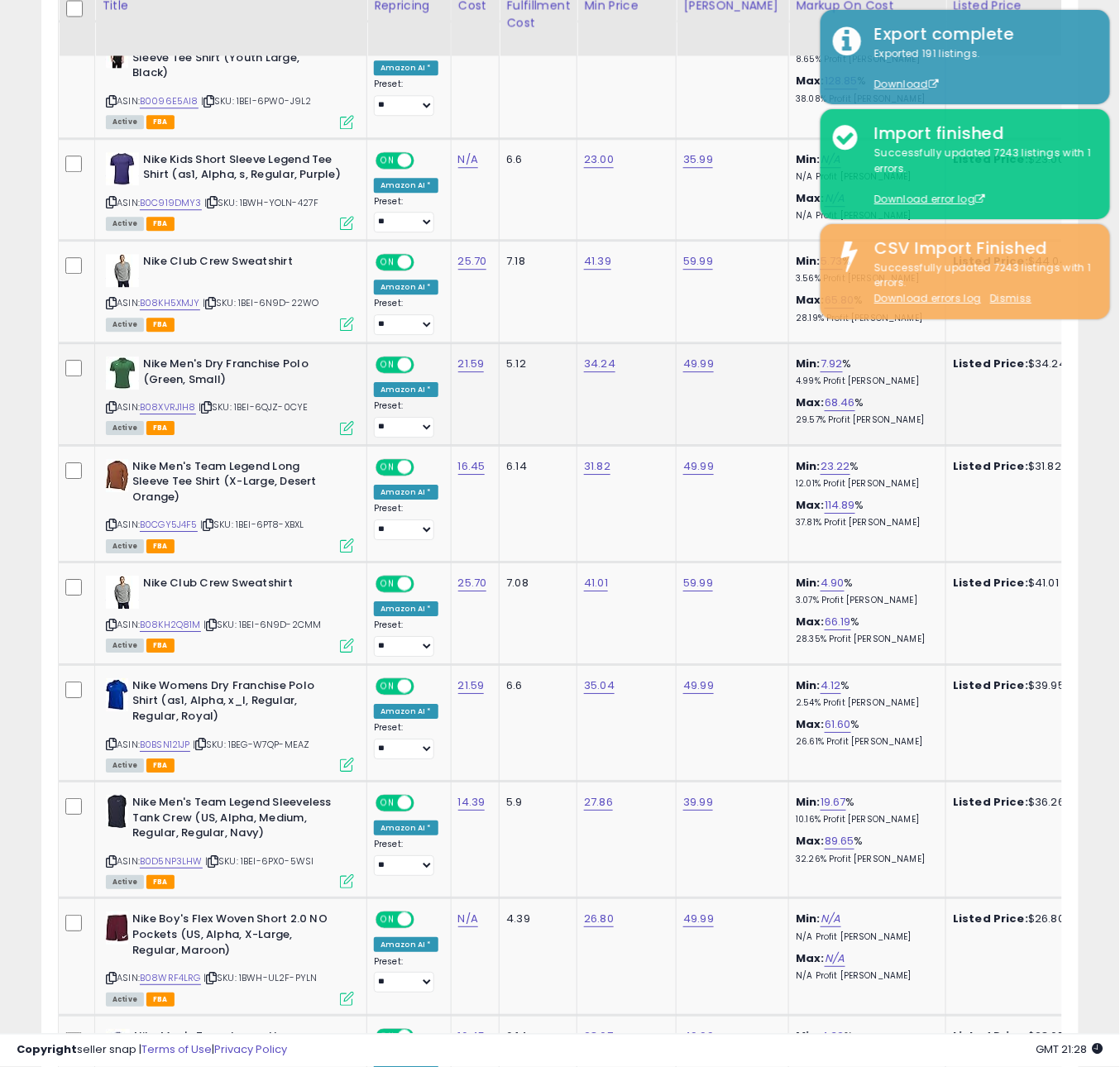
scroll to position [1157, 0]
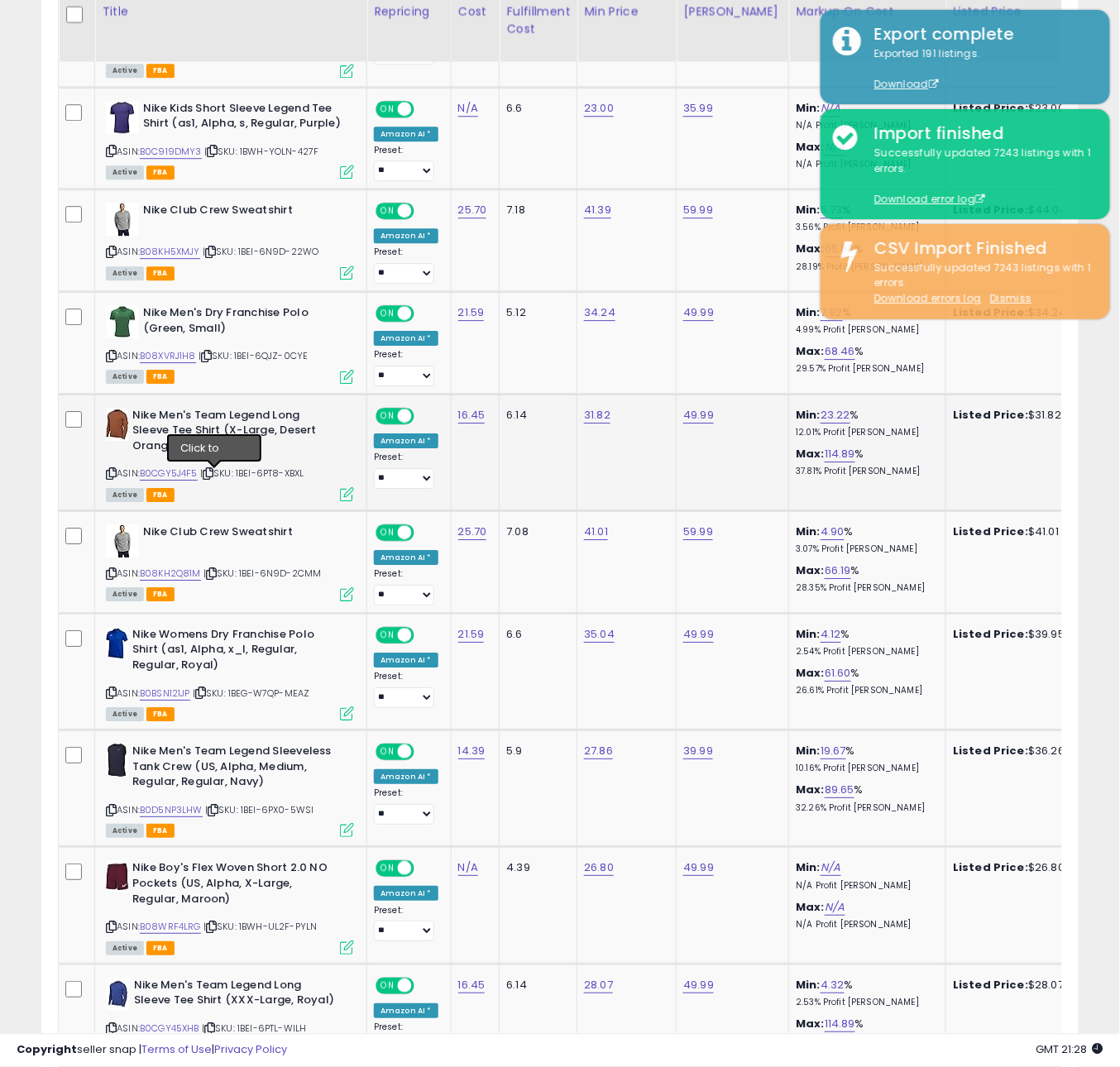
click at [213, 476] on icon at bounding box center [207, 473] width 11 height 9
click at [214, 574] on icon at bounding box center [210, 573] width 11 height 9
click at [180, 479] on link "B0CGY5J4F5" at bounding box center [168, 473] width 58 height 14
click at [578, 407] on td "31.82" at bounding box center [626, 451] width 99 height 117
click at [596, 418] on link "31.82" at bounding box center [597, 415] width 27 height 17
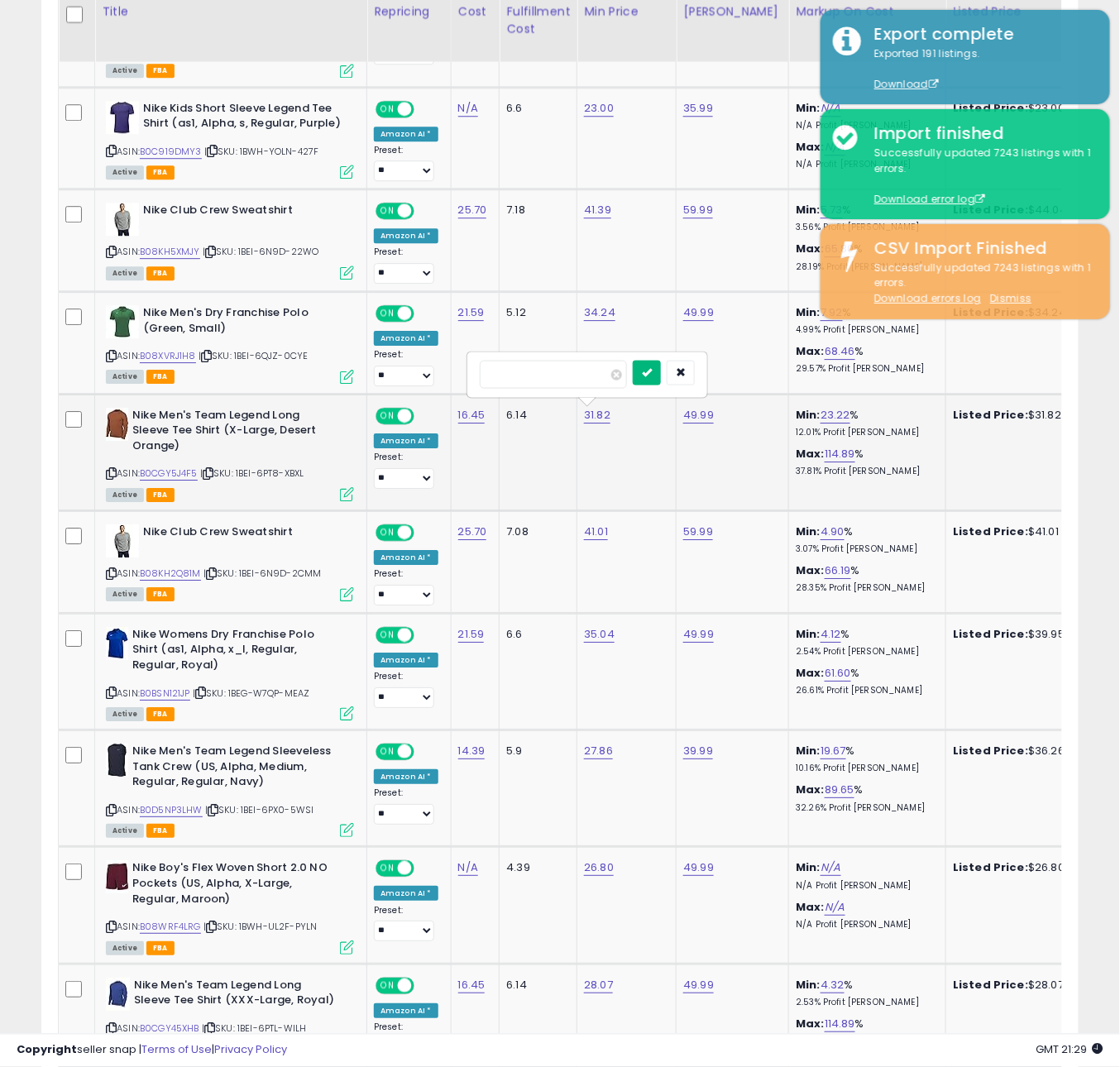
type input "*****"
click at [652, 377] on icon "submit" at bounding box center [647, 372] width 10 height 10
drag, startPoint x: 181, startPoint y: 621, endPoint x: 209, endPoint y: 583, distance: 47.2
click at [181, 620] on td "Nike Womens Dry Franchise Polo Shirt (as1, Alpha, x_l, Regular, Regular, Royal)…" at bounding box center [231, 671] width 272 height 117
click at [211, 578] on icon at bounding box center [210, 573] width 11 height 9
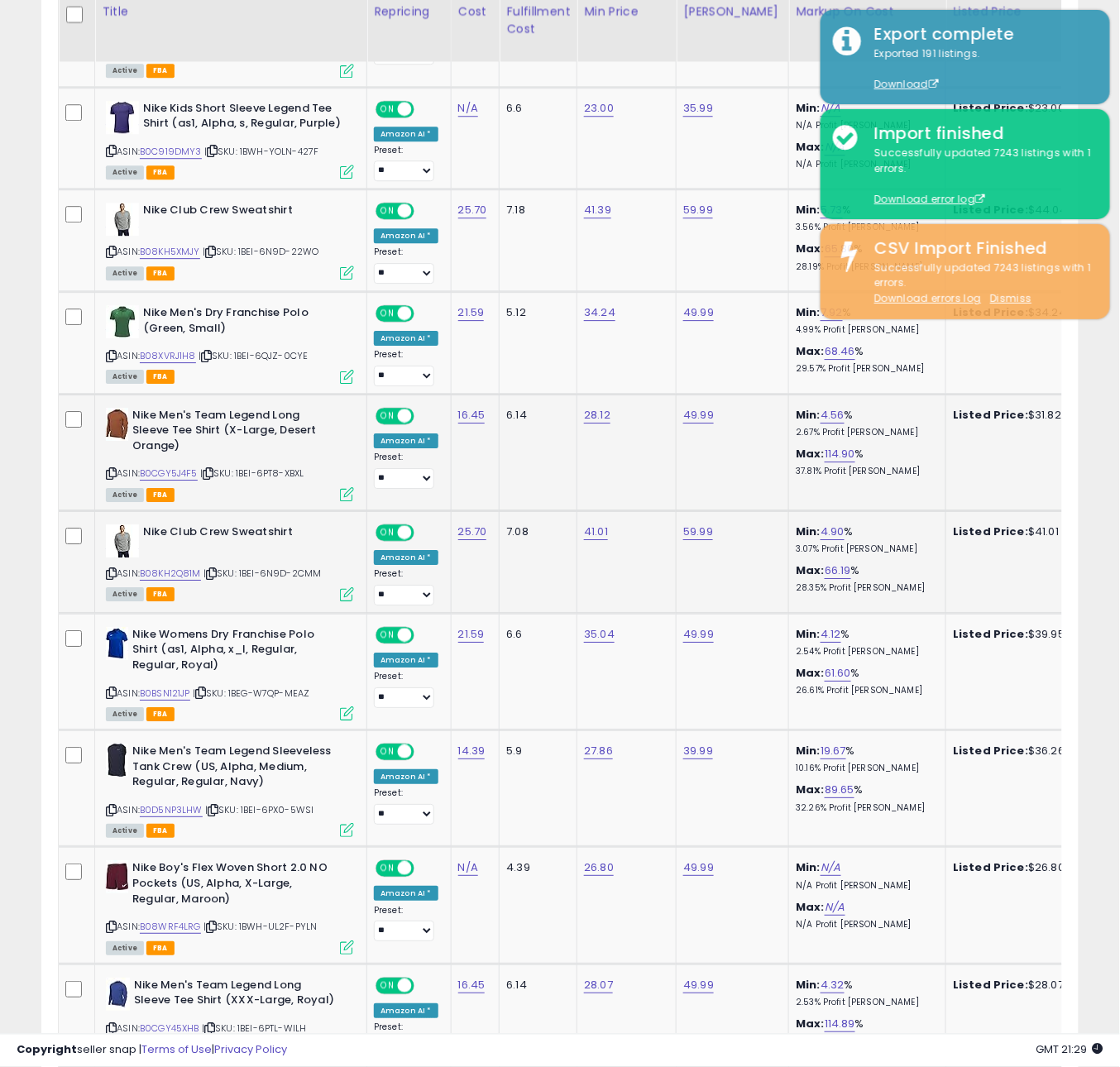
click at [213, 576] on icon at bounding box center [210, 573] width 11 height 9
click at [206, 694] on icon at bounding box center [200, 692] width 11 height 9
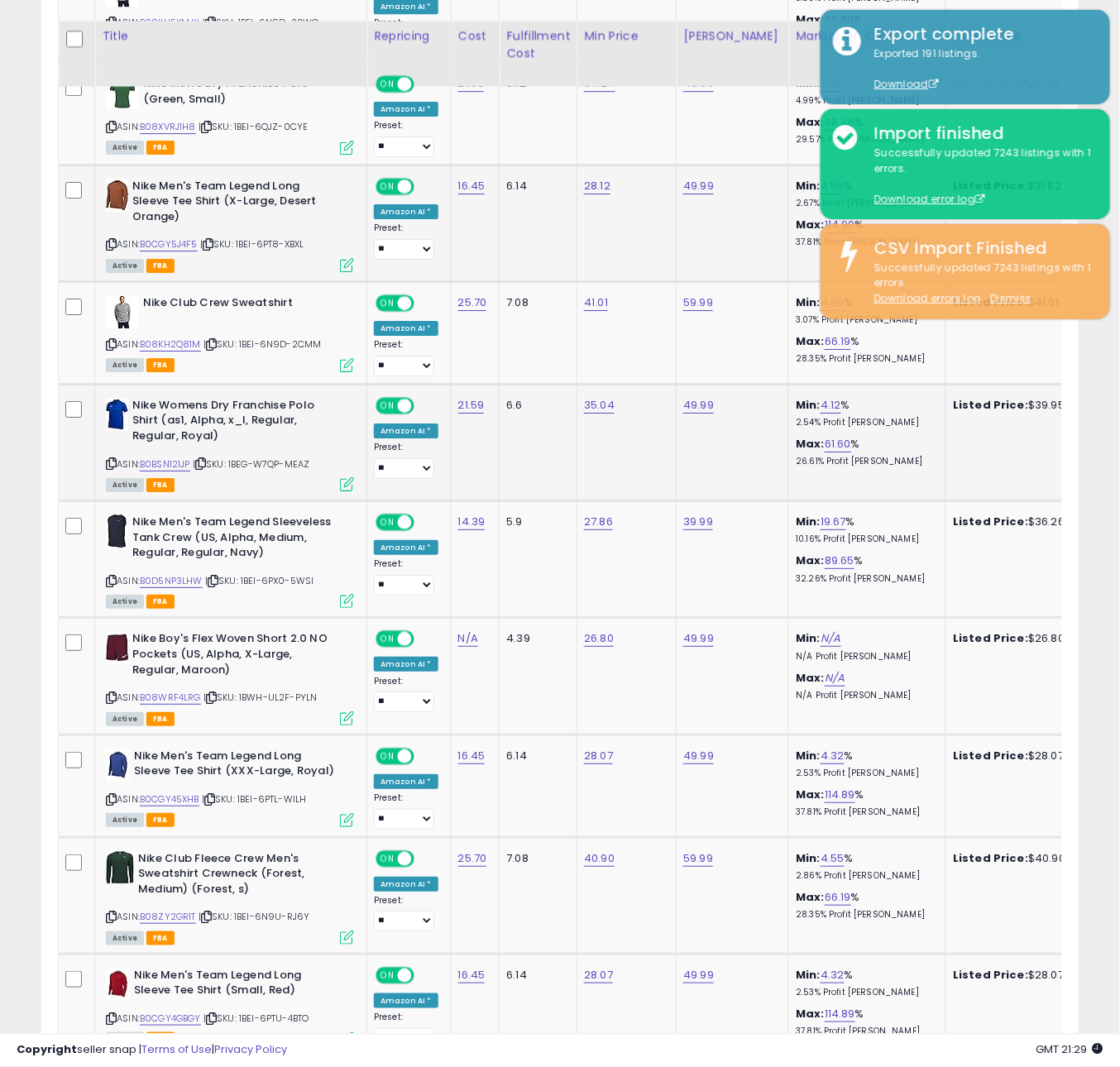
scroll to position [1424, 0]
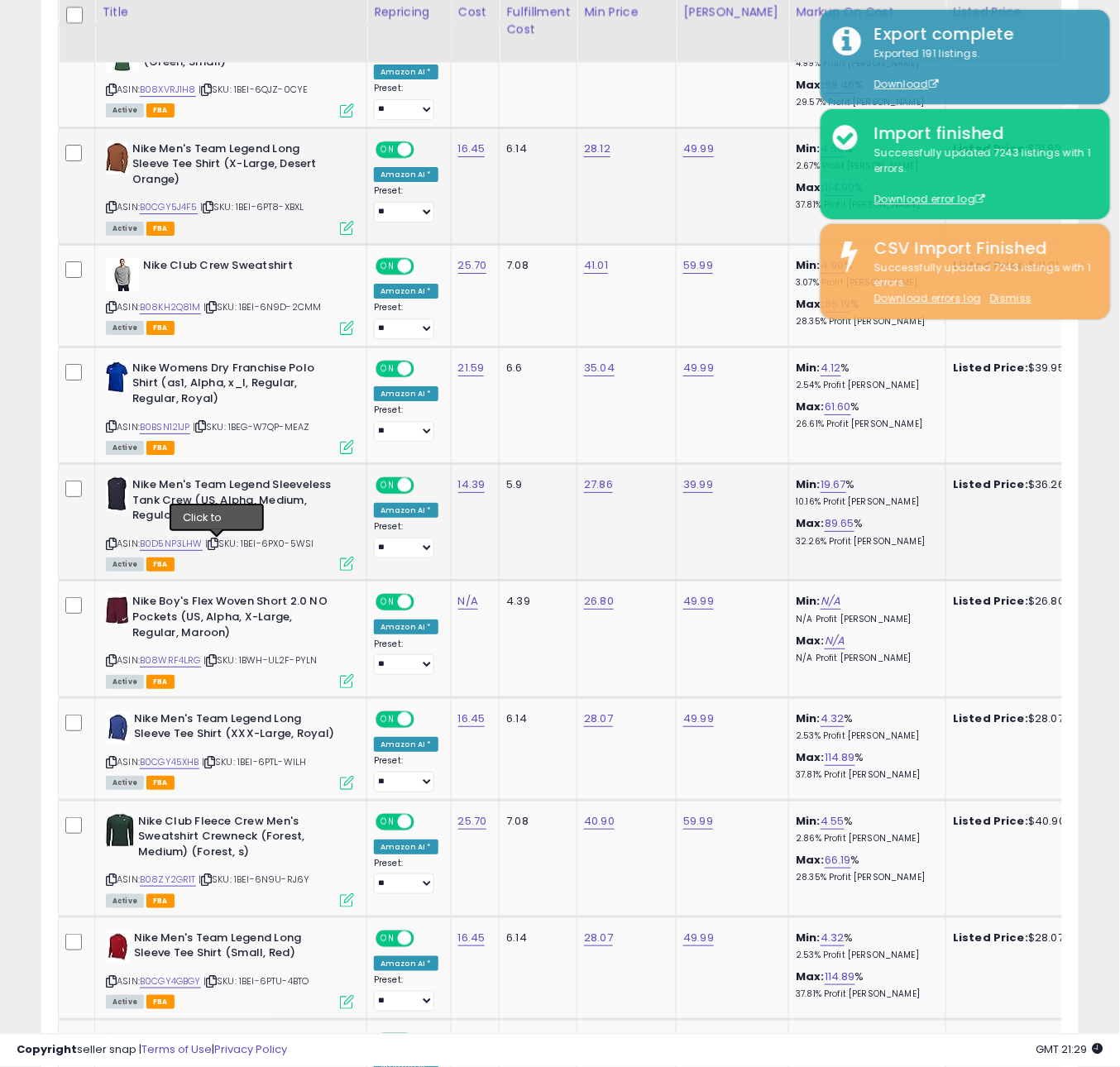
click at [216, 543] on icon at bounding box center [212, 543] width 11 height 9
click at [187, 549] on link "B0D5NP3LHW" at bounding box center [171, 544] width 63 height 14
click at [600, 487] on link "27.86" at bounding box center [598, 484] width 29 height 17
type input "*****"
click at [651, 445] on button "submit" at bounding box center [648, 442] width 29 height 25
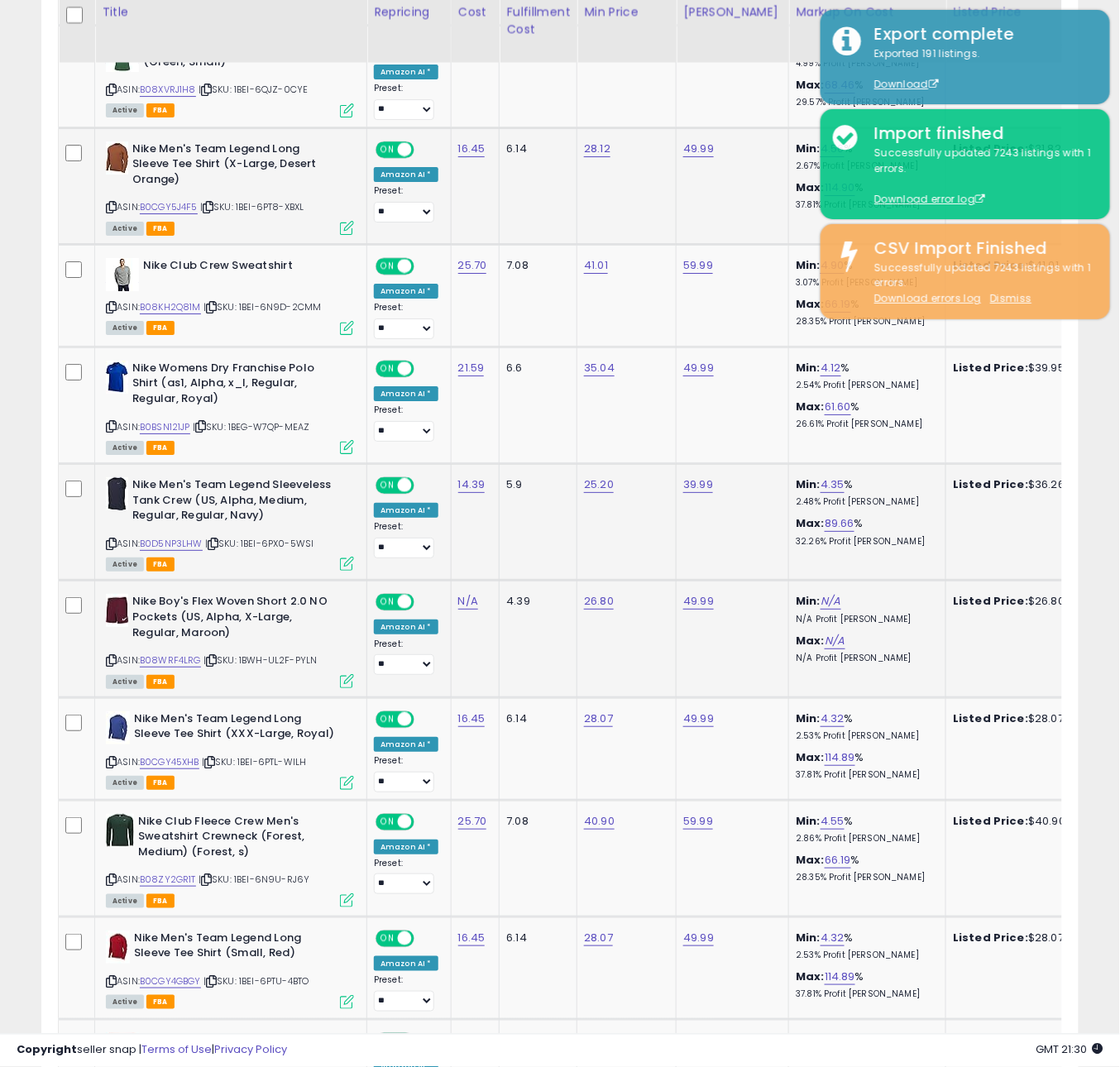
click at [250, 677] on div "Active FBA" at bounding box center [230, 681] width 248 height 12
click at [215, 661] on icon at bounding box center [210, 660] width 11 height 9
click at [214, 762] on icon at bounding box center [209, 761] width 11 height 9
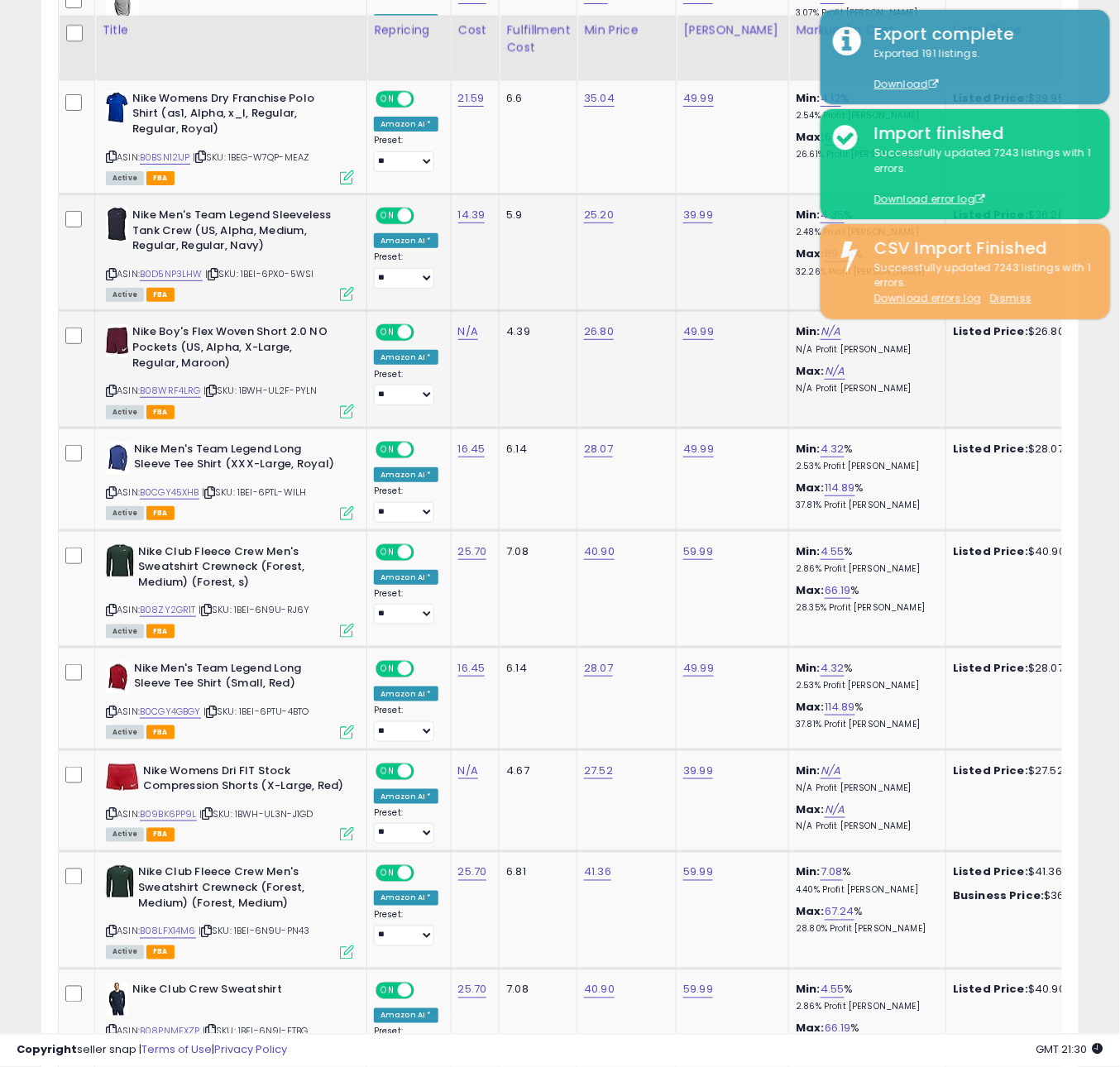
scroll to position [1712, 0]
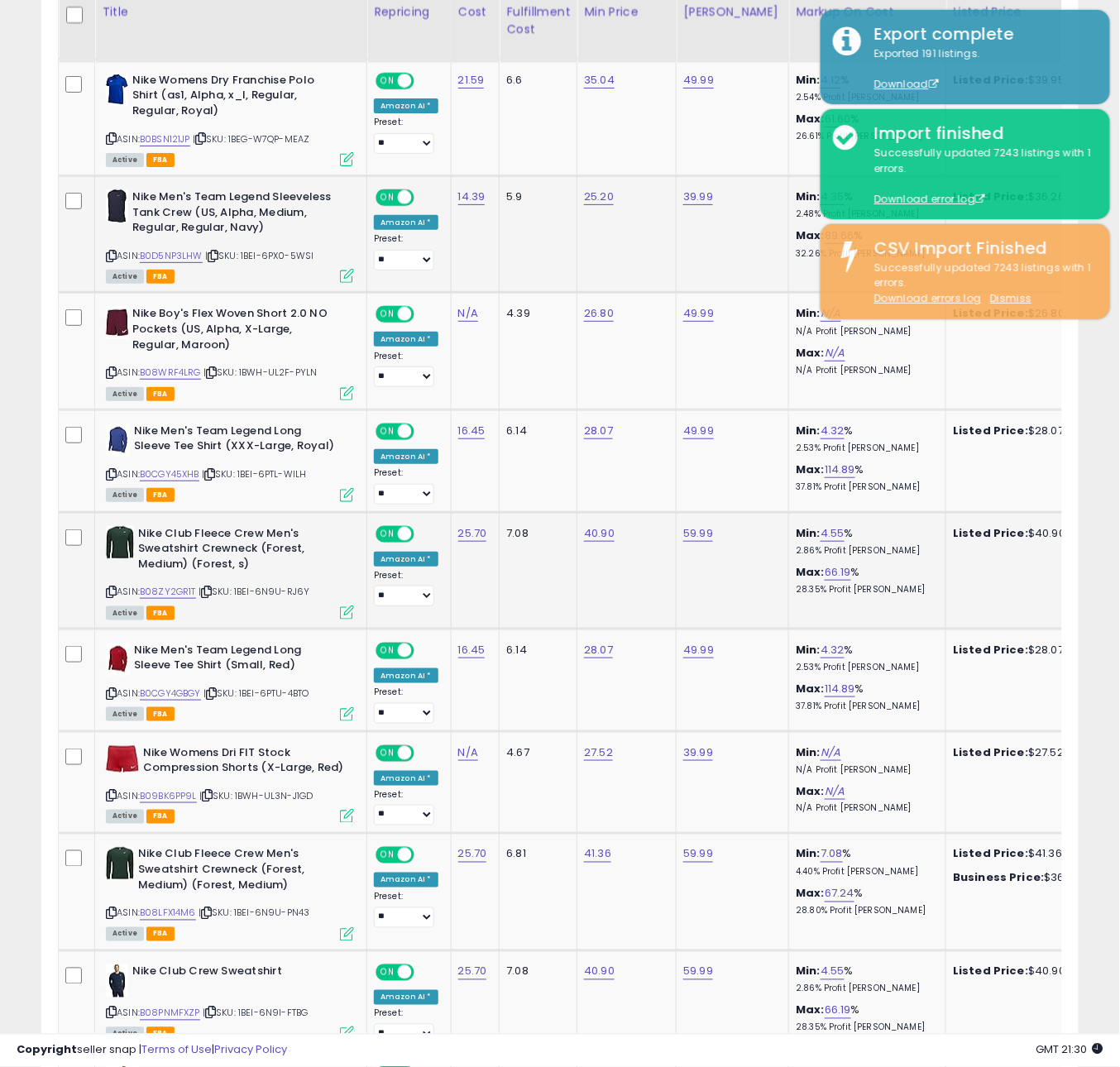
click at [208, 594] on icon at bounding box center [206, 591] width 11 height 9
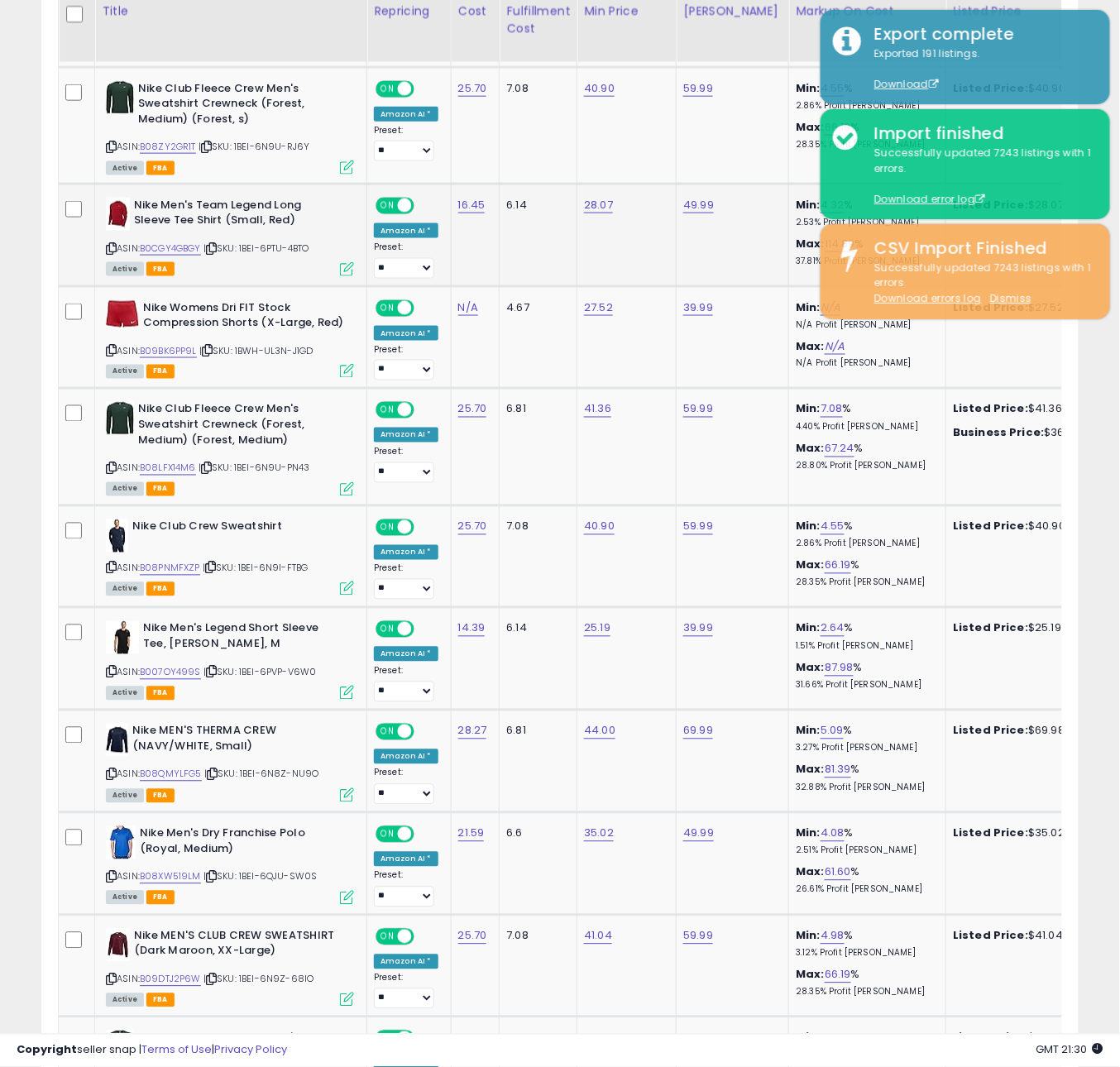
scroll to position [2196, 0]
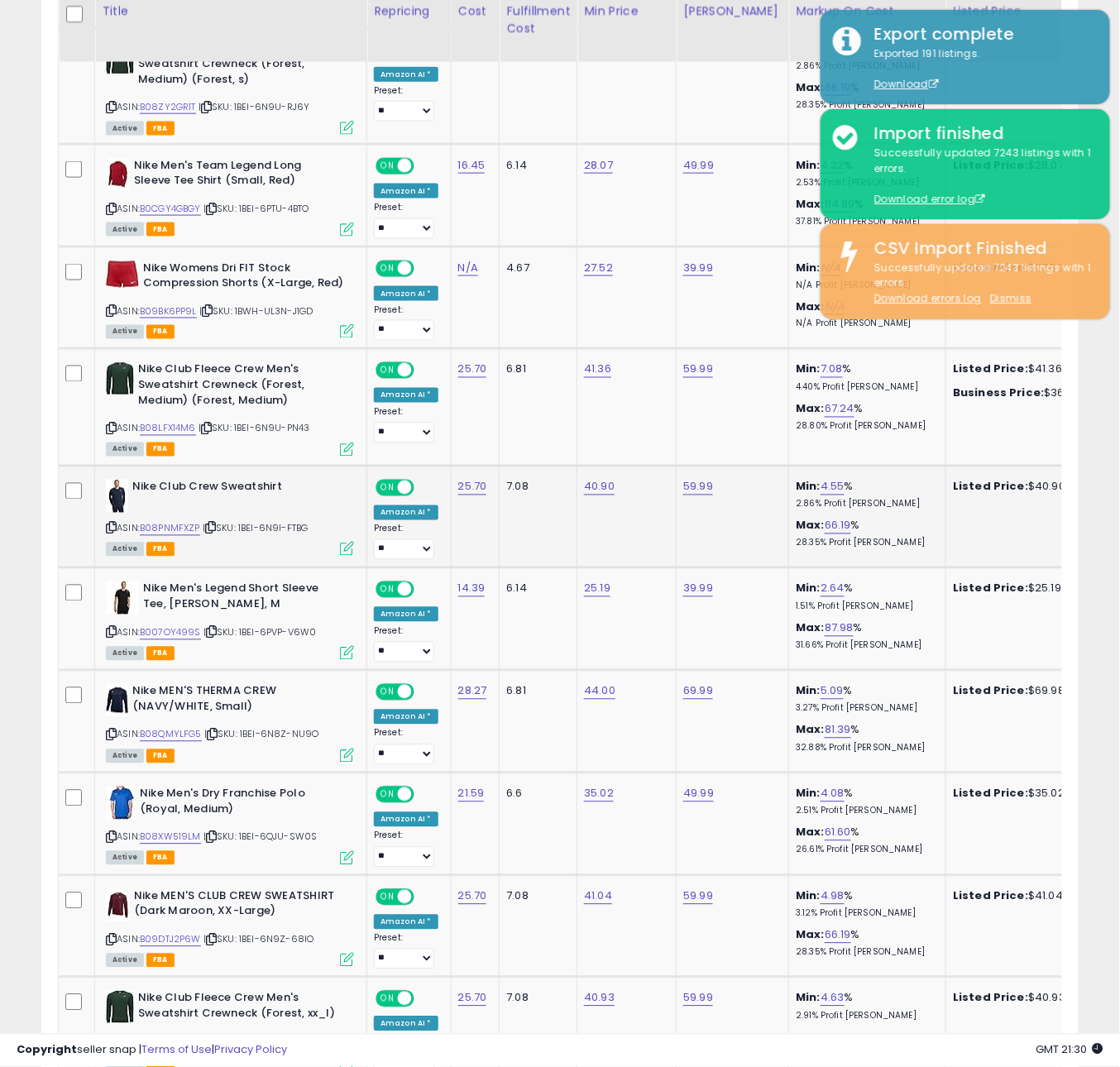
click at [210, 525] on icon at bounding box center [210, 527] width 11 height 9
click at [214, 736] on icon at bounding box center [211, 735] width 11 height 9
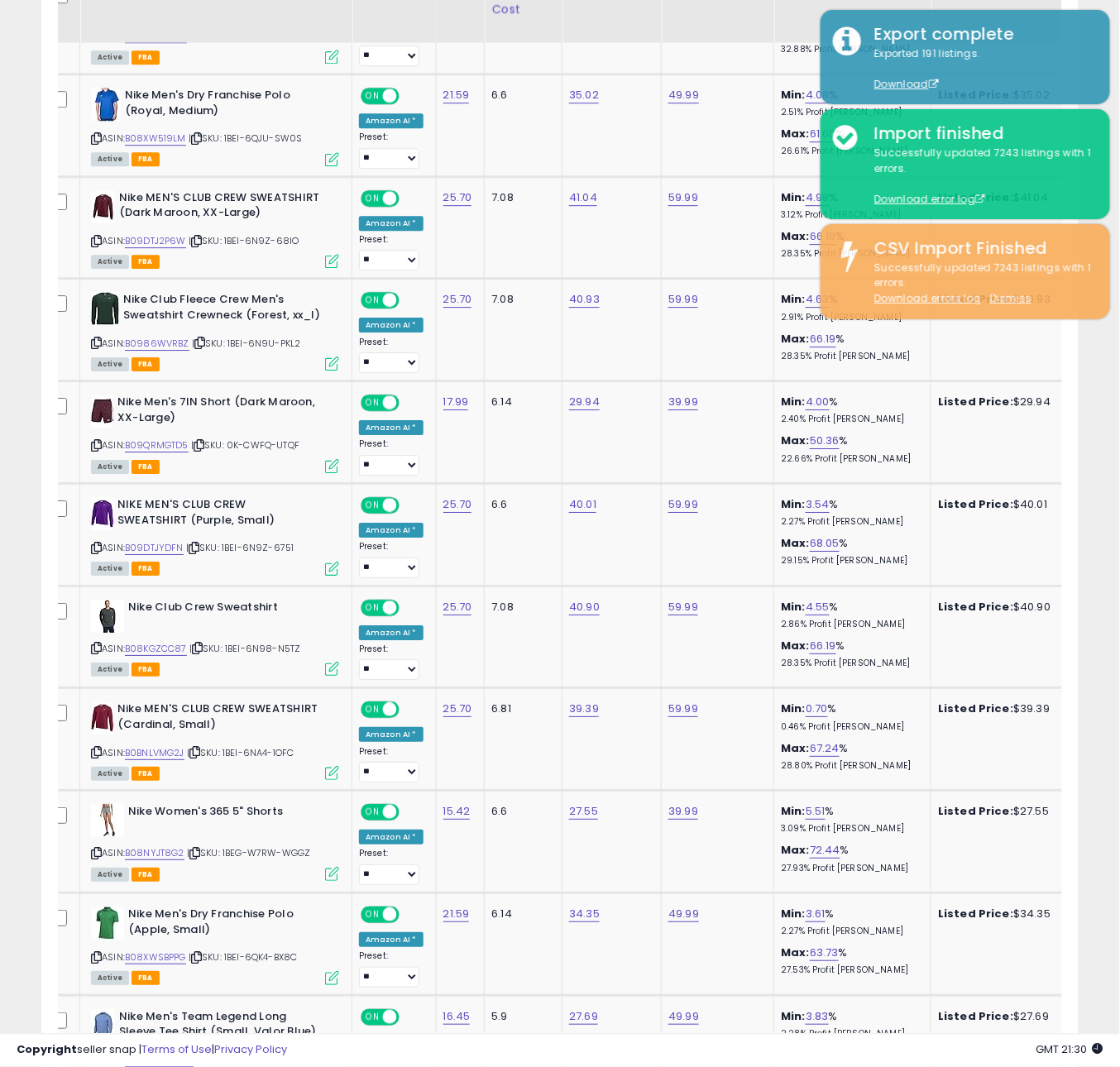
scroll to position [2898, 0]
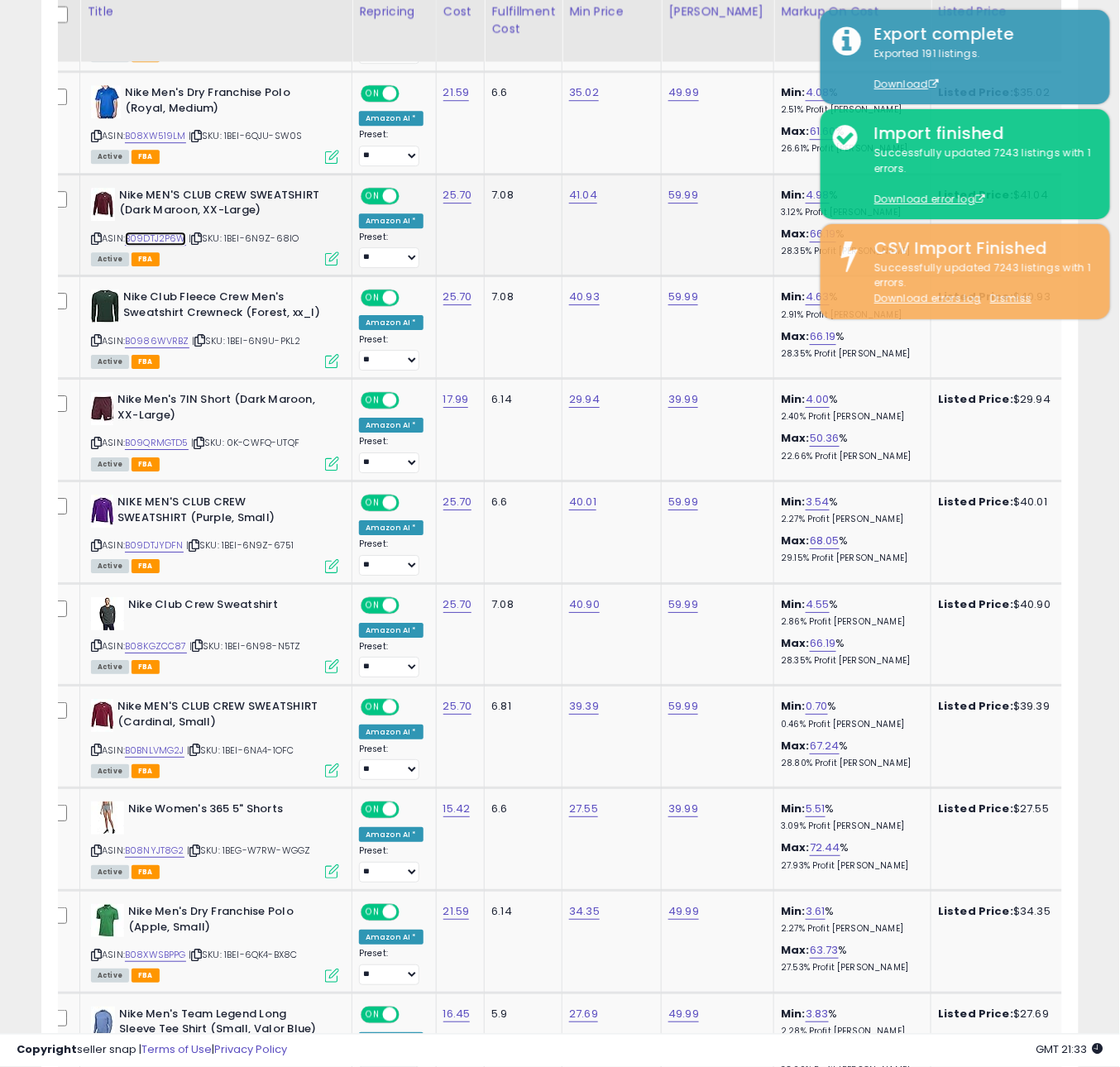
click at [170, 238] on link "B09DTJ2P6W" at bounding box center [155, 238] width 61 height 14
